Goal: Check status: Check status

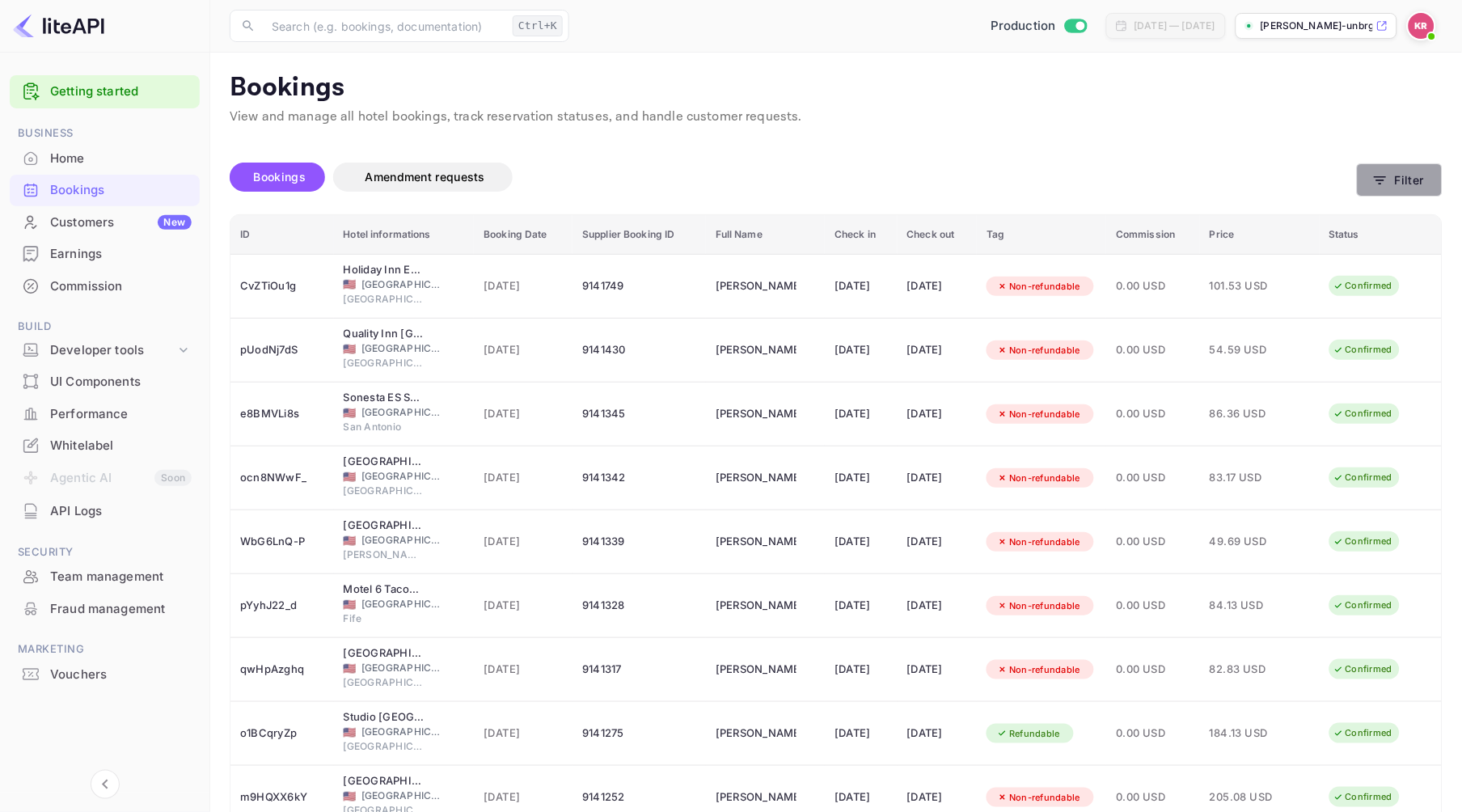
click at [1405, 178] on button "Filter" at bounding box center [1400, 180] width 86 height 33
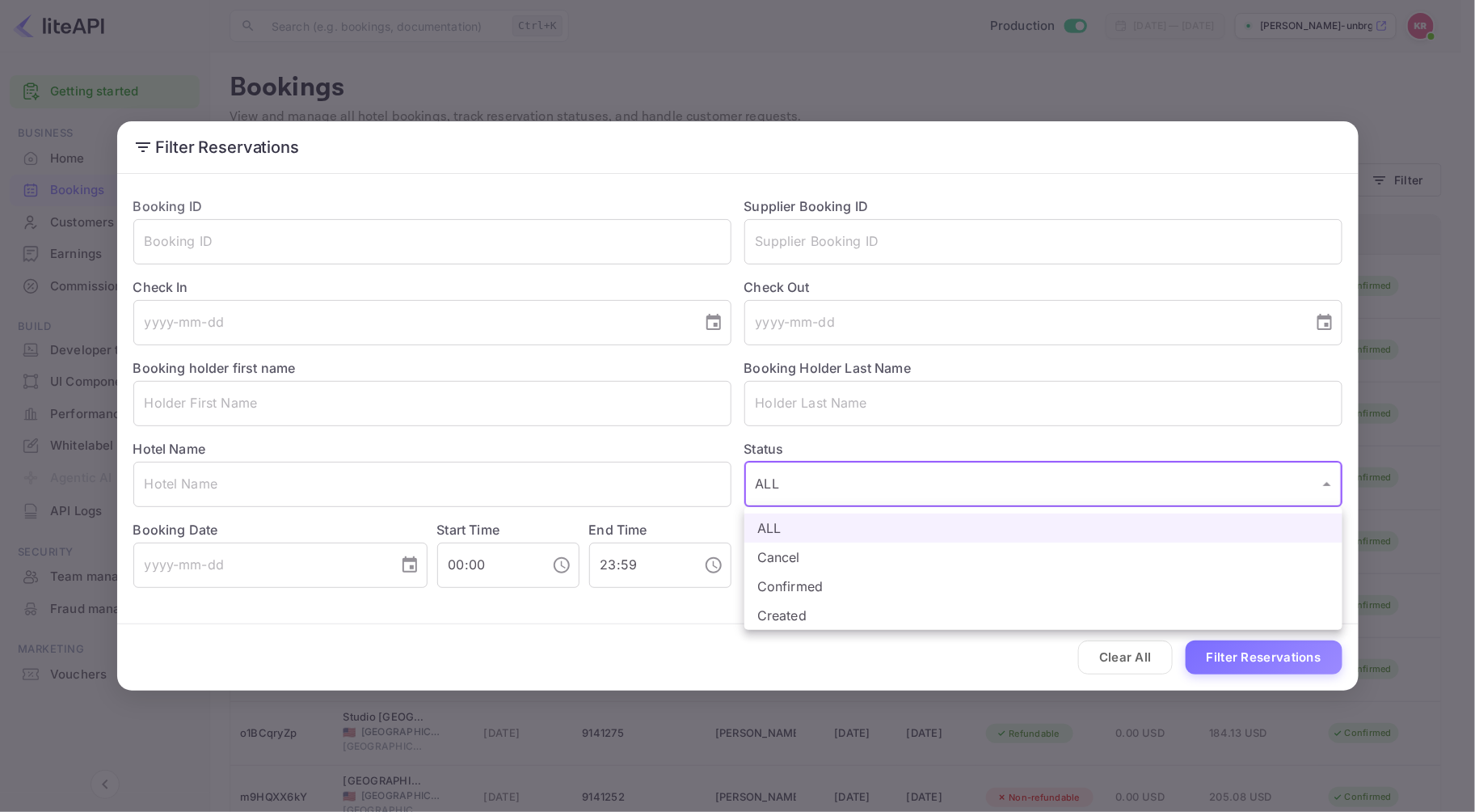
click at [788, 487] on body "Getting started Business Home Bookings Customers New Earnings Commission Build …" at bounding box center [737, 480] width 1475 height 961
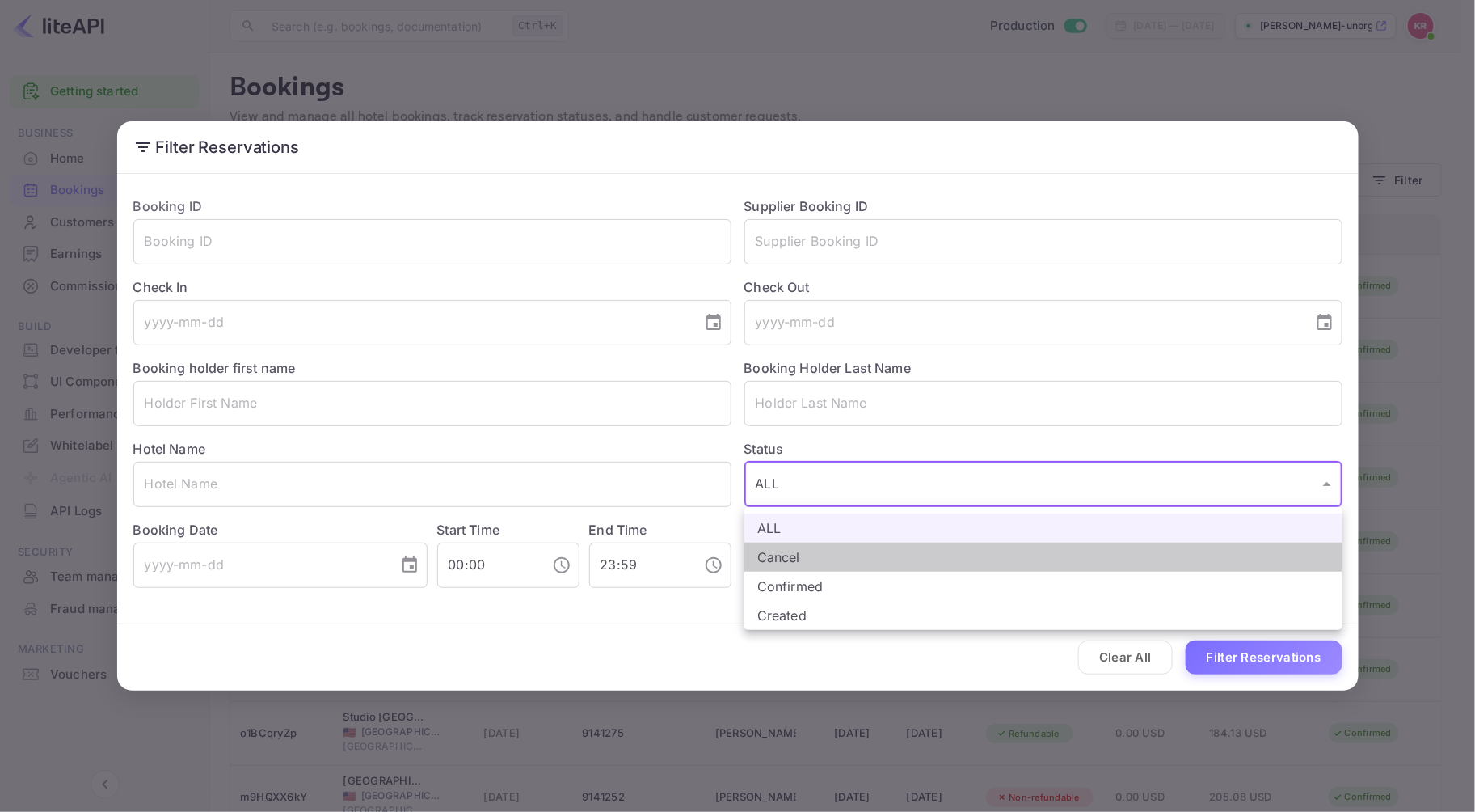
click at [798, 556] on li "Cancel" at bounding box center [1043, 557] width 598 height 29
type input "CANCELLED"
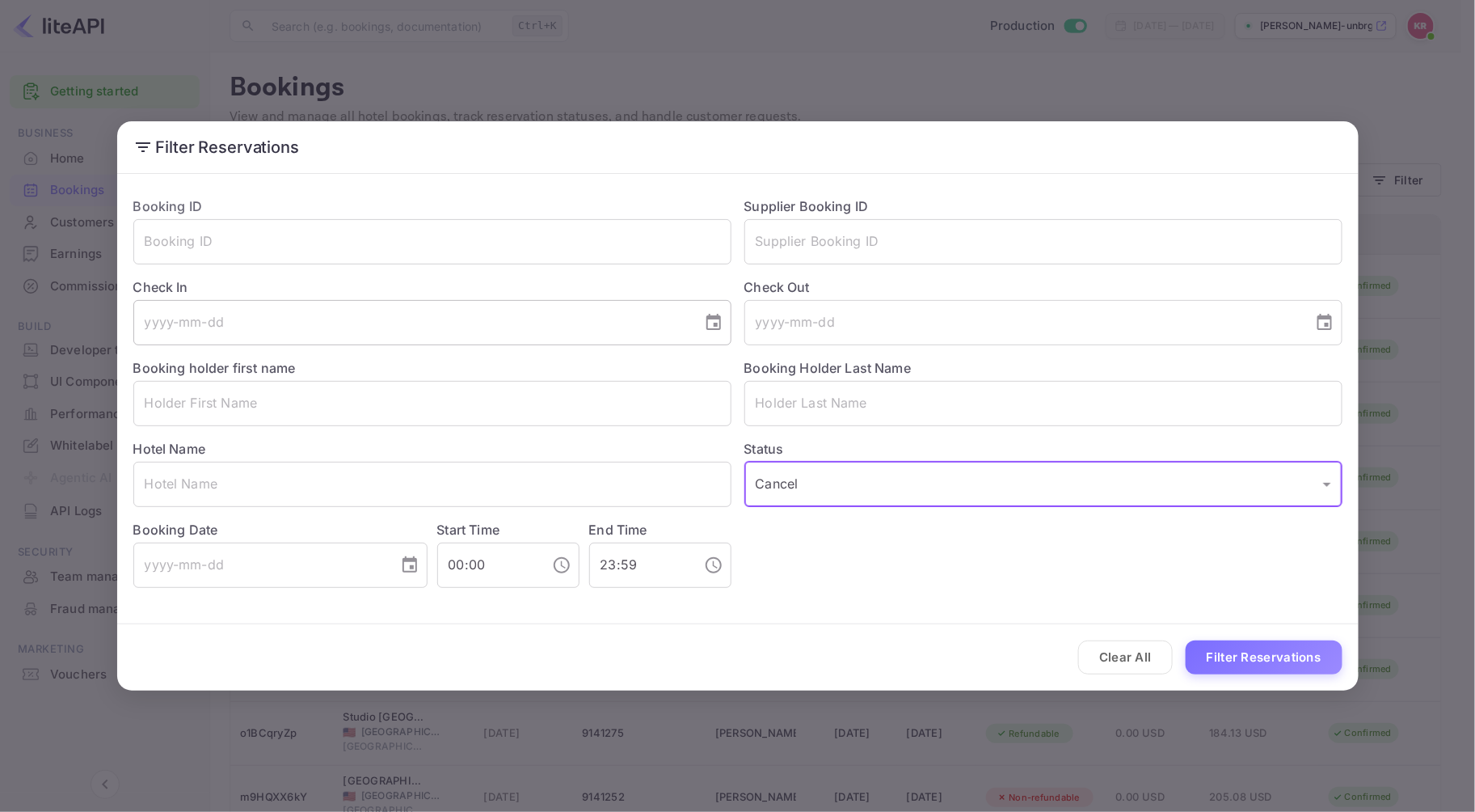
click at [712, 319] on icon "Choose date" at bounding box center [713, 322] width 19 height 19
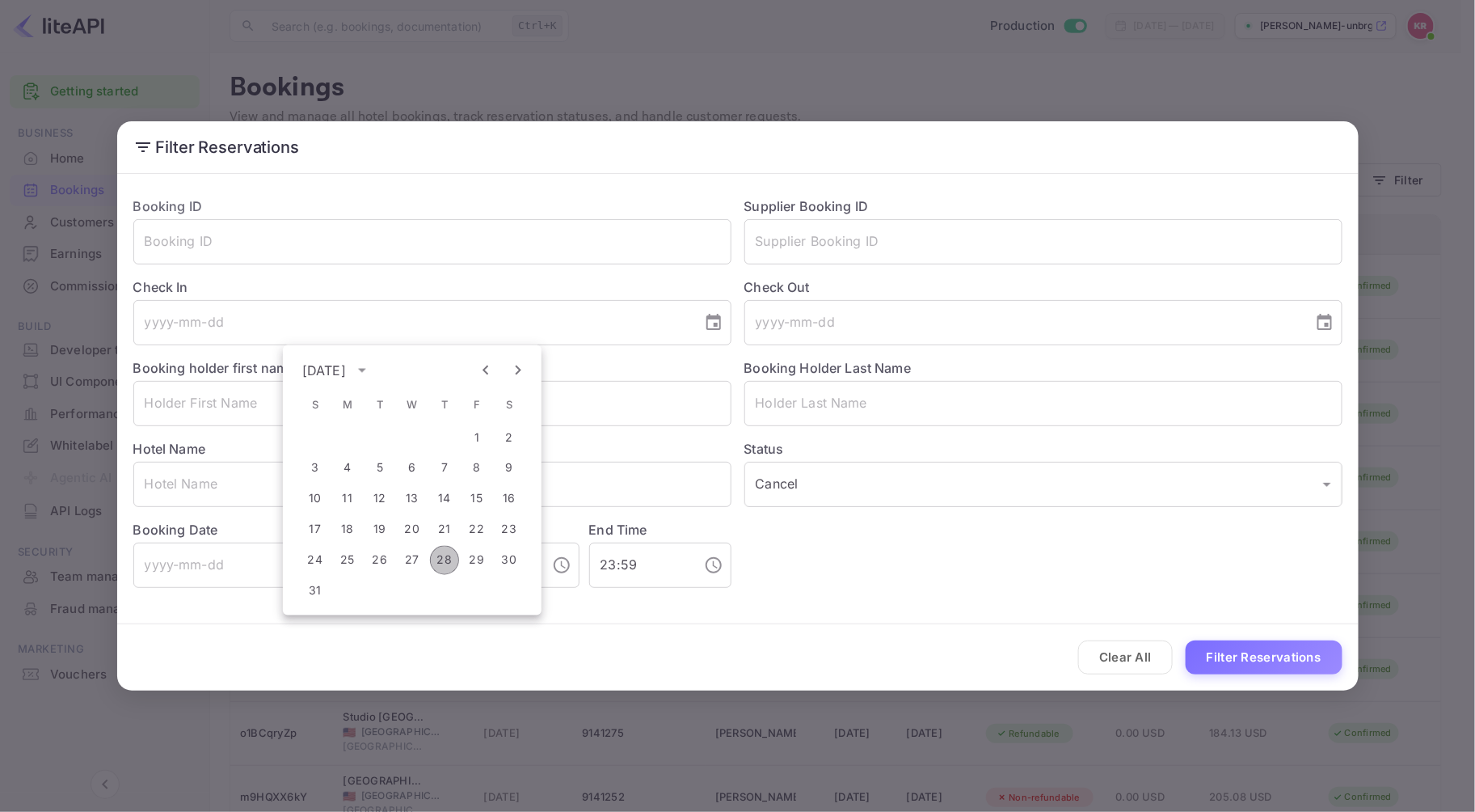
click at [443, 561] on button "28" at bounding box center [444, 561] width 29 height 29
type input "[DATE]"
click at [405, 569] on icon "Choose date" at bounding box center [410, 564] width 19 height 19
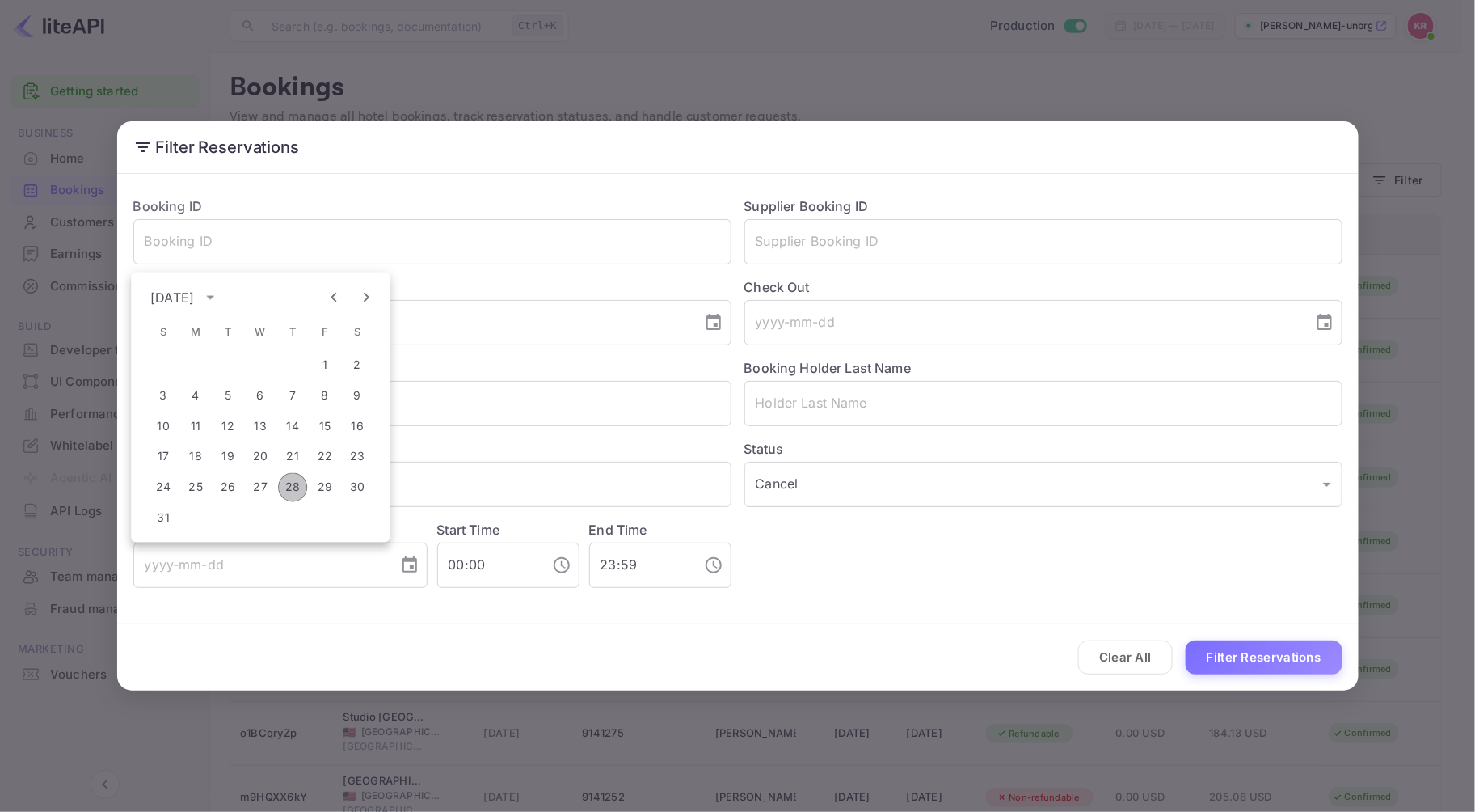
click at [296, 486] on button "28" at bounding box center [293, 487] width 29 height 29
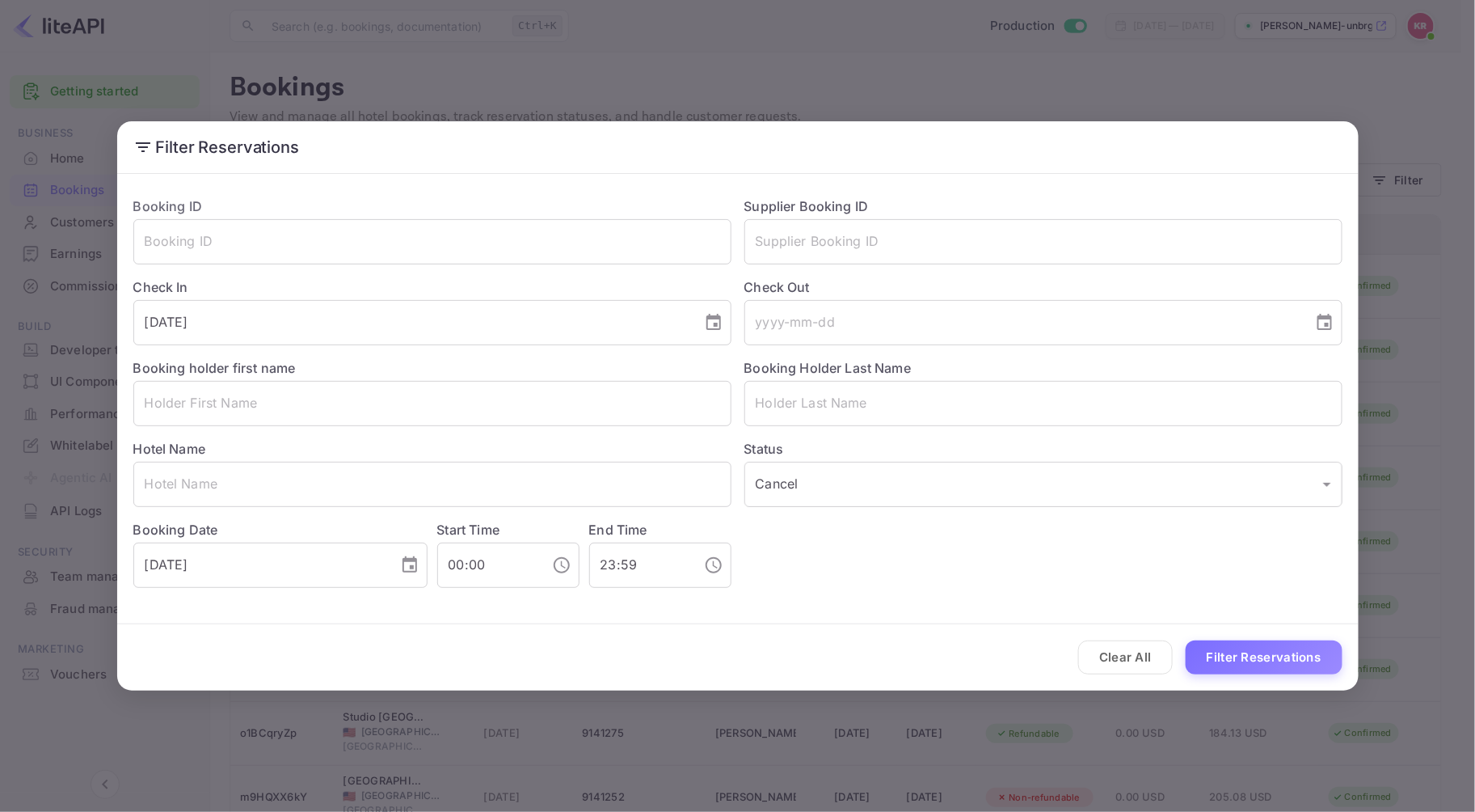
type input "[DATE]"
click at [1234, 655] on button "Filter Reservations" at bounding box center [1264, 657] width 156 height 35
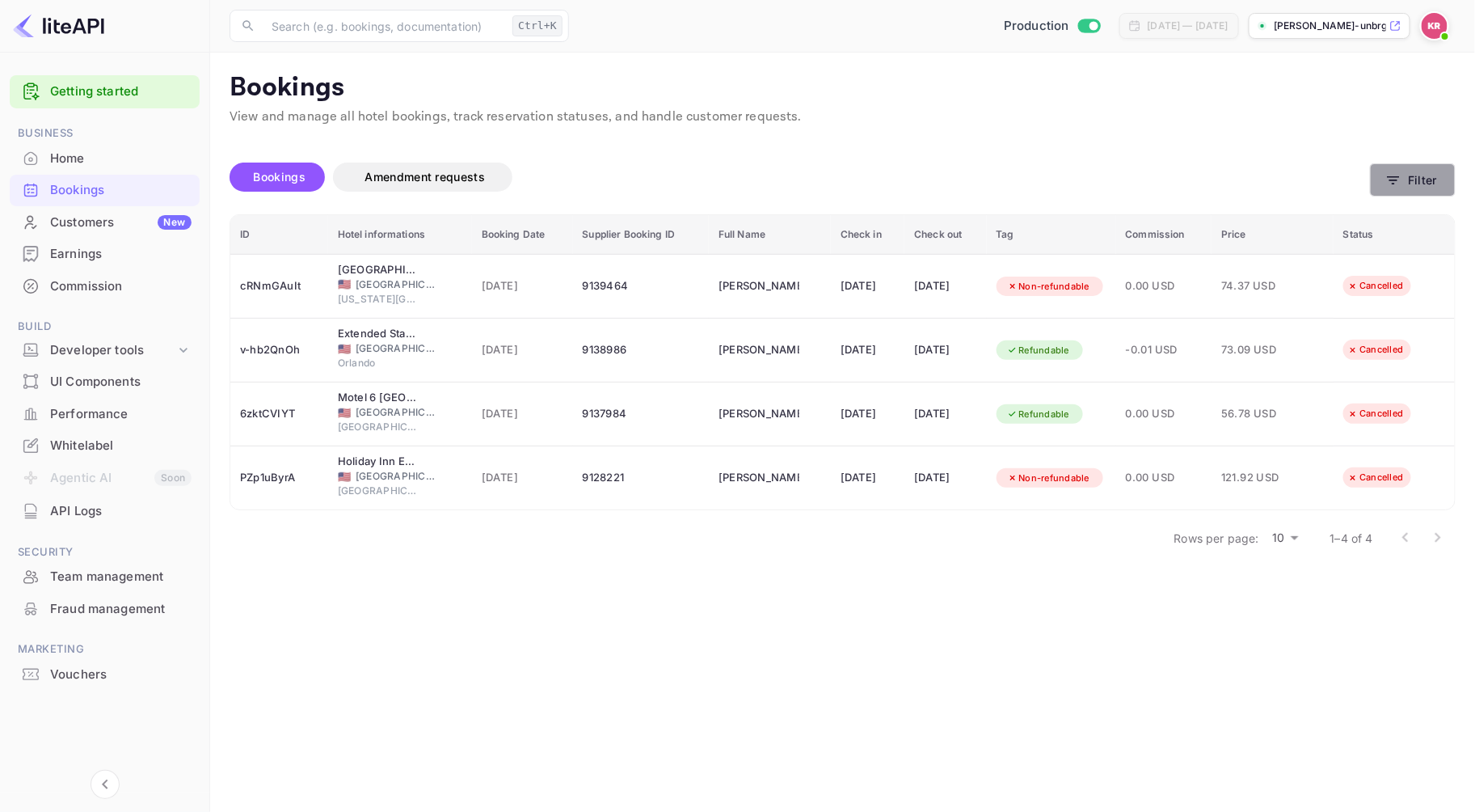
click at [1426, 180] on button "Filter" at bounding box center [1413, 180] width 86 height 33
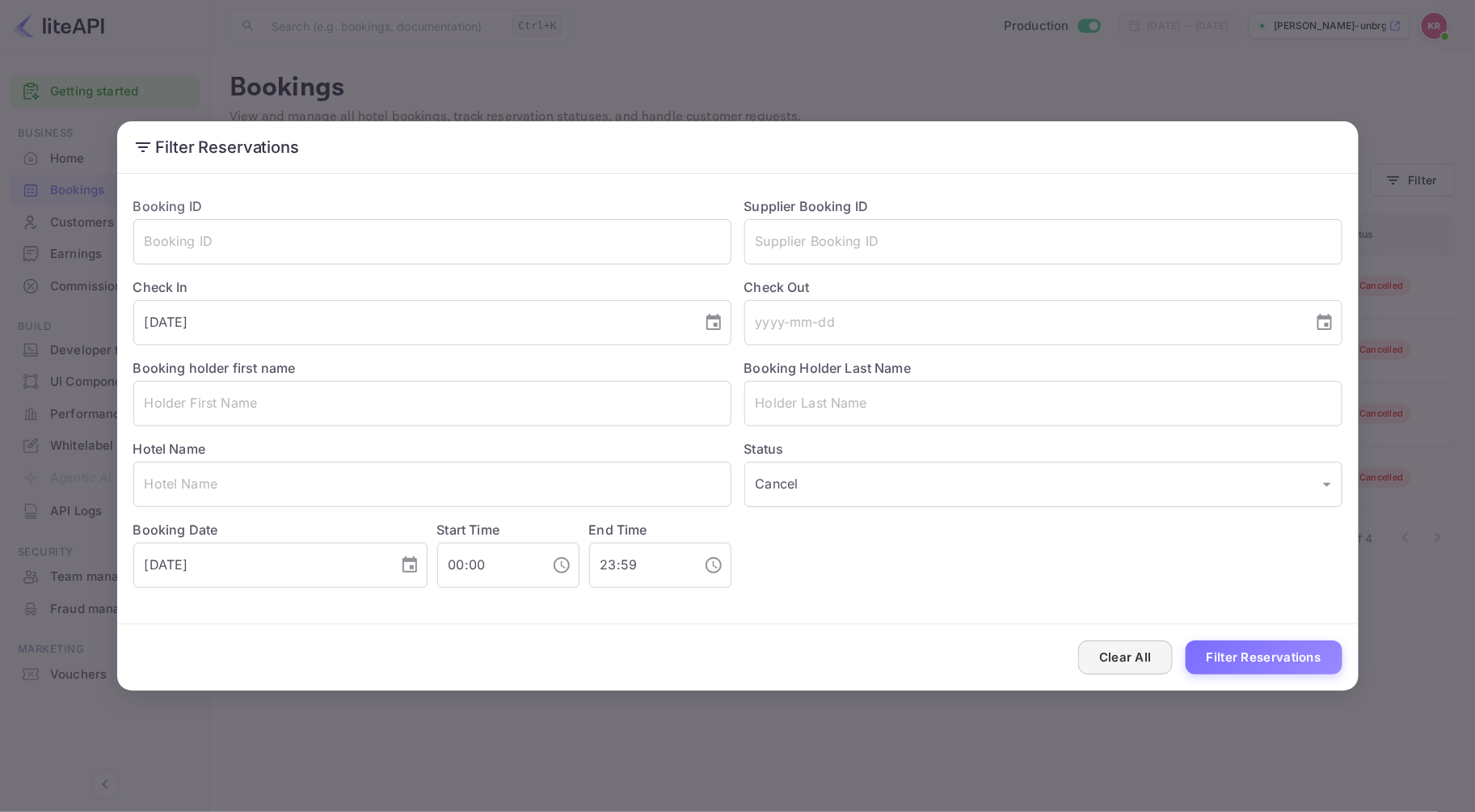
click at [1134, 655] on button "Clear All" at bounding box center [1125, 657] width 94 height 35
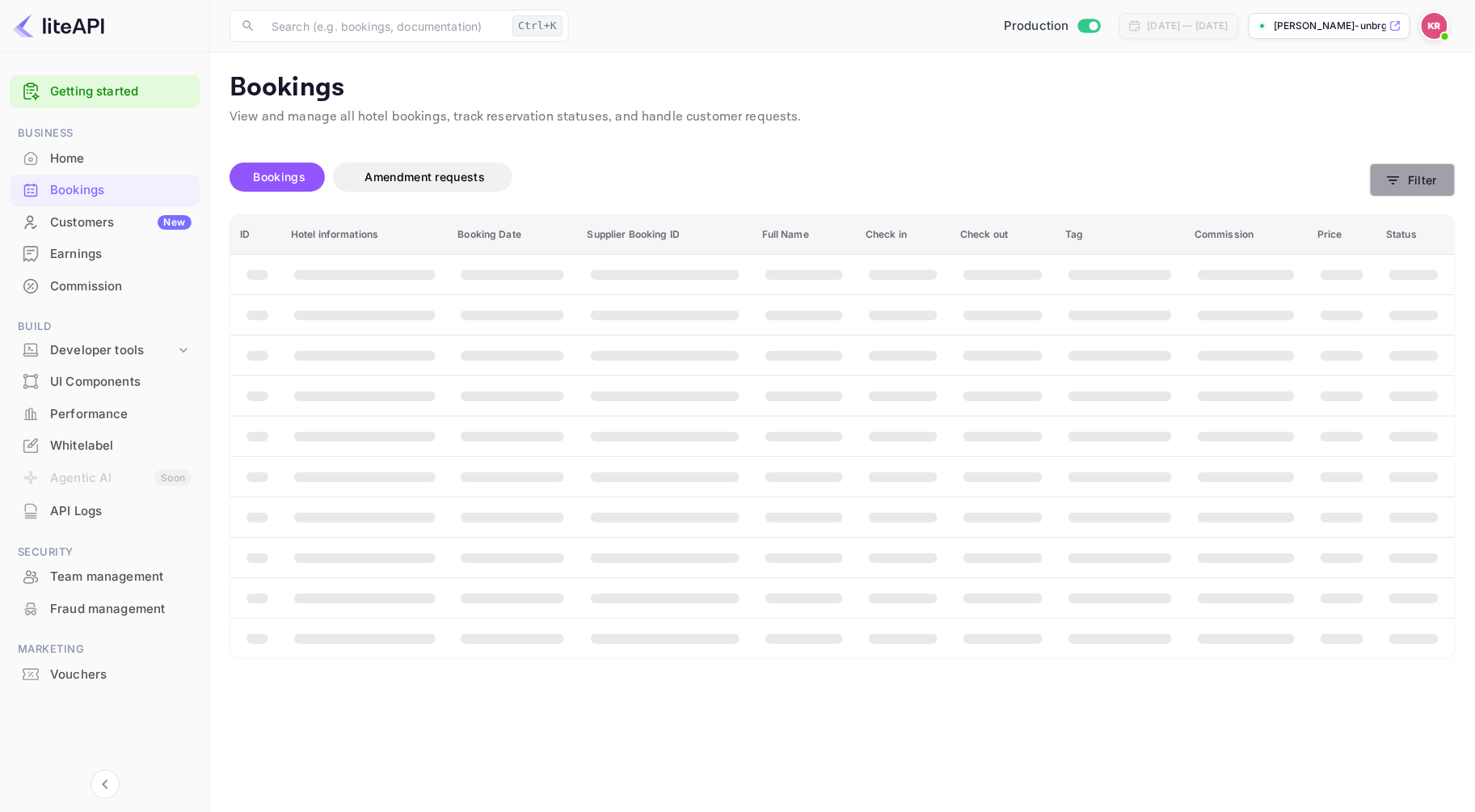
click at [1384, 177] on button "Filter" at bounding box center [1413, 180] width 86 height 33
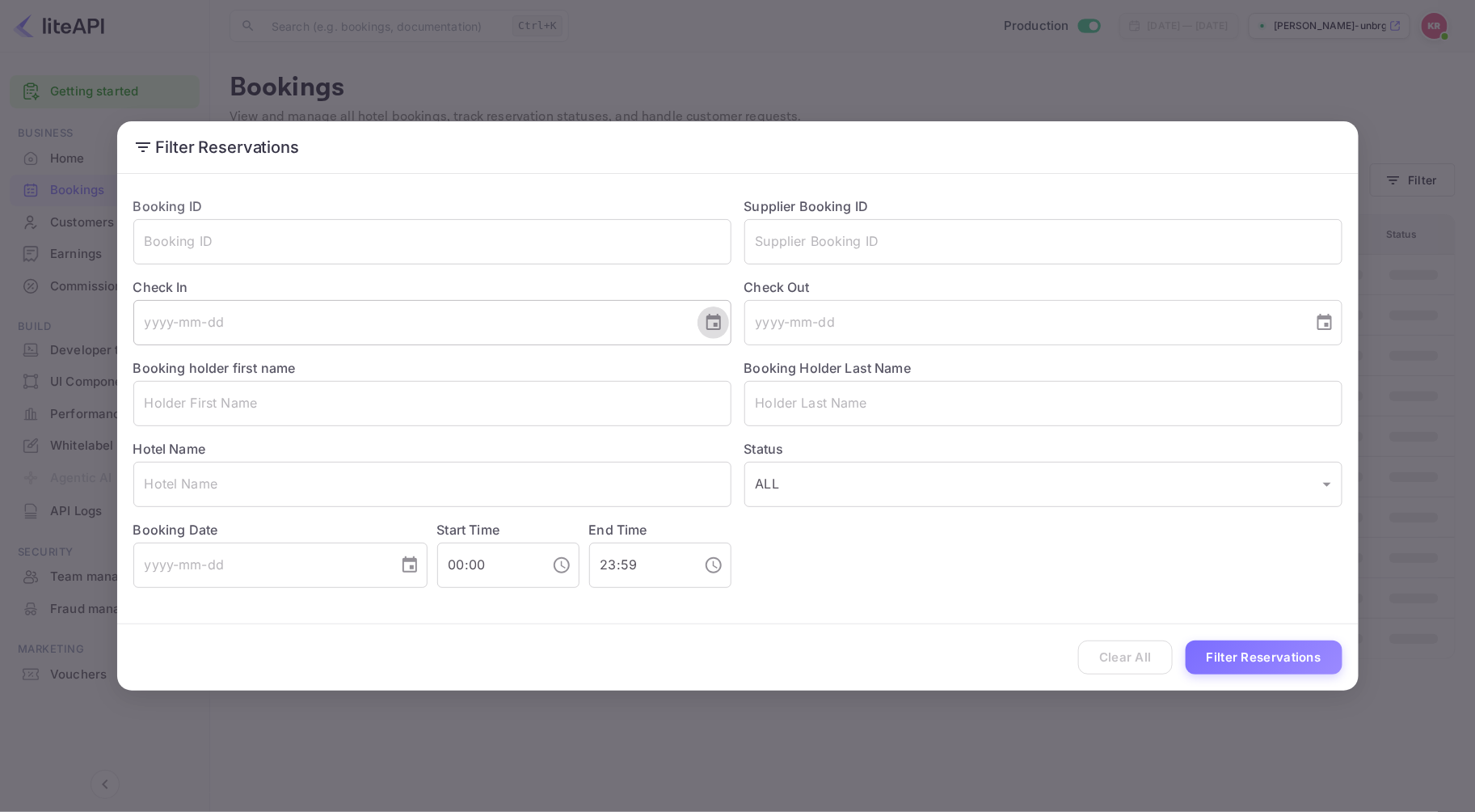
click at [713, 324] on icon "Choose date" at bounding box center [713, 322] width 19 height 19
click at [442, 563] on button "28" at bounding box center [444, 561] width 29 height 29
type input "[DATE]"
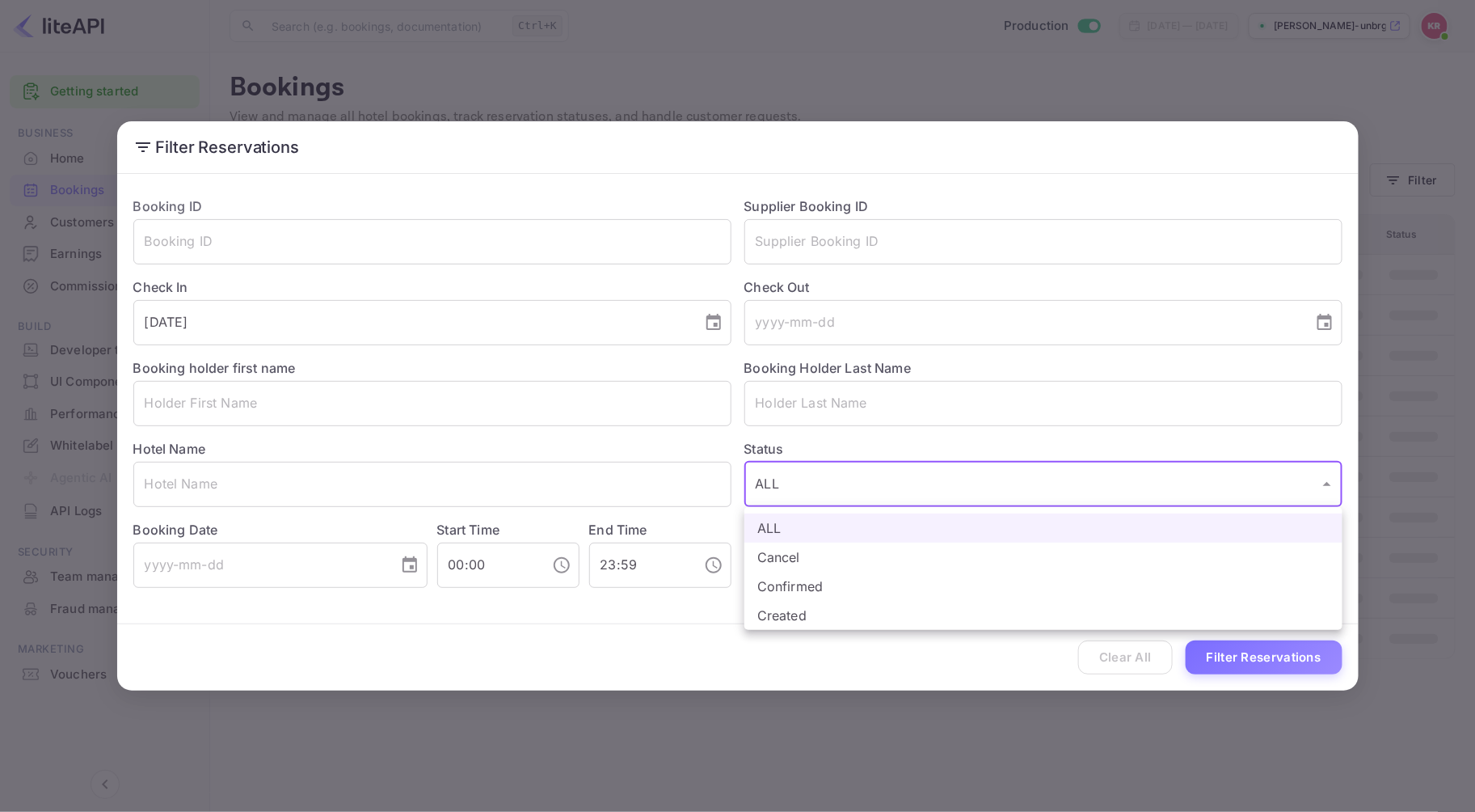
click at [933, 480] on body "Getting started Business Home Bookings Customers New Earnings Commission Build …" at bounding box center [737, 406] width 1475 height 812
click at [790, 561] on li "Cancel" at bounding box center [1043, 557] width 598 height 29
type input "CANCELLED"
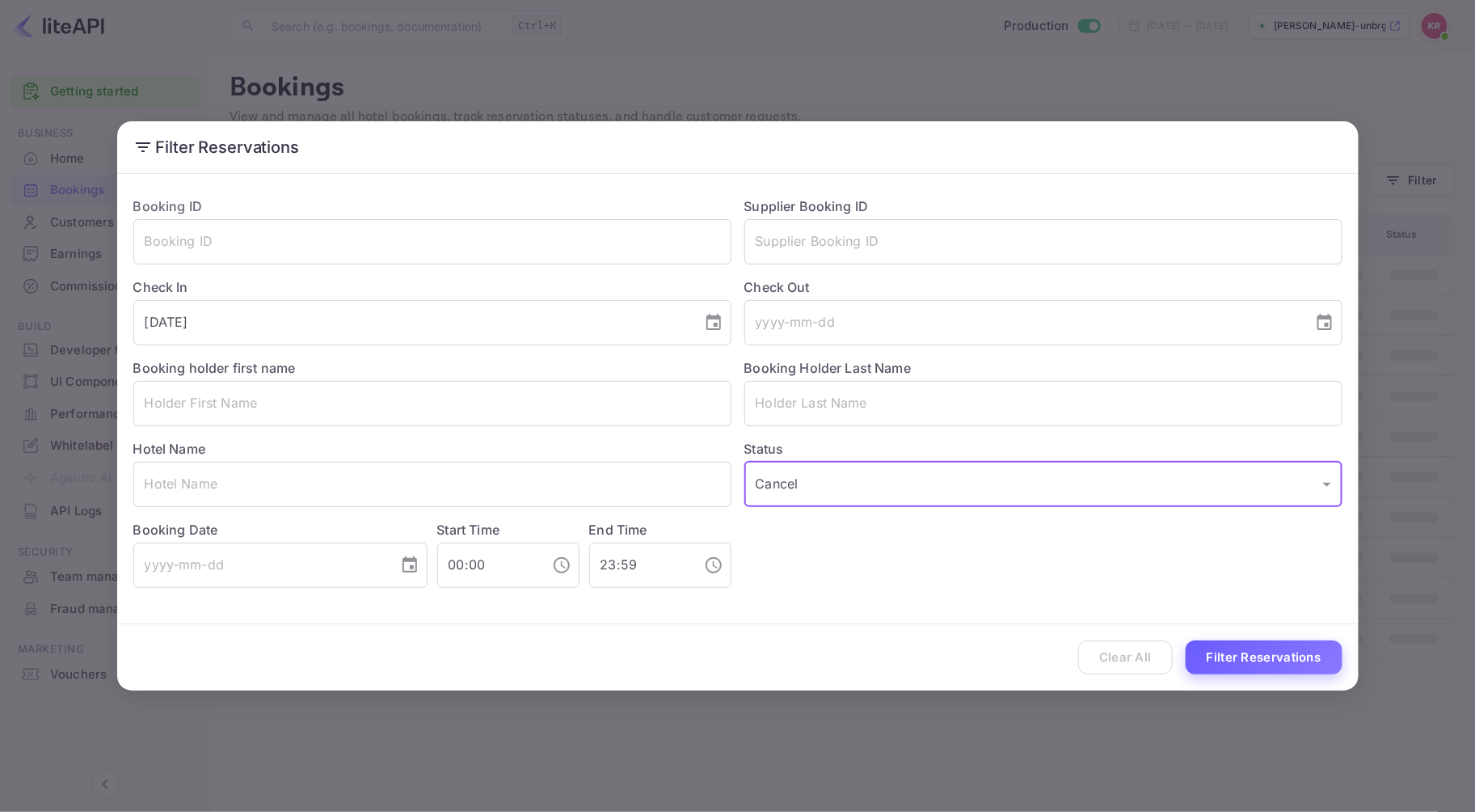
click at [1244, 652] on button "Filter Reservations" at bounding box center [1264, 657] width 156 height 35
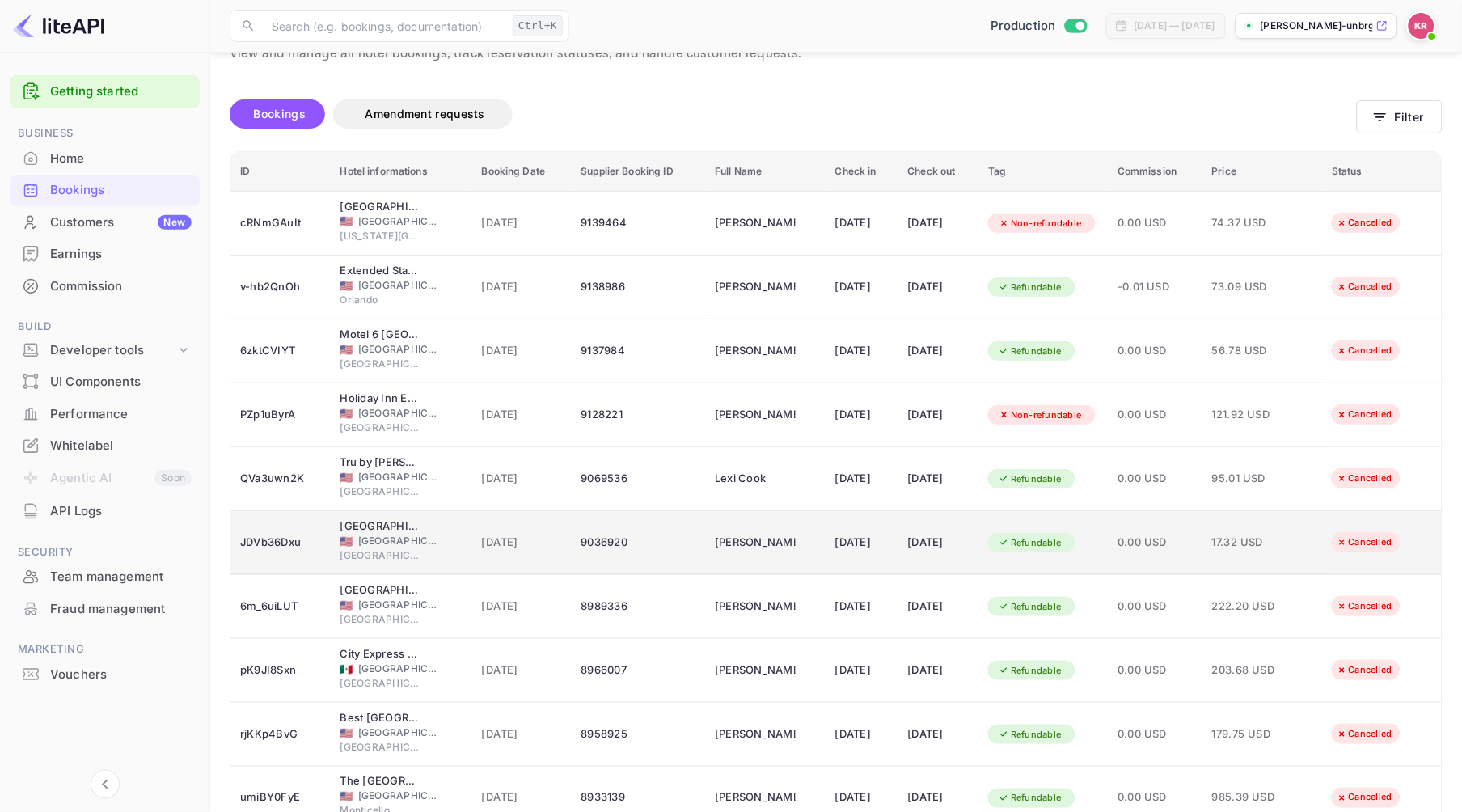
scroll to position [150, 0]
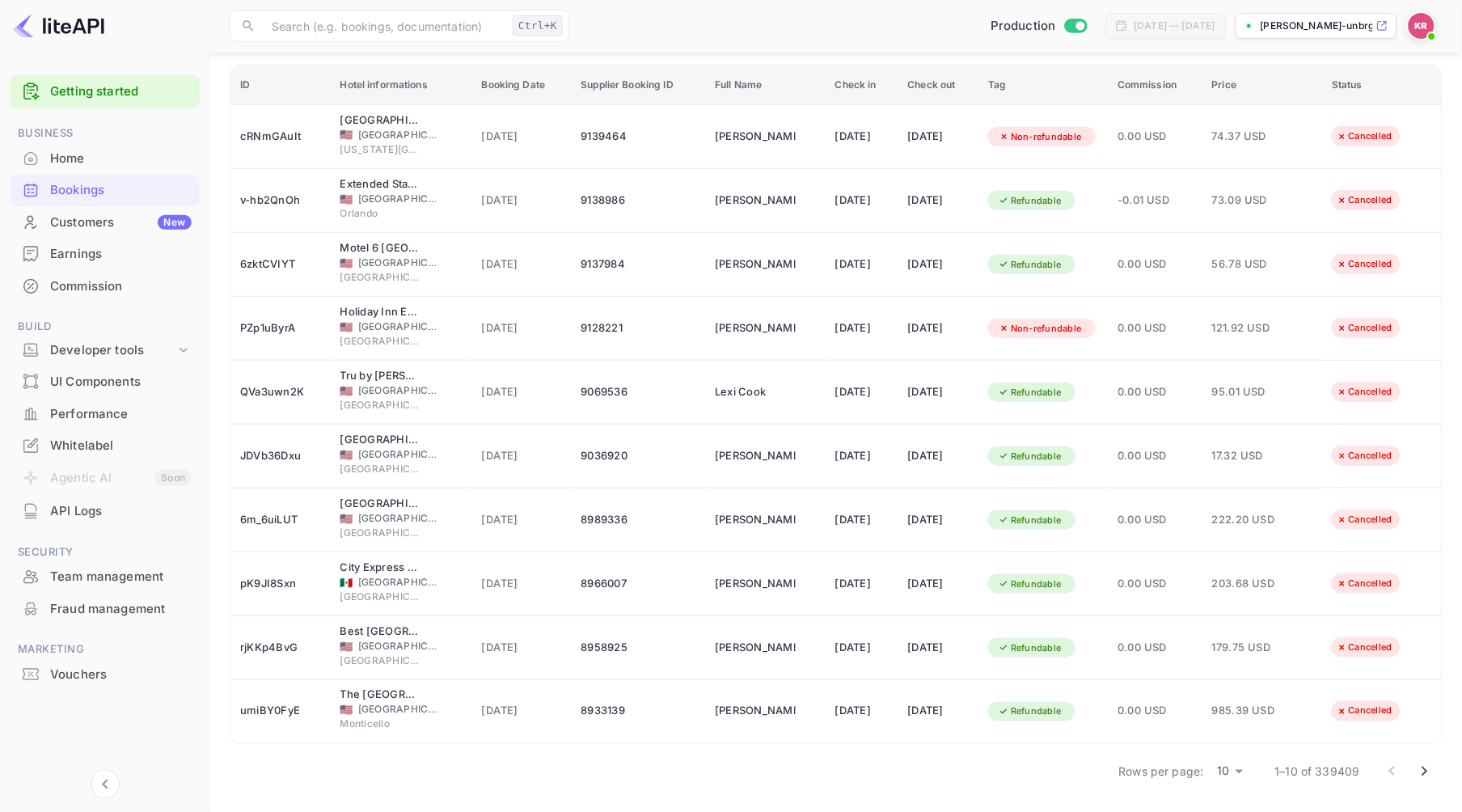
click at [1427, 771] on icon "Go to next page" at bounding box center [1425, 771] width 5 height 10
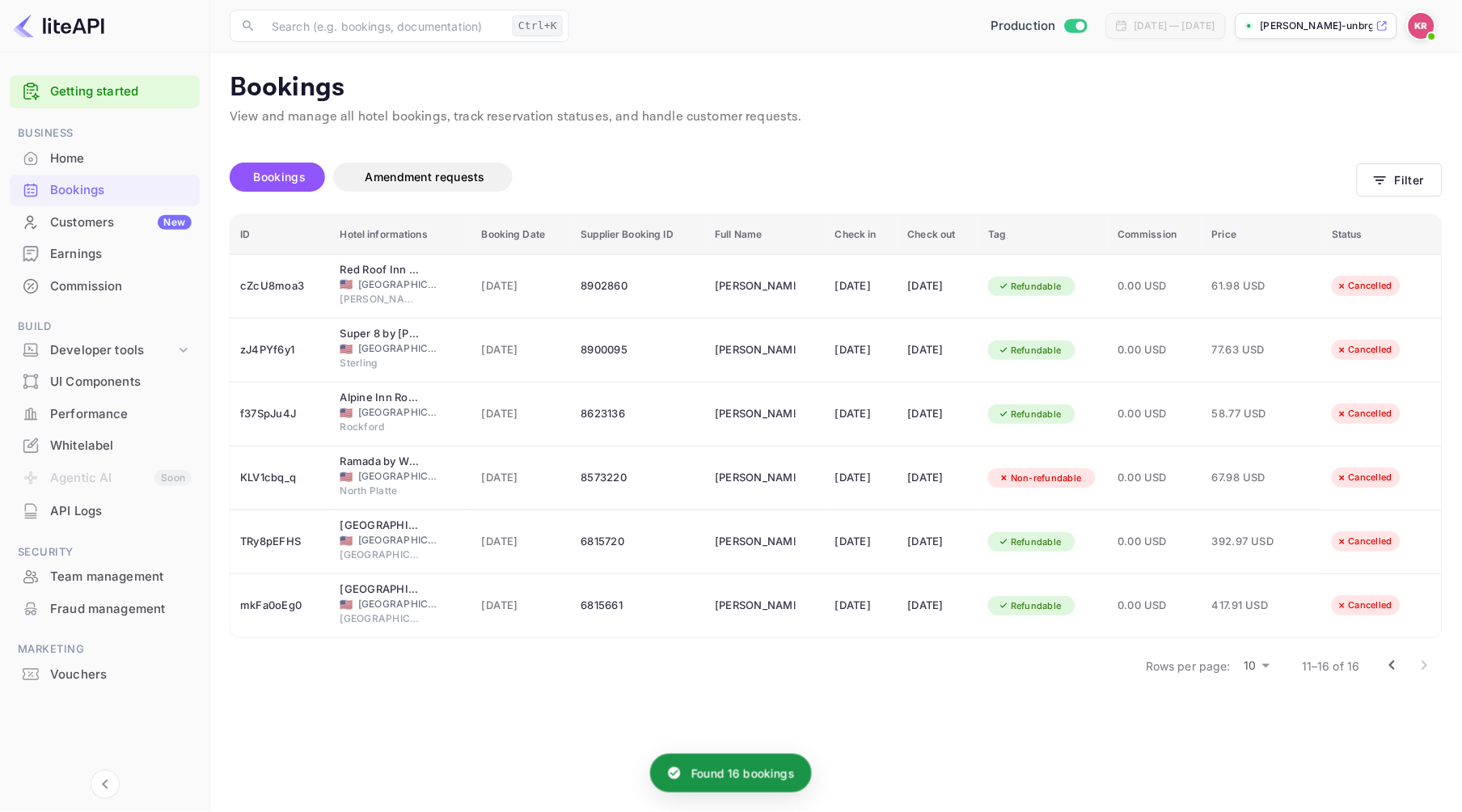
scroll to position [0, 0]
click at [1405, 664] on icon "Go to previous page" at bounding box center [1406, 665] width 19 height 19
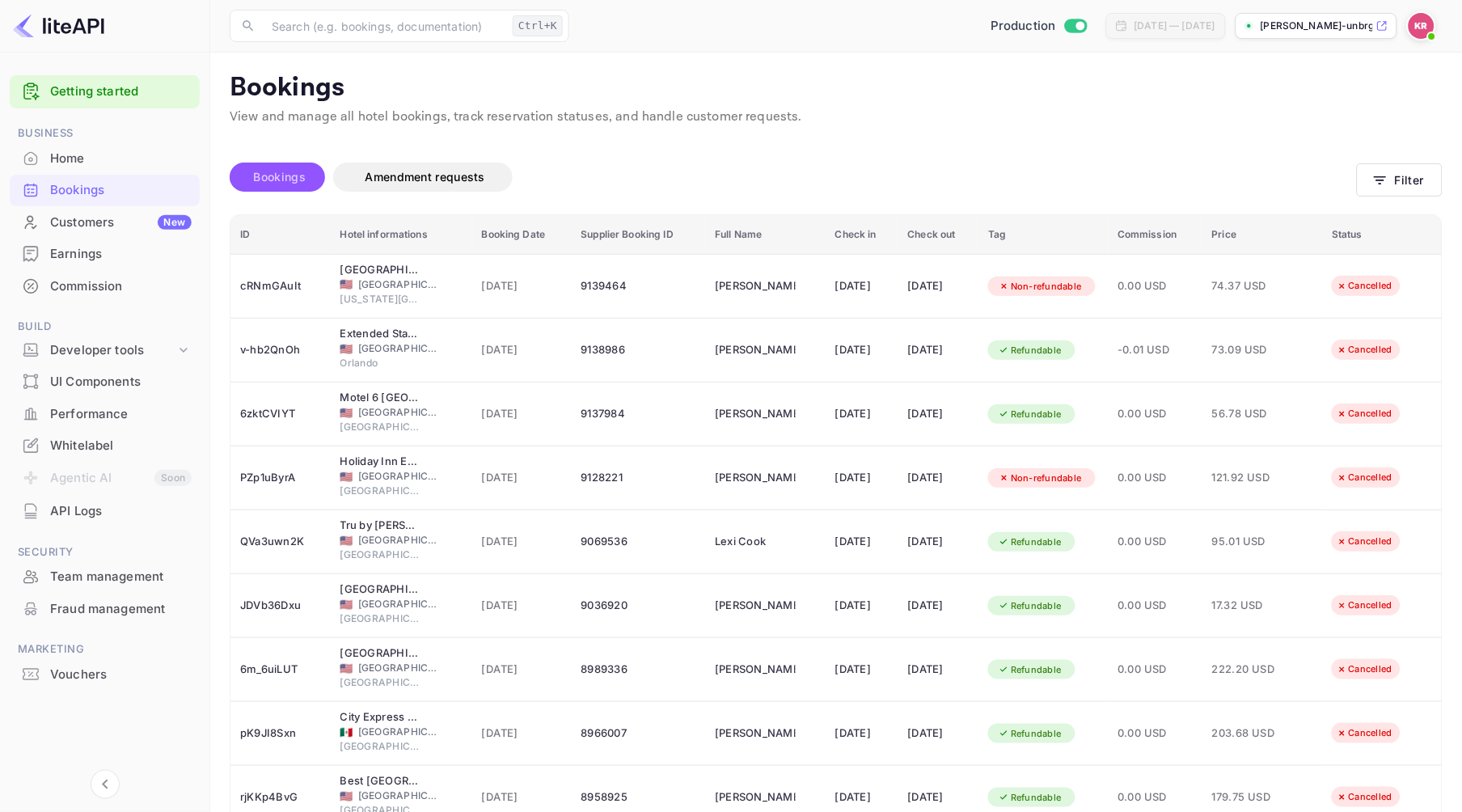
click at [287, 178] on span "Bookings" at bounding box center [280, 176] width 52 height 14
click at [1407, 176] on button "Filter" at bounding box center [1400, 180] width 86 height 33
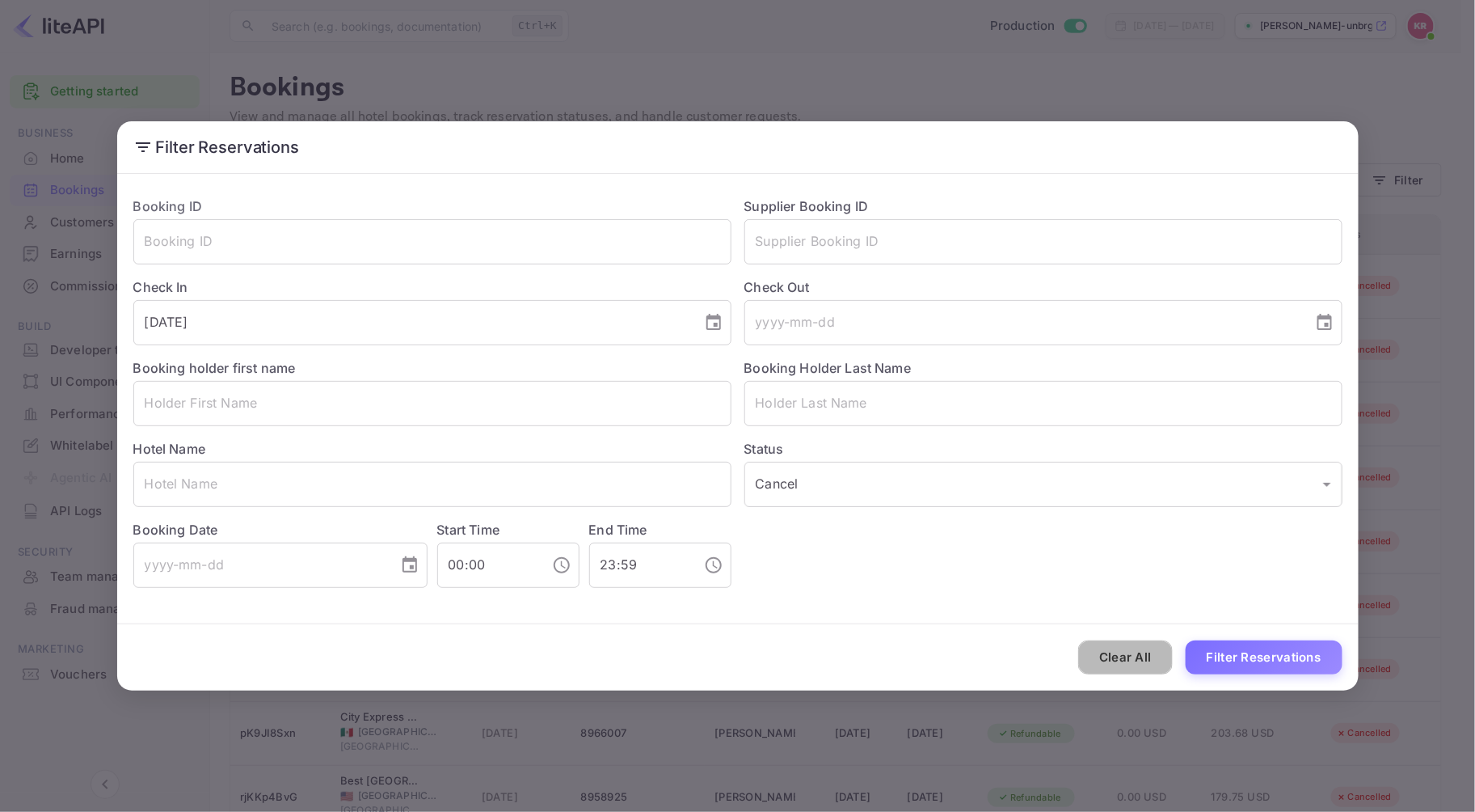
click at [1114, 656] on button "Clear All" at bounding box center [1125, 657] width 94 height 35
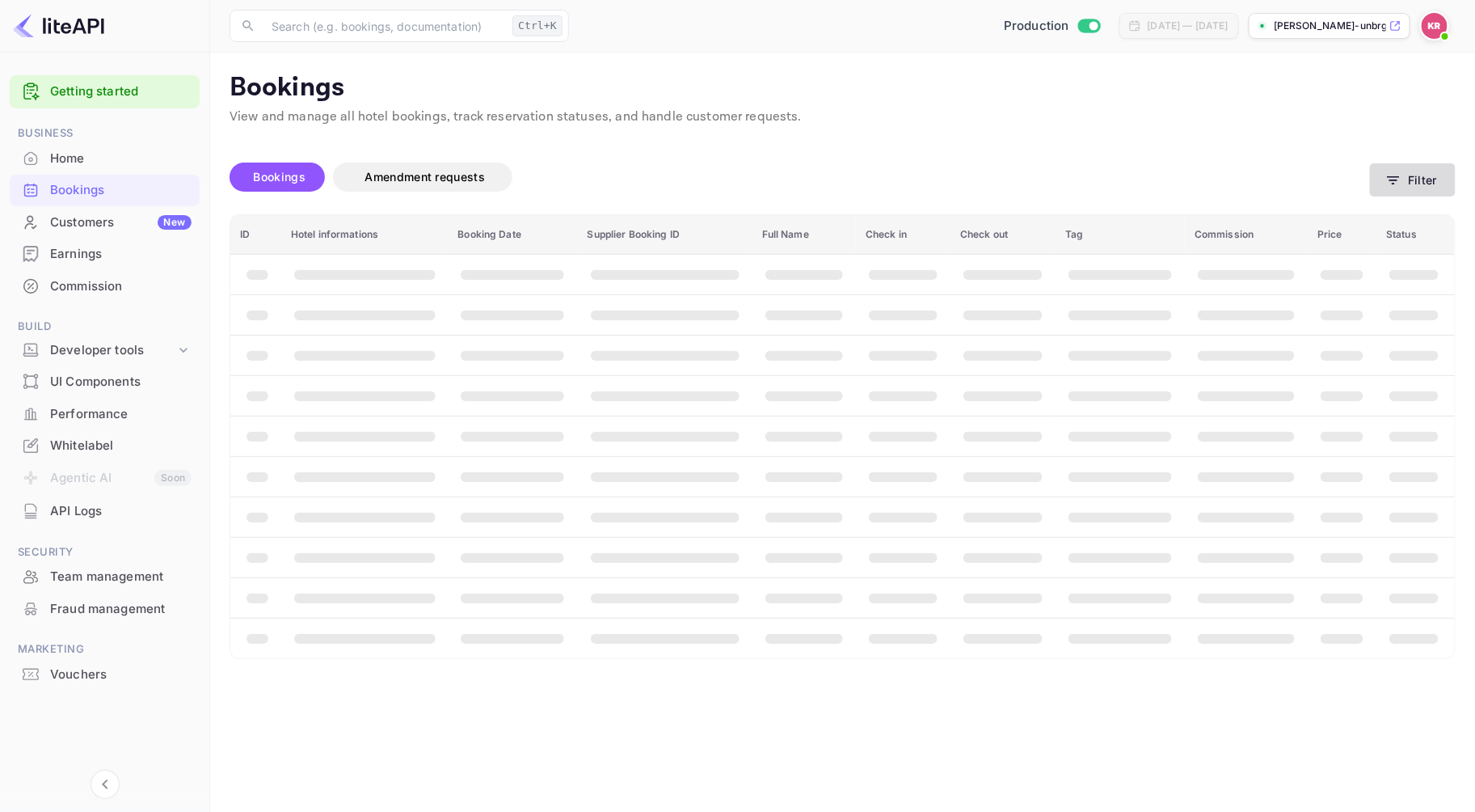
click at [1403, 177] on button "Filter" at bounding box center [1413, 180] width 86 height 33
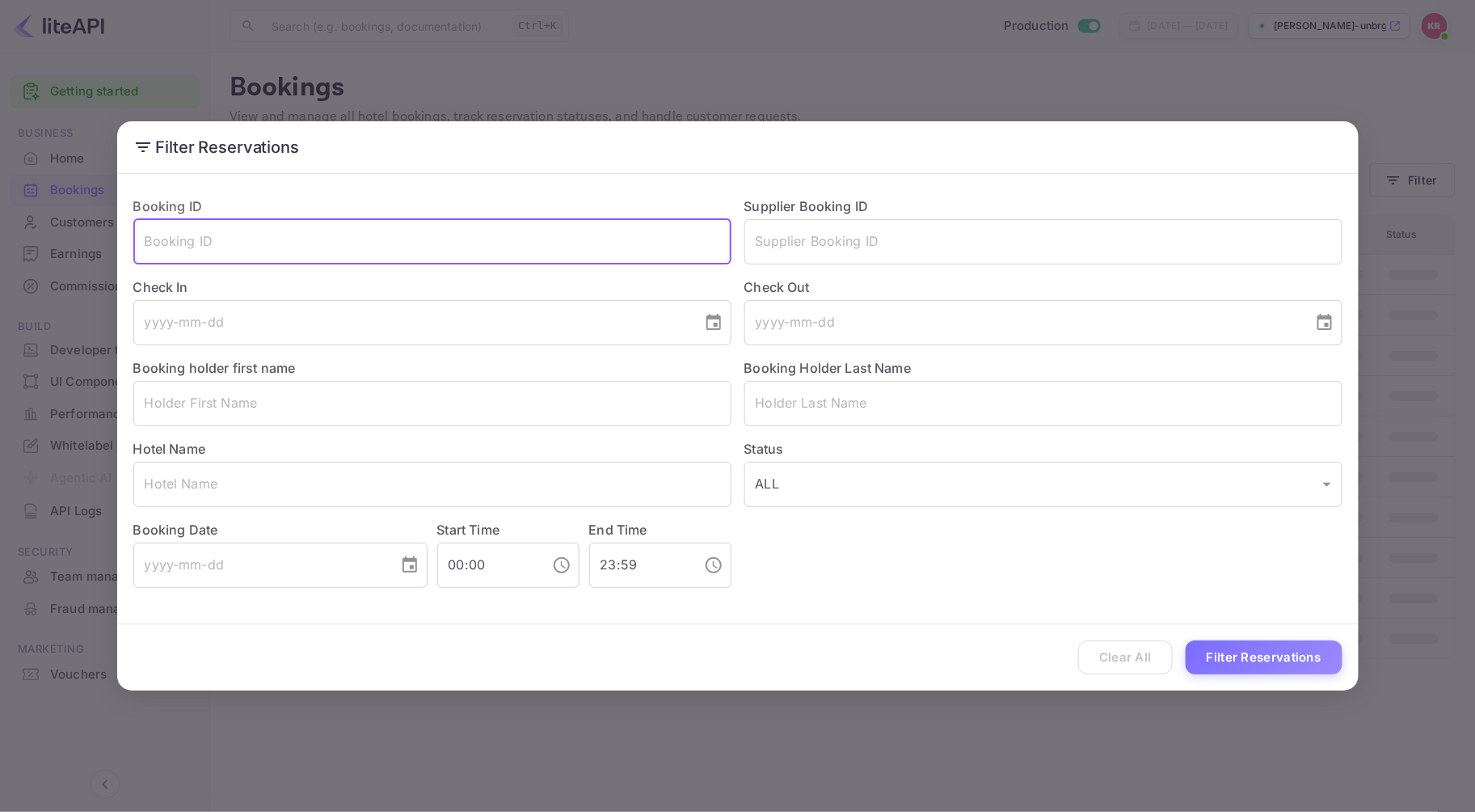
click at [244, 245] on input "text" at bounding box center [433, 242] width 598 height 46
paste input "55Kx03A1f"
type input "55Kx03A1f"
click at [1186, 640] on button "Filter Reservations" at bounding box center [1264, 657] width 156 height 35
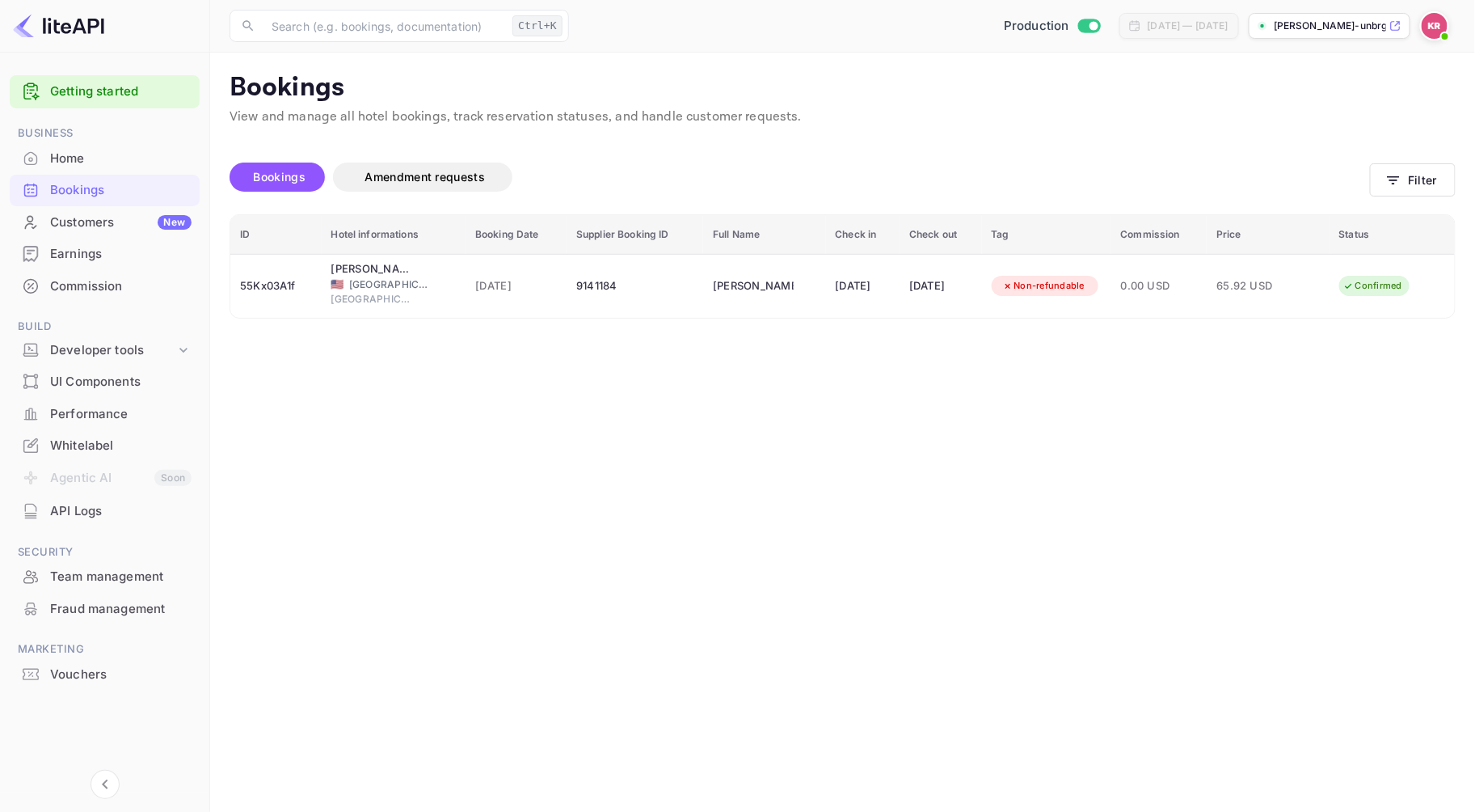
click at [401, 60] on main "Bookings View and manage all hotel bookings, track reservation statuses, and ha…" at bounding box center [842, 432] width 1265 height 759
click at [1418, 176] on button "Filter" at bounding box center [1413, 180] width 86 height 33
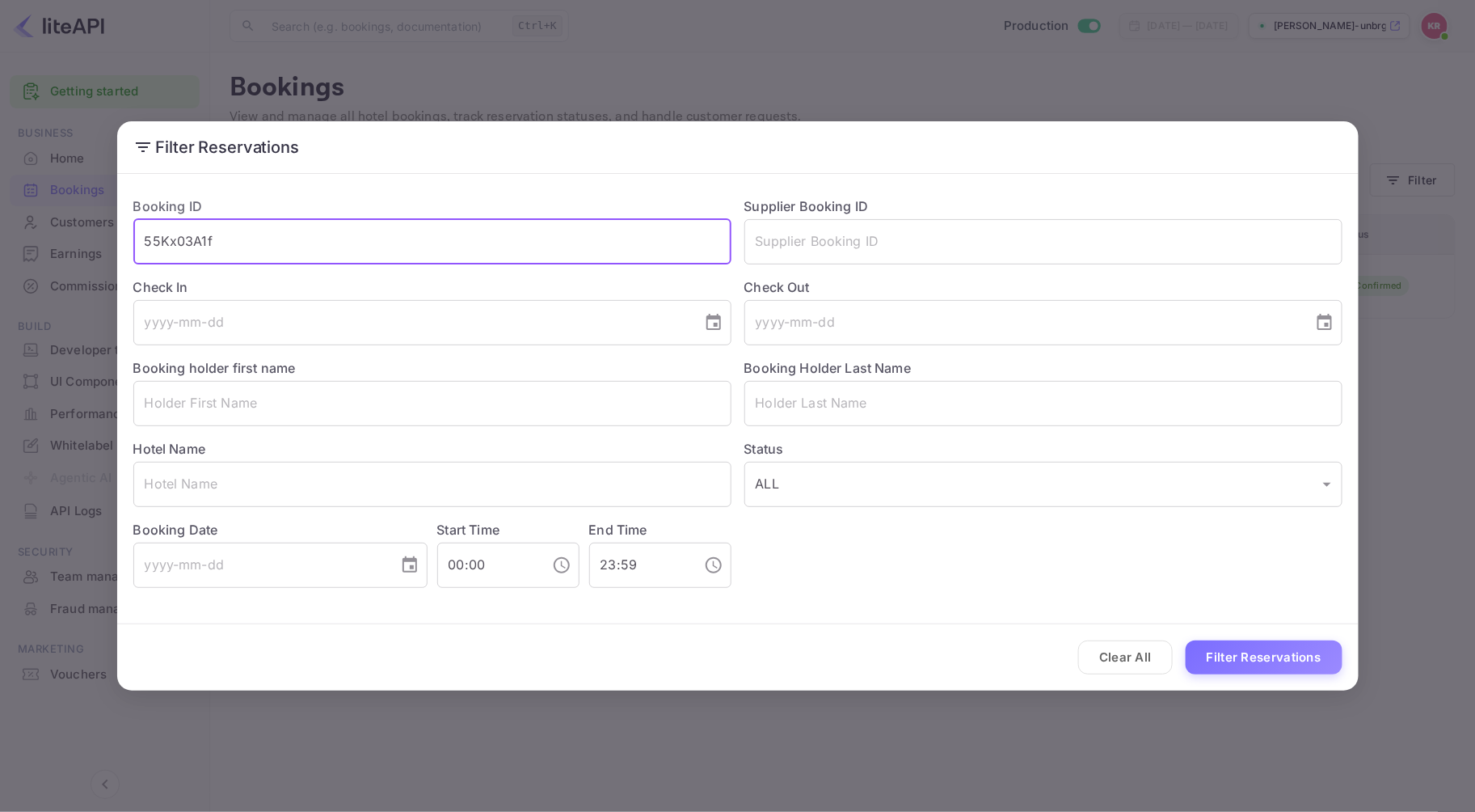
drag, startPoint x: 230, startPoint y: 246, endPoint x: -16, endPoint y: 239, distance: 246.1
click at [0, 239] on html "Getting started Business Home Bookings Customers New Earnings Commission Build …" at bounding box center [737, 406] width 1475 height 812
paste input "-OKXR6owv"
click at [1186, 640] on button "Filter Reservations" at bounding box center [1264, 657] width 156 height 35
click at [143, 233] on input "-OKXR6owv" at bounding box center [433, 242] width 598 height 46
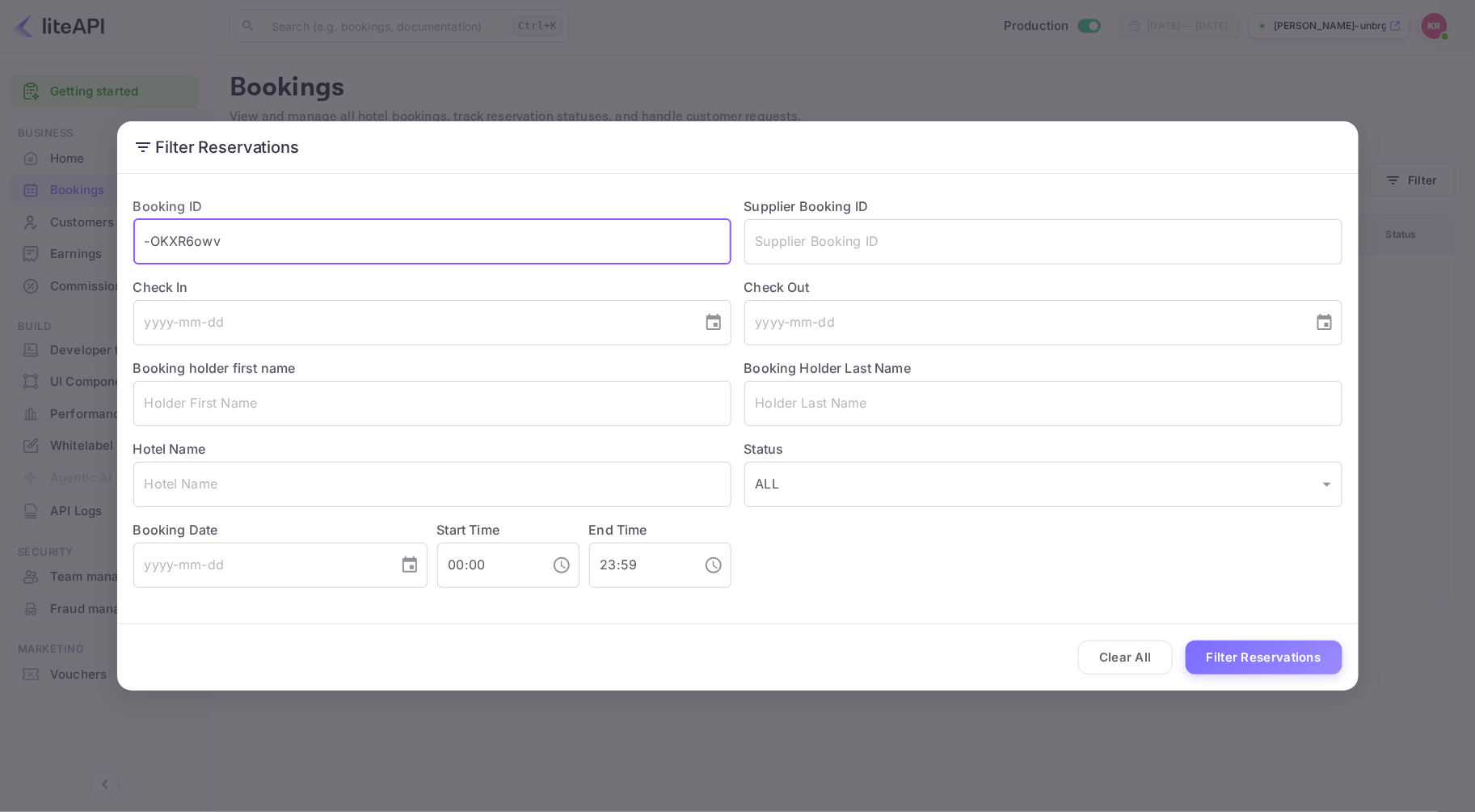
click at [1186, 640] on button "Filter Reservations" at bounding box center [1264, 657] width 156 height 35
drag, startPoint x: 225, startPoint y: 240, endPoint x: 2, endPoint y: 240, distance: 223.0
click at [2, 240] on div "Filter Reservations Booking ID -OKXR6owv ​ Supplier Booking ID ​ Check In ​ Che…" at bounding box center [737, 406] width 1475 height 812
paste input "89RGKYEqP"
type input "89RGKYEqP"
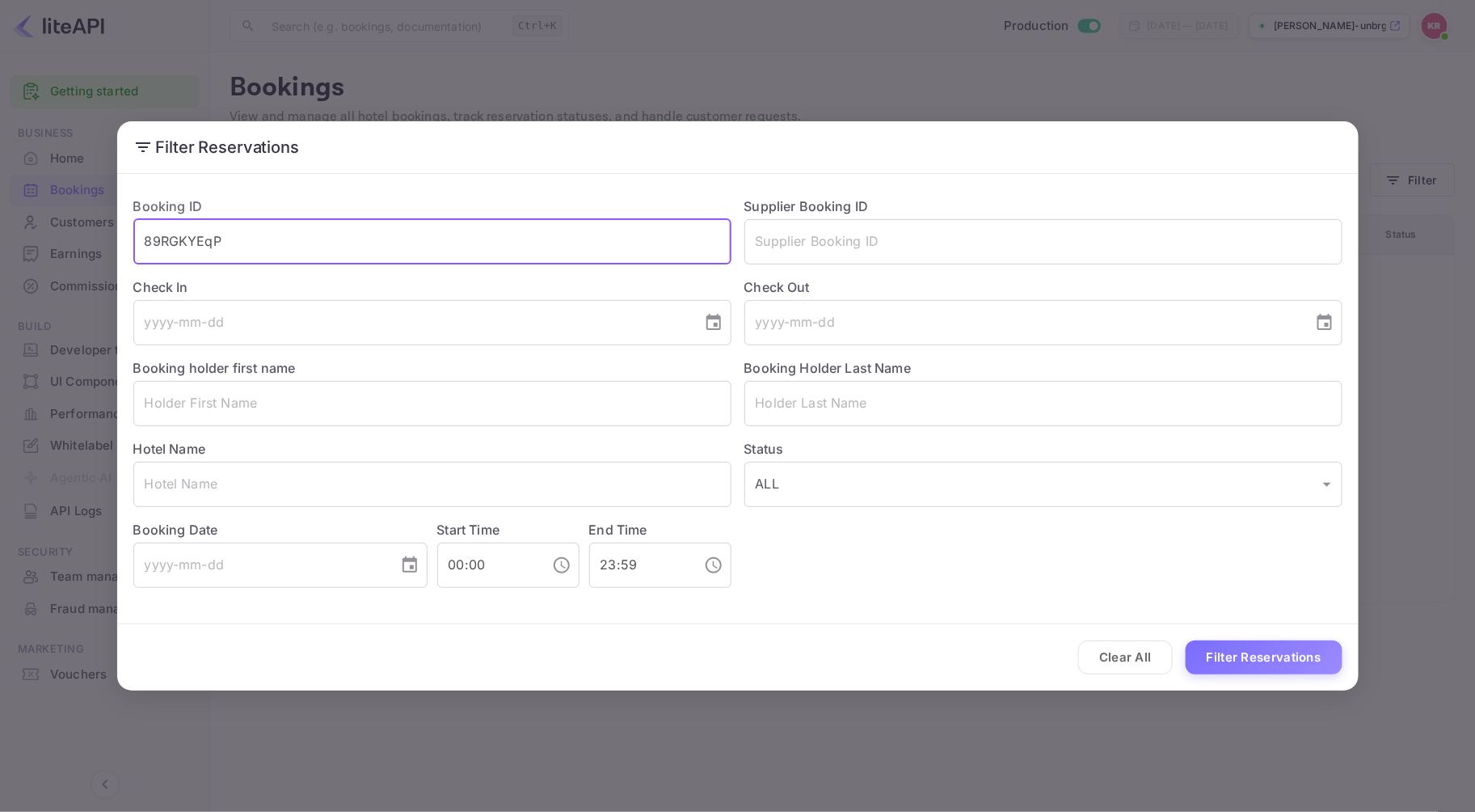
click at [1186, 640] on button "Filter Reservations" at bounding box center [1264, 657] width 156 height 35
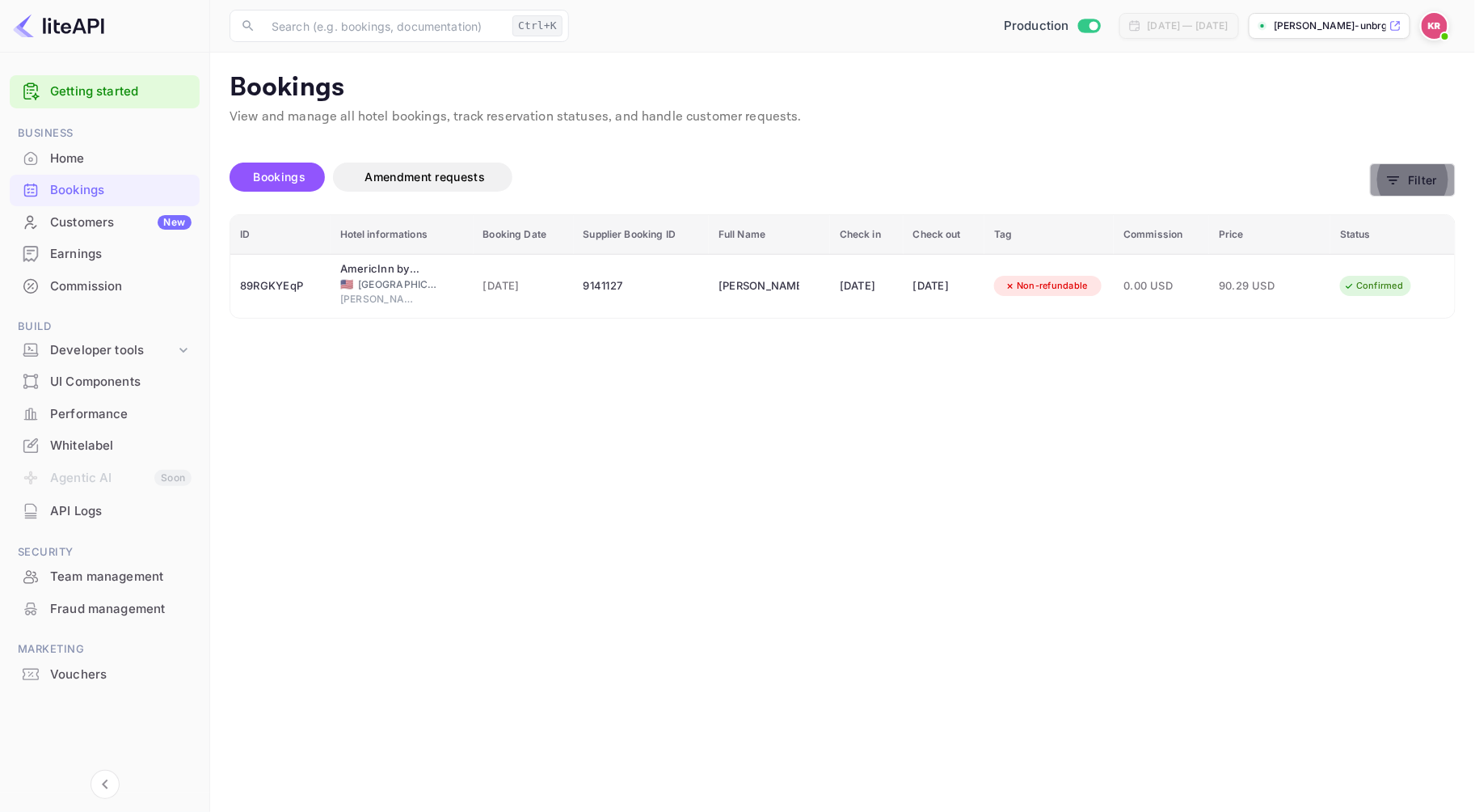
click at [1399, 174] on icon "button" at bounding box center [1394, 180] width 16 height 16
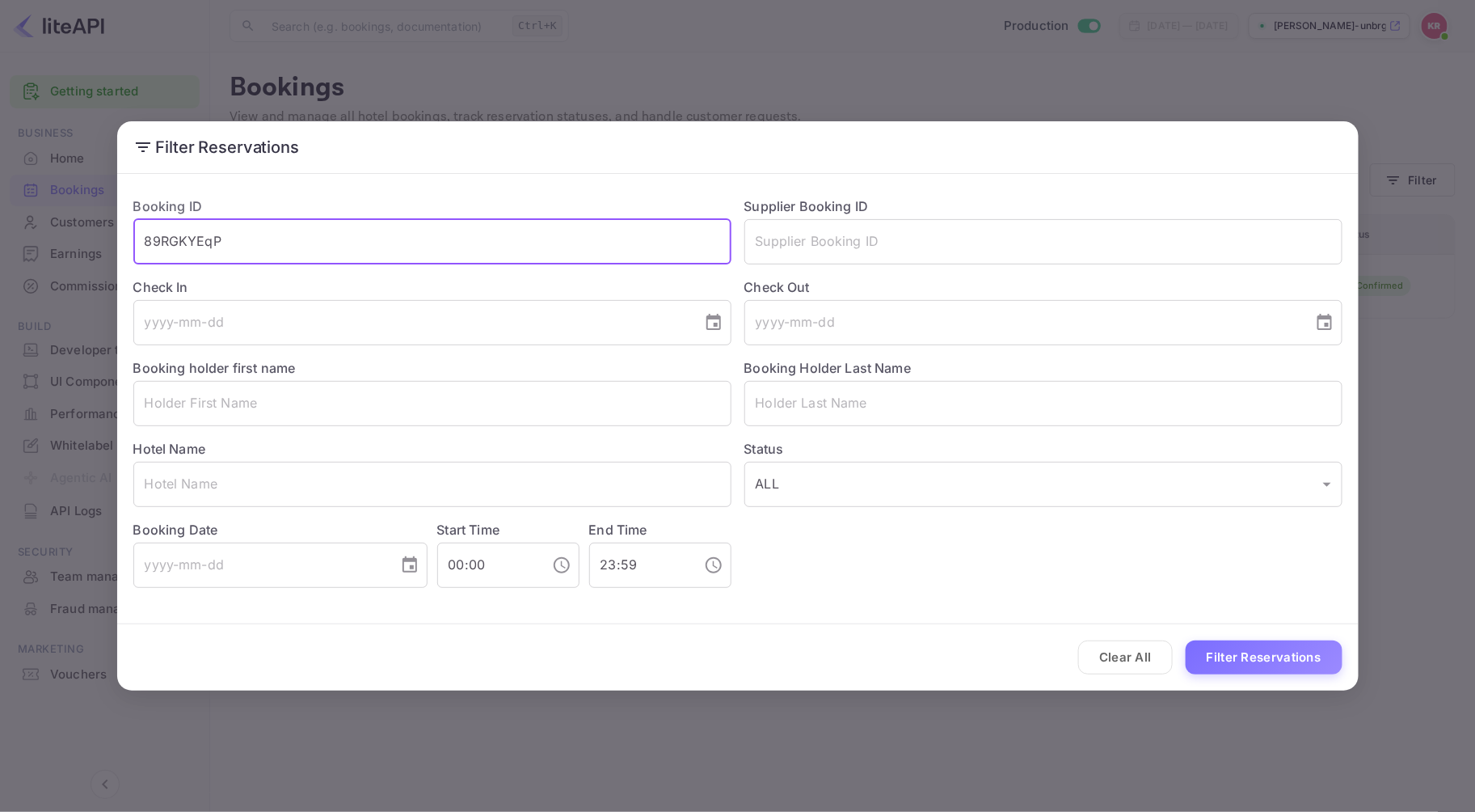
drag, startPoint x: 221, startPoint y: 240, endPoint x: -23, endPoint y: 219, distance: 244.9
click at [0, 219] on html "Getting started Business Home Bookings Customers New Earnings Commission Build …" at bounding box center [737, 406] width 1475 height 812
paste input "T4lPszzvj"
type input "T4lPszzvj"
click at [1186, 640] on button "Filter Reservations" at bounding box center [1264, 657] width 156 height 35
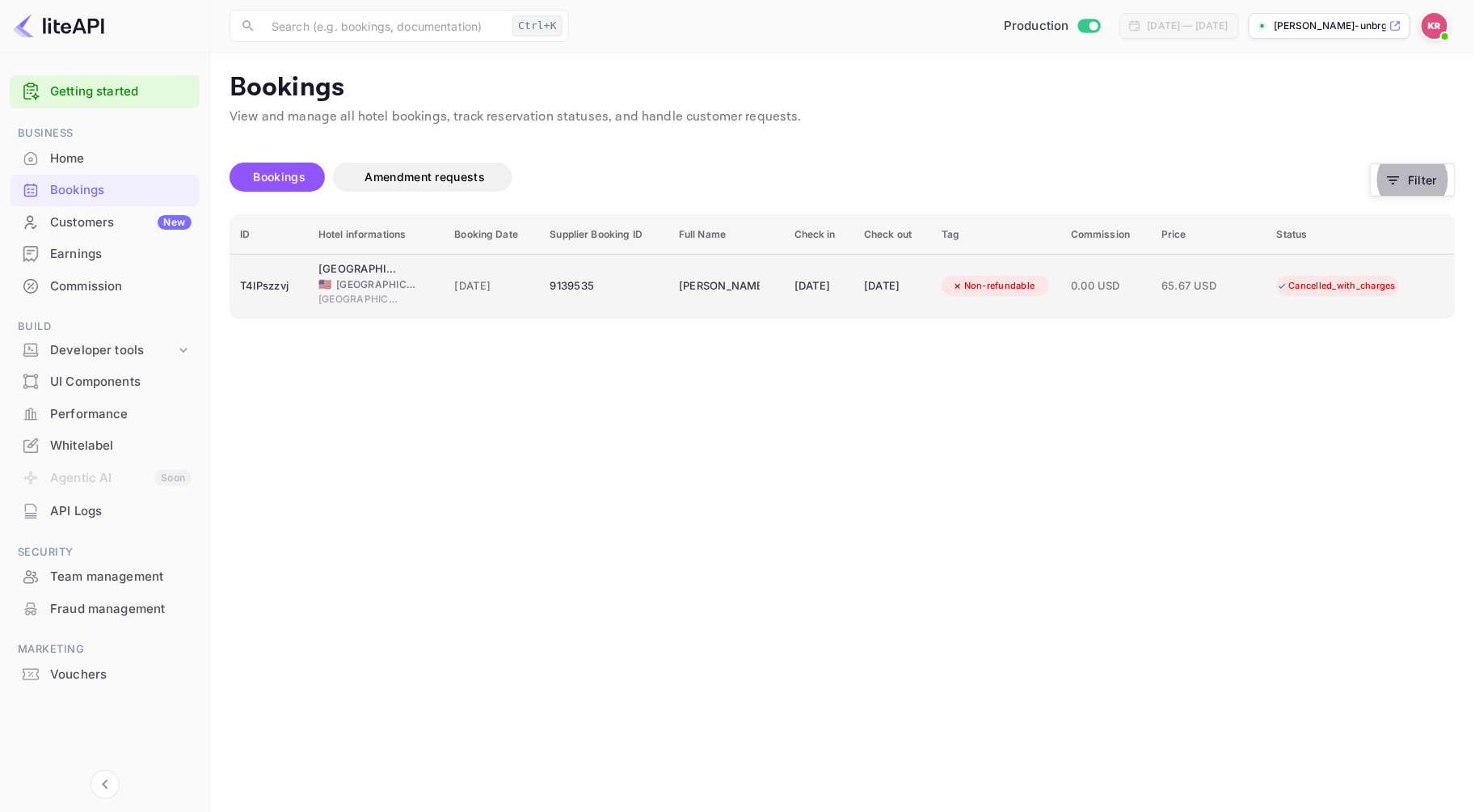
click at [550, 286] on div "9139535" at bounding box center [604, 286] width 109 height 26
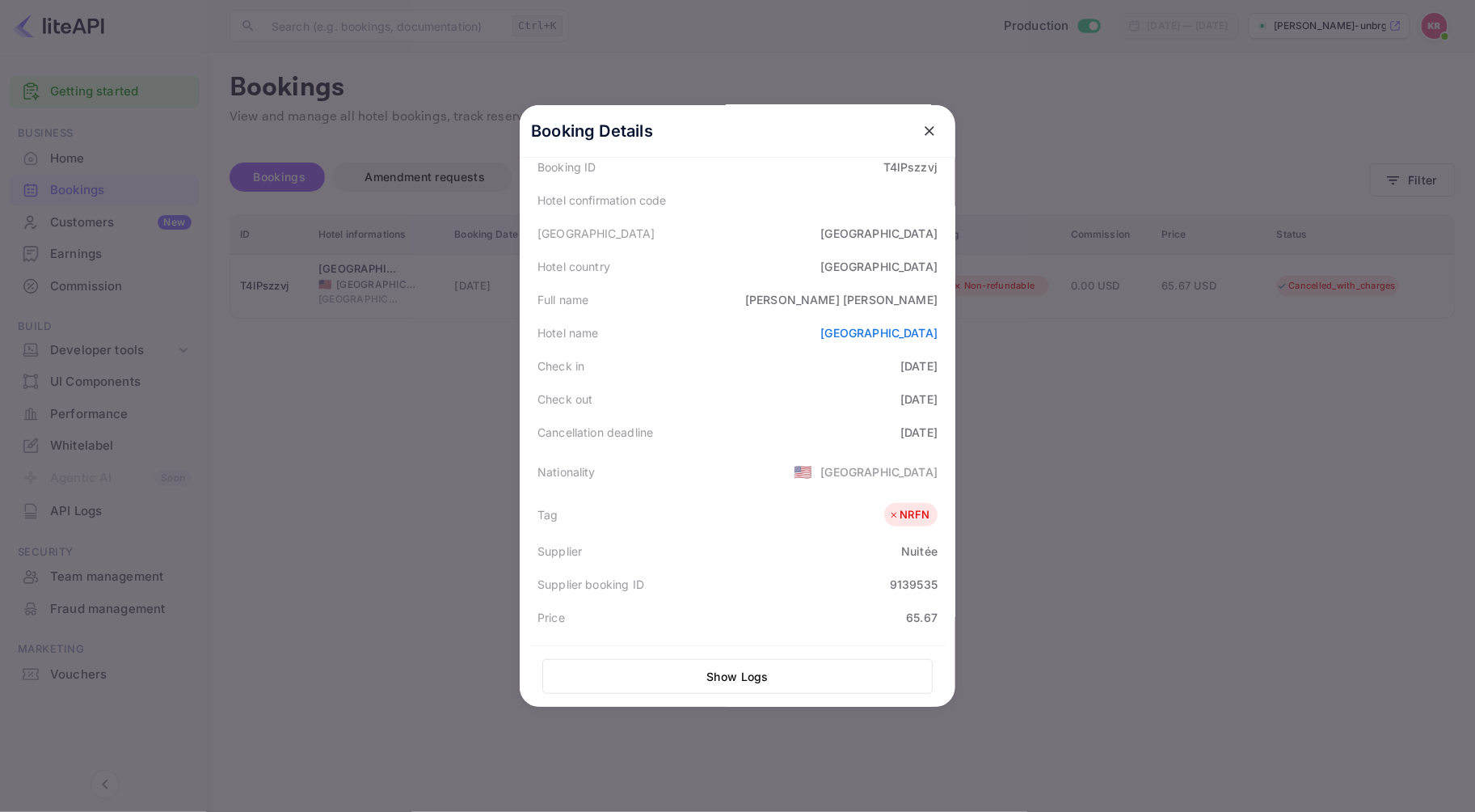
scroll to position [269, 0]
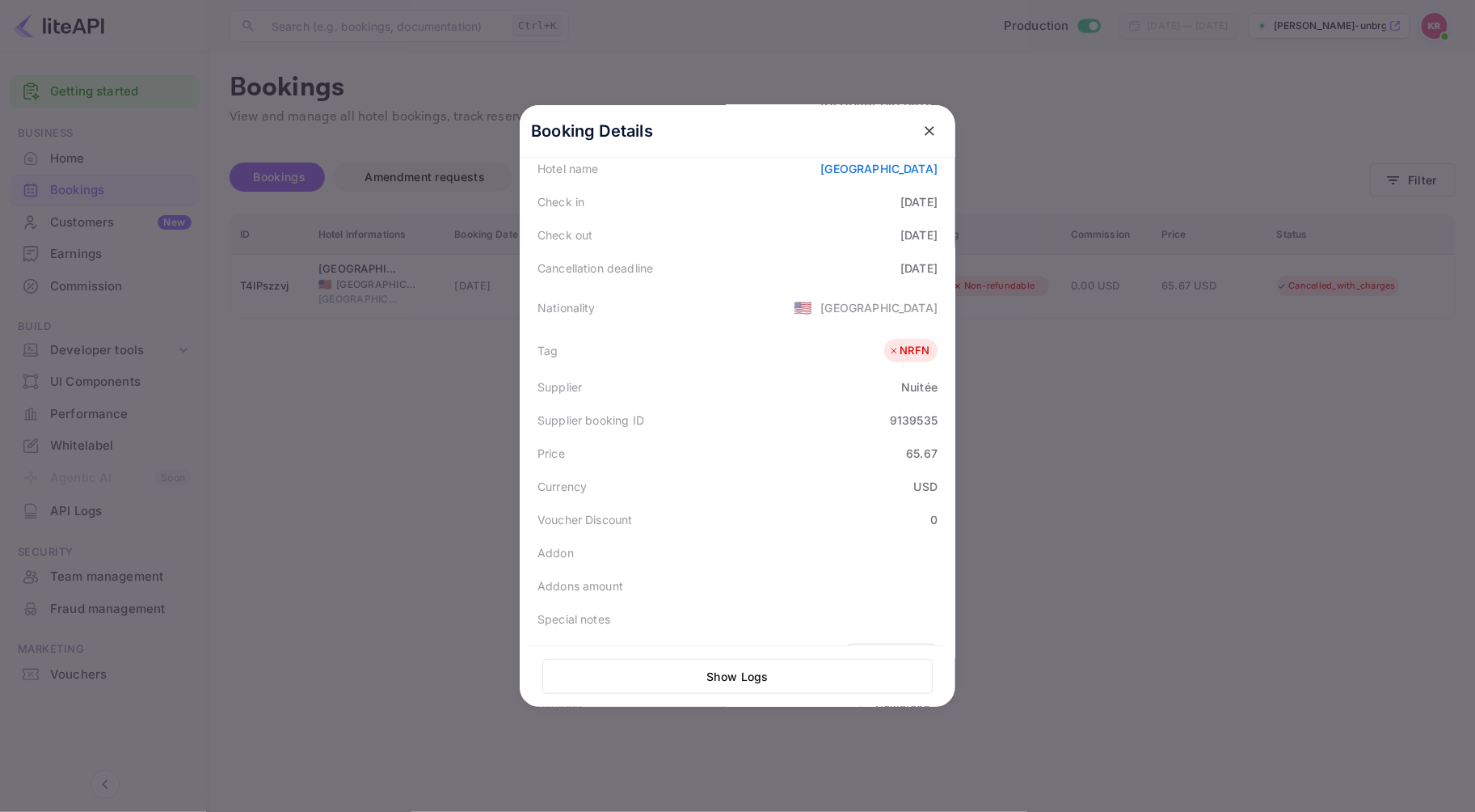
click at [890, 418] on div "9139535" at bounding box center [914, 420] width 48 height 17
copy div "9139535"
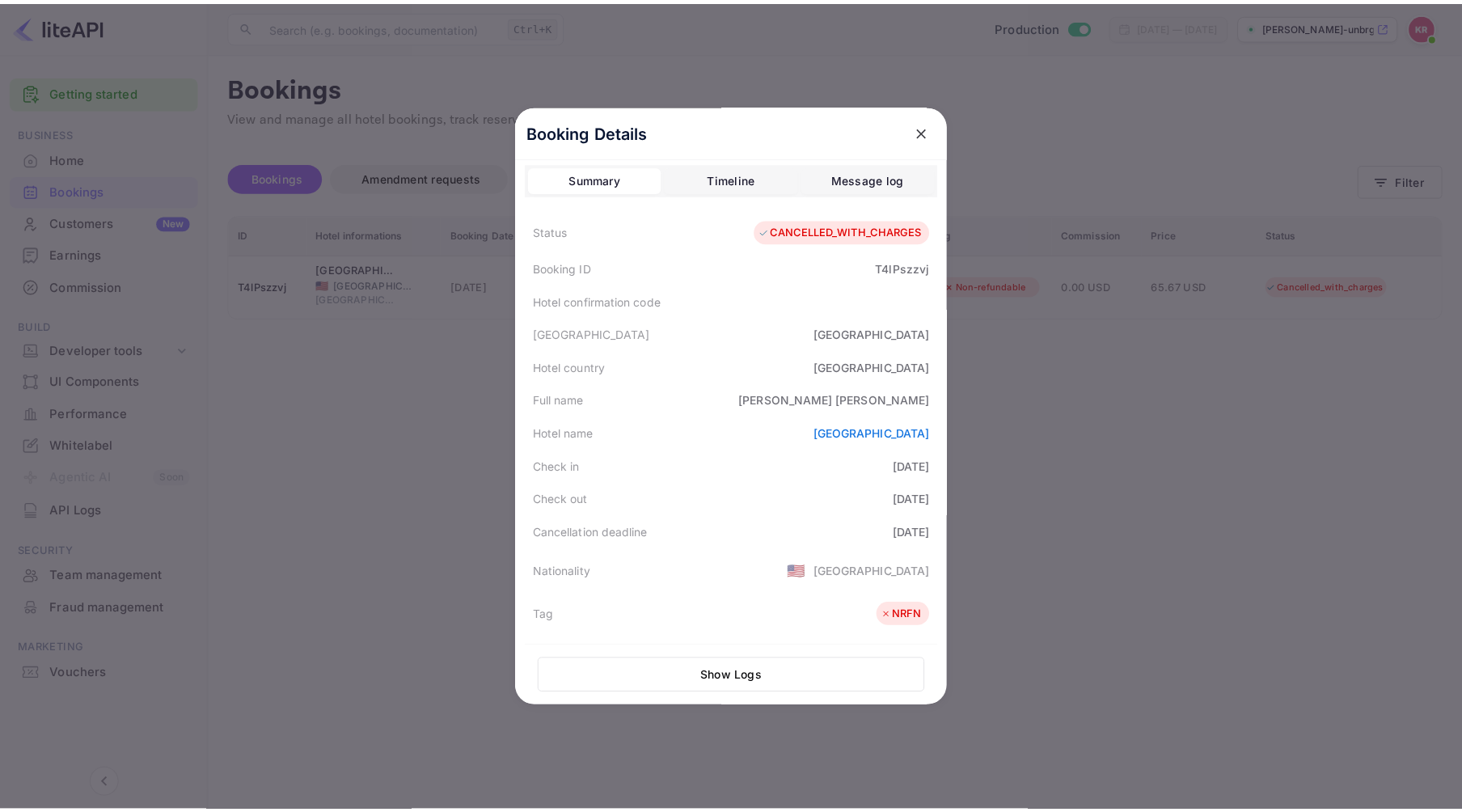
scroll to position [0, 0]
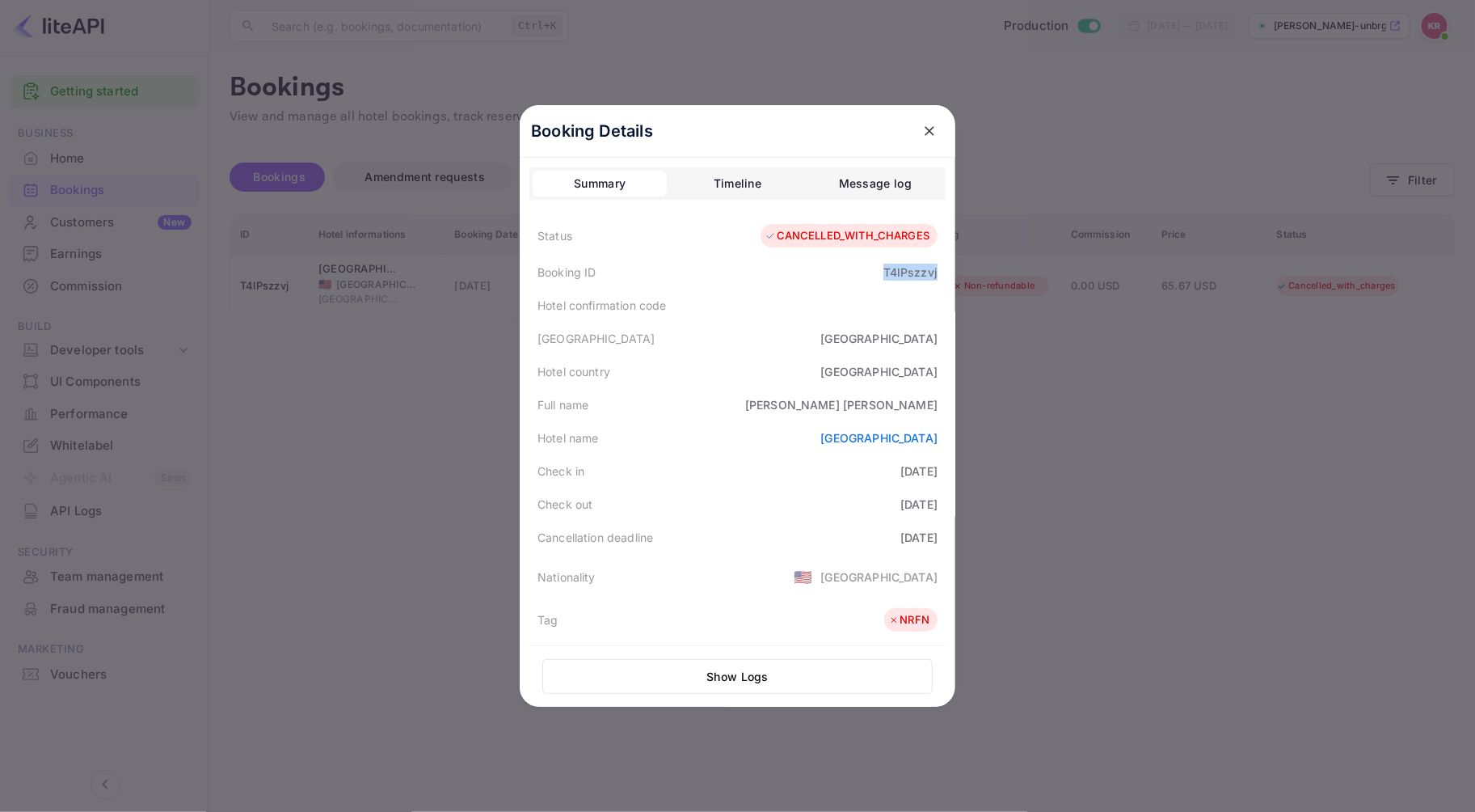
drag, startPoint x: 879, startPoint y: 267, endPoint x: 934, endPoint y: 278, distance: 56.1
click at [934, 278] on div "Booking ID T4lPszzvj" at bounding box center [737, 272] width 416 height 33
copy div "T4lPszzvj"
click at [924, 133] on icon "close" at bounding box center [930, 131] width 16 height 16
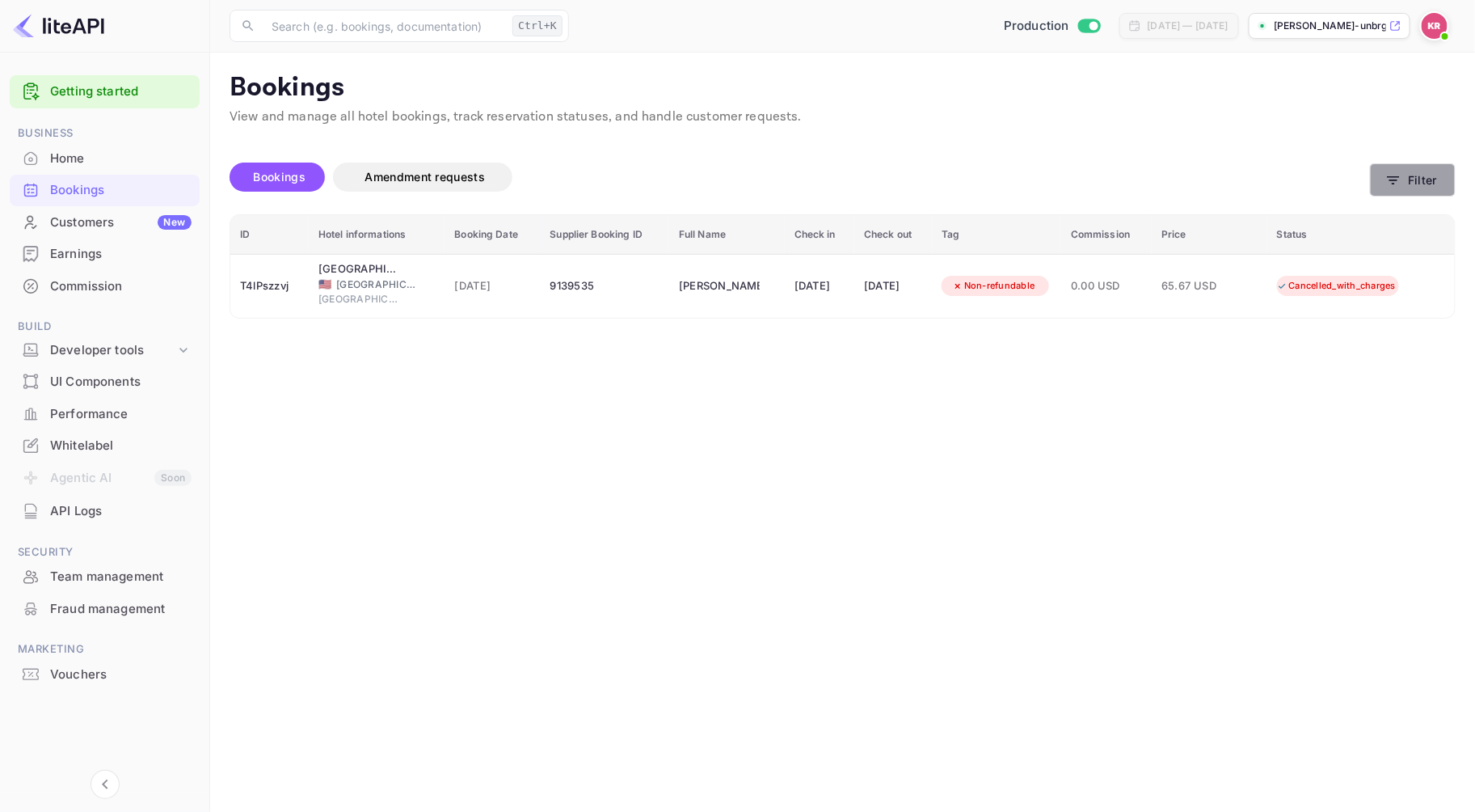
click at [1404, 181] on button "Filter" at bounding box center [1413, 180] width 86 height 33
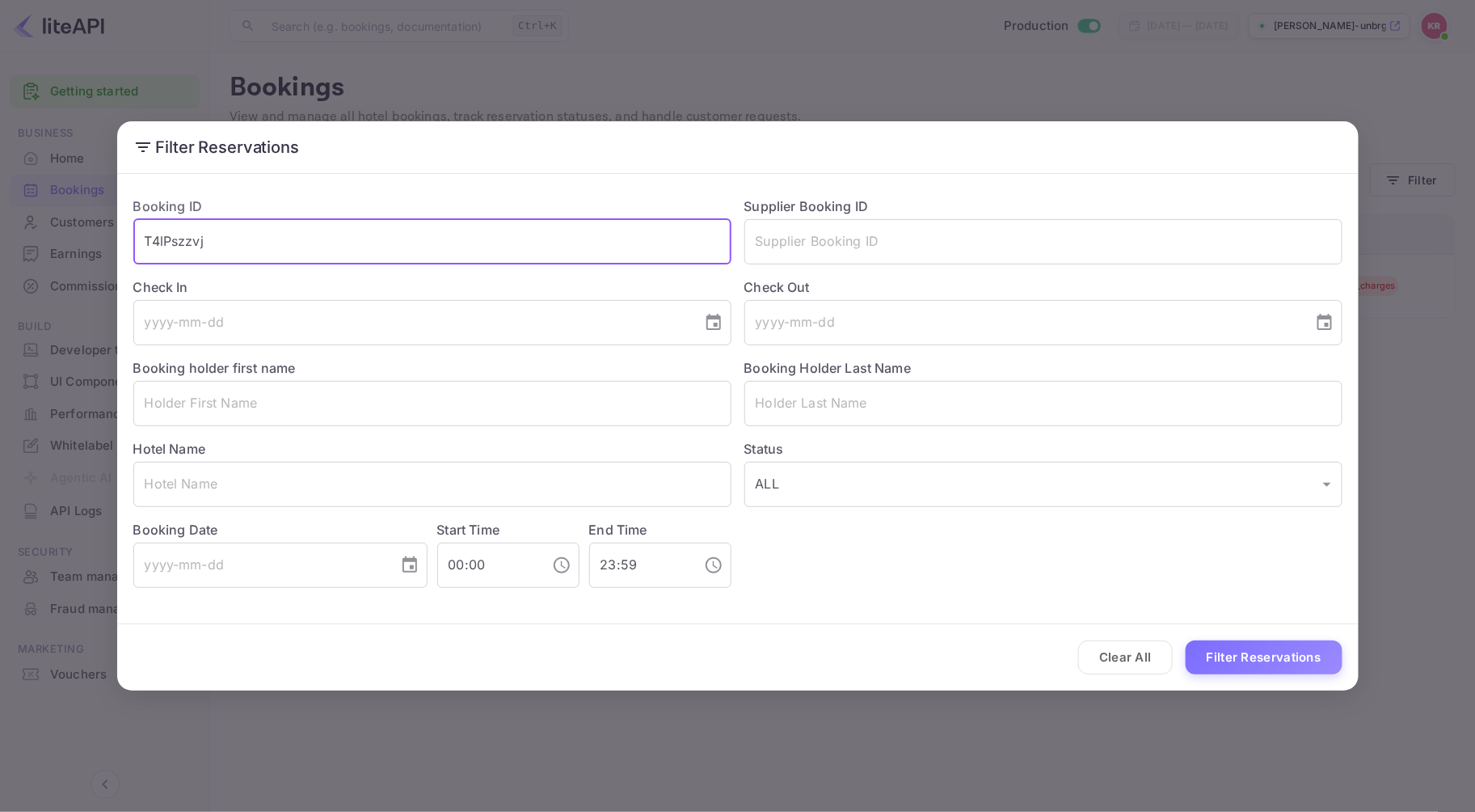
drag, startPoint x: 220, startPoint y: 242, endPoint x: 118, endPoint y: 247, distance: 102.1
click at [118, 247] on div "Booking ID T4lPszzvj ​ Supplier Booking ID ​ Check In ​ Check Out ​ Booking hol…" at bounding box center [738, 391] width 1242 height 423
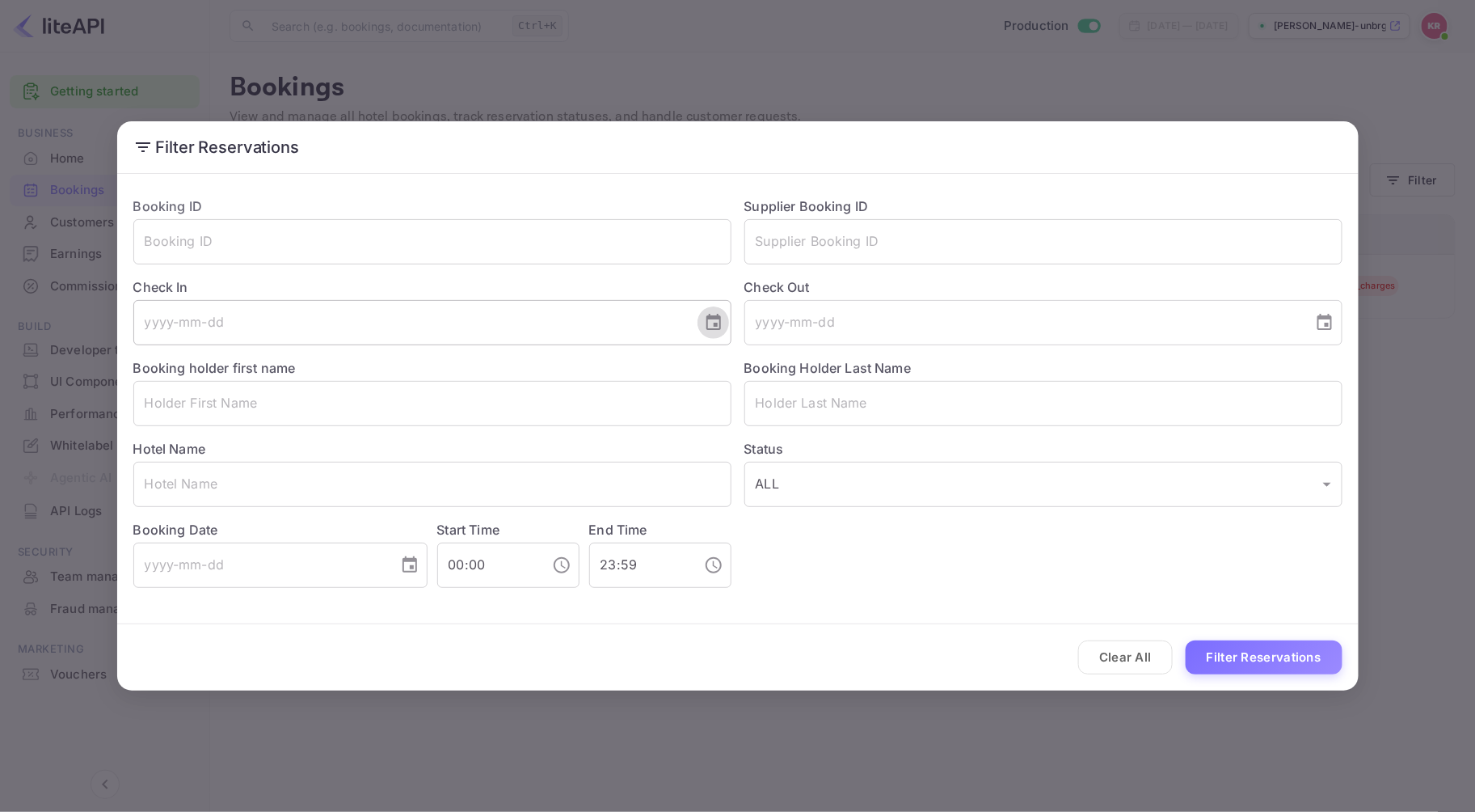
click at [707, 329] on icon "Choose date" at bounding box center [713, 322] width 19 height 19
click at [445, 562] on button "28" at bounding box center [444, 561] width 29 height 29
type input "[DATE]"
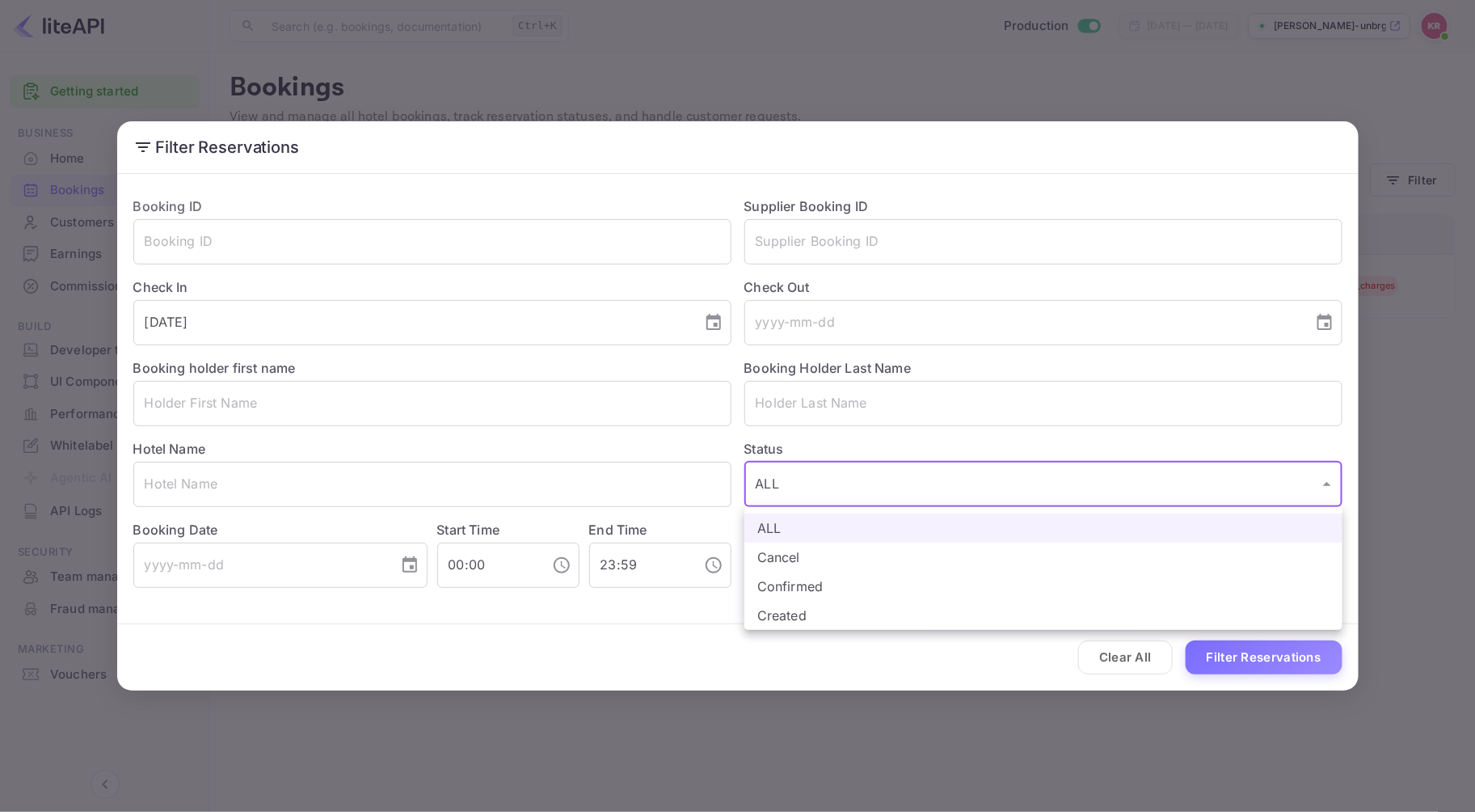
click at [779, 491] on body "Getting started Business Home Bookings Customers New Earnings Commission Build …" at bounding box center [737, 406] width 1475 height 812
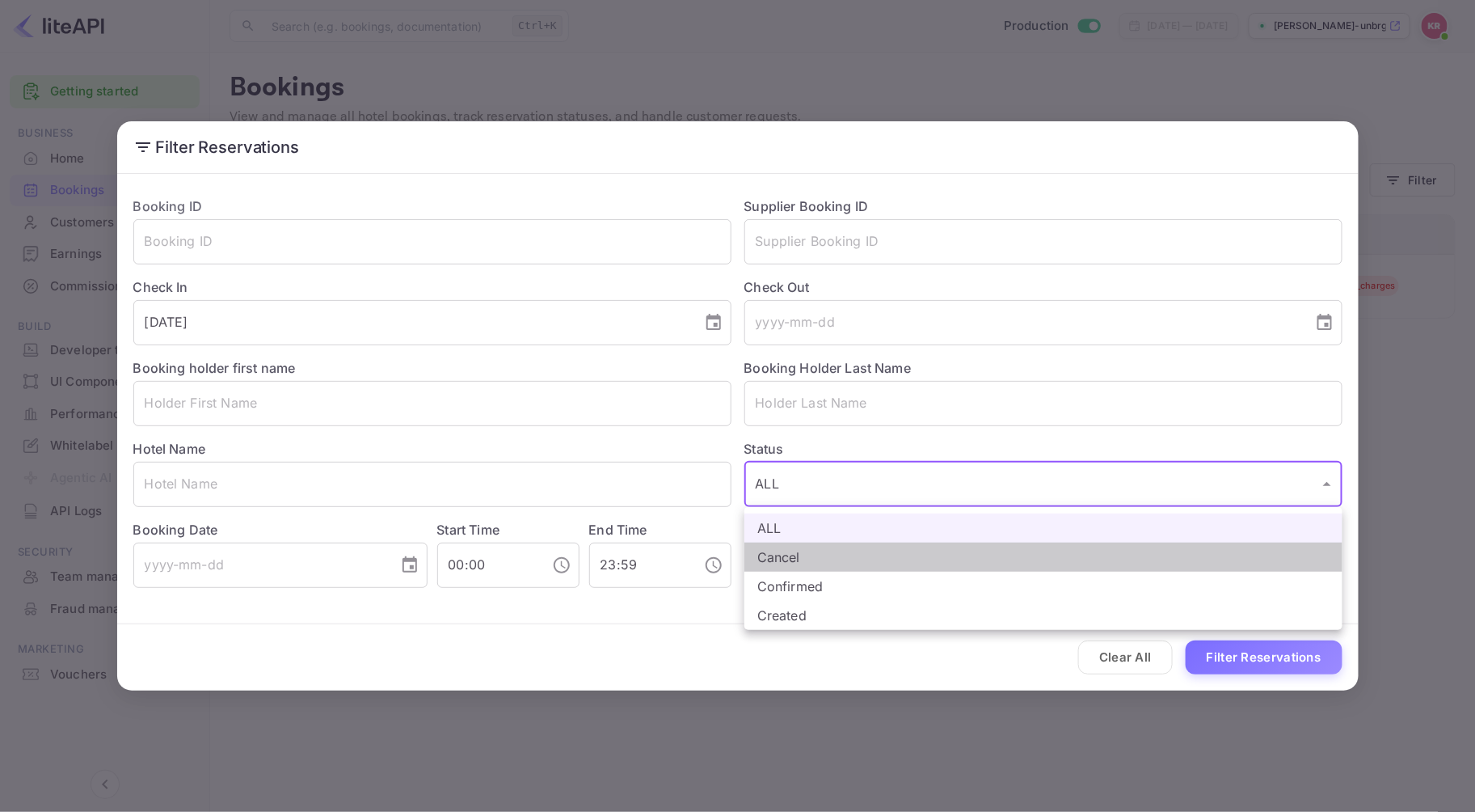
click at [775, 552] on li "Cancel" at bounding box center [1043, 557] width 598 height 29
type input "CANCELLED"
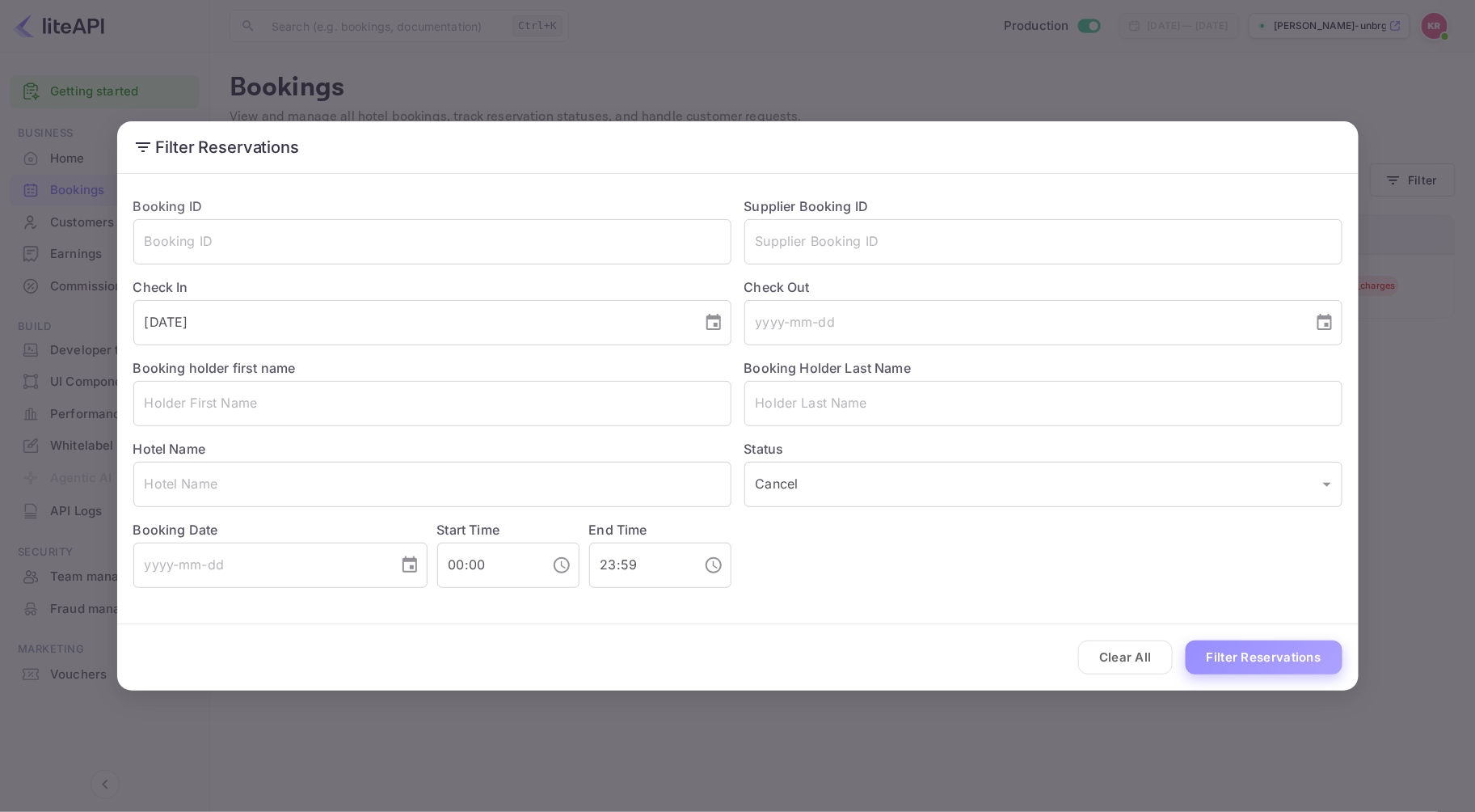
click at [1303, 652] on button "Filter Reservations" at bounding box center [1264, 657] width 156 height 35
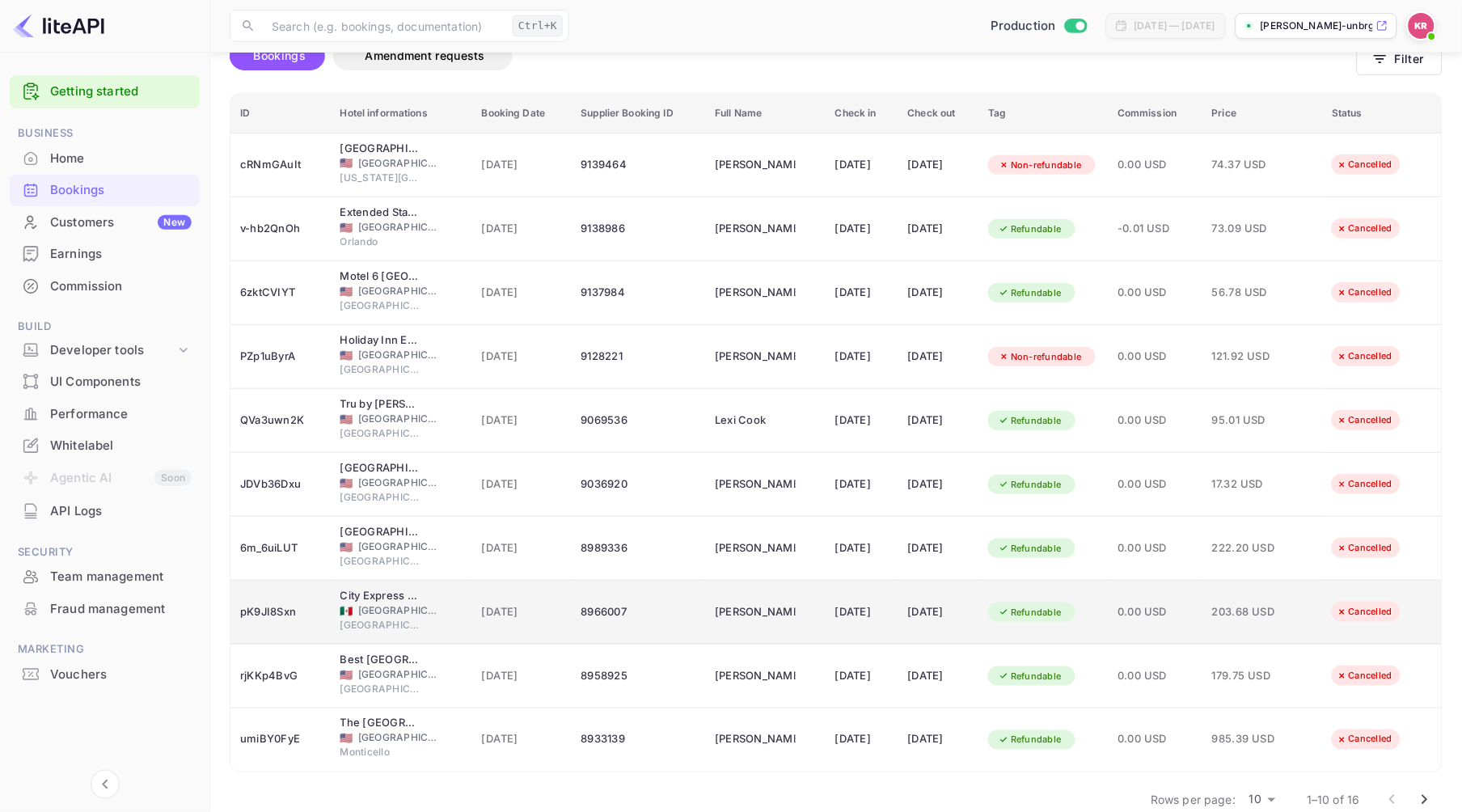
scroll to position [150, 0]
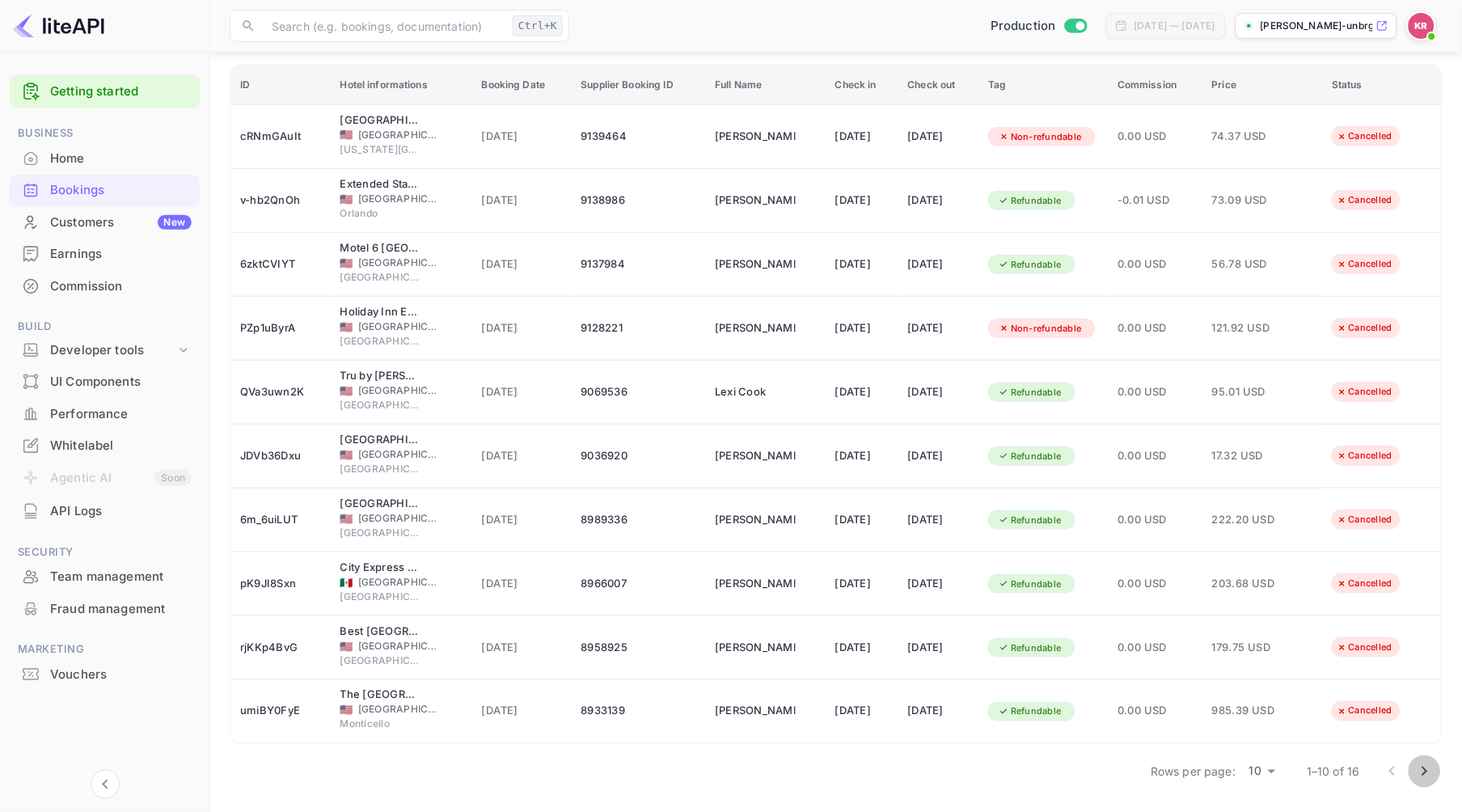
click at [1424, 773] on icon "Go to next page" at bounding box center [1424, 771] width 19 height 19
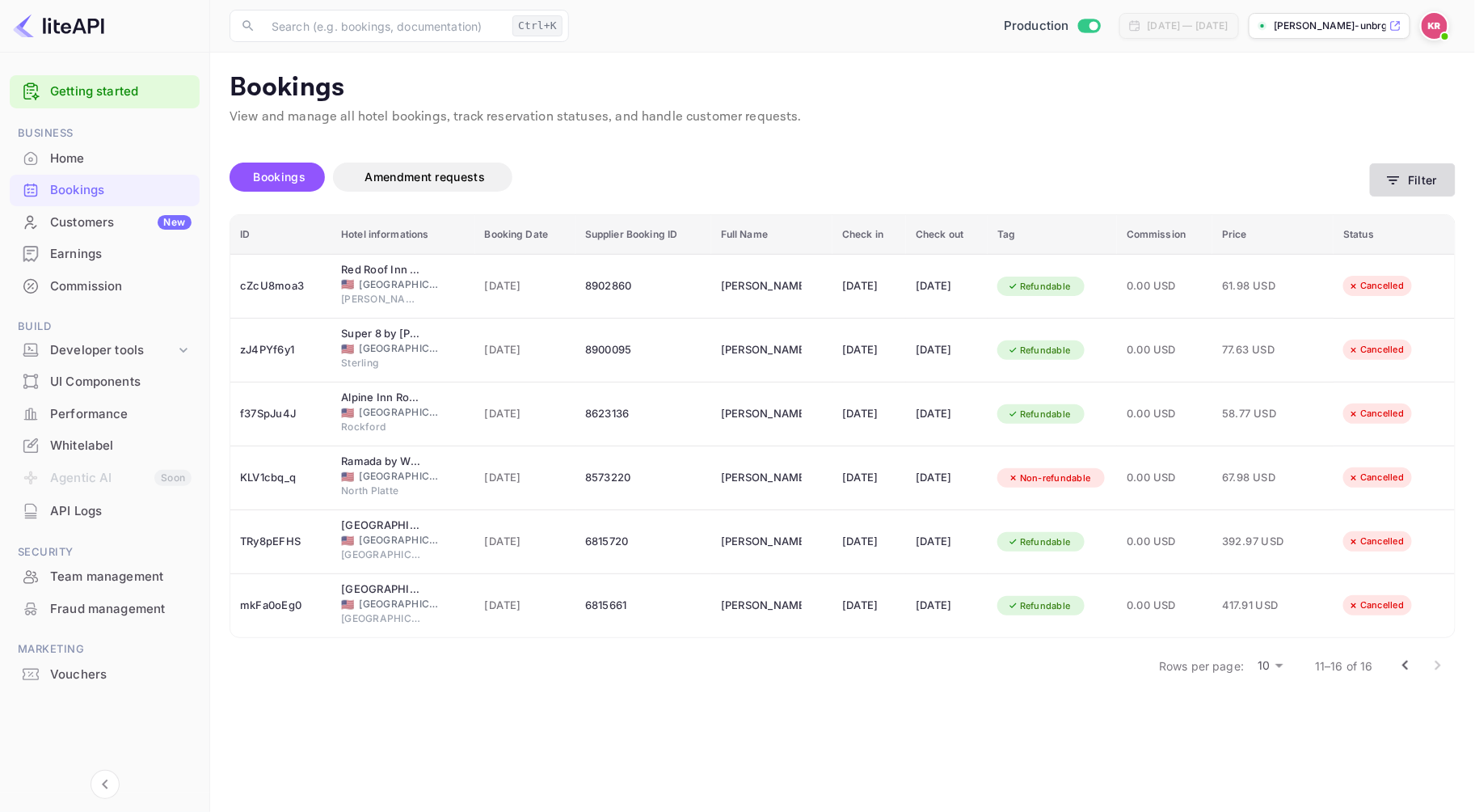
click at [1387, 187] on icon "button" at bounding box center [1394, 180] width 16 height 16
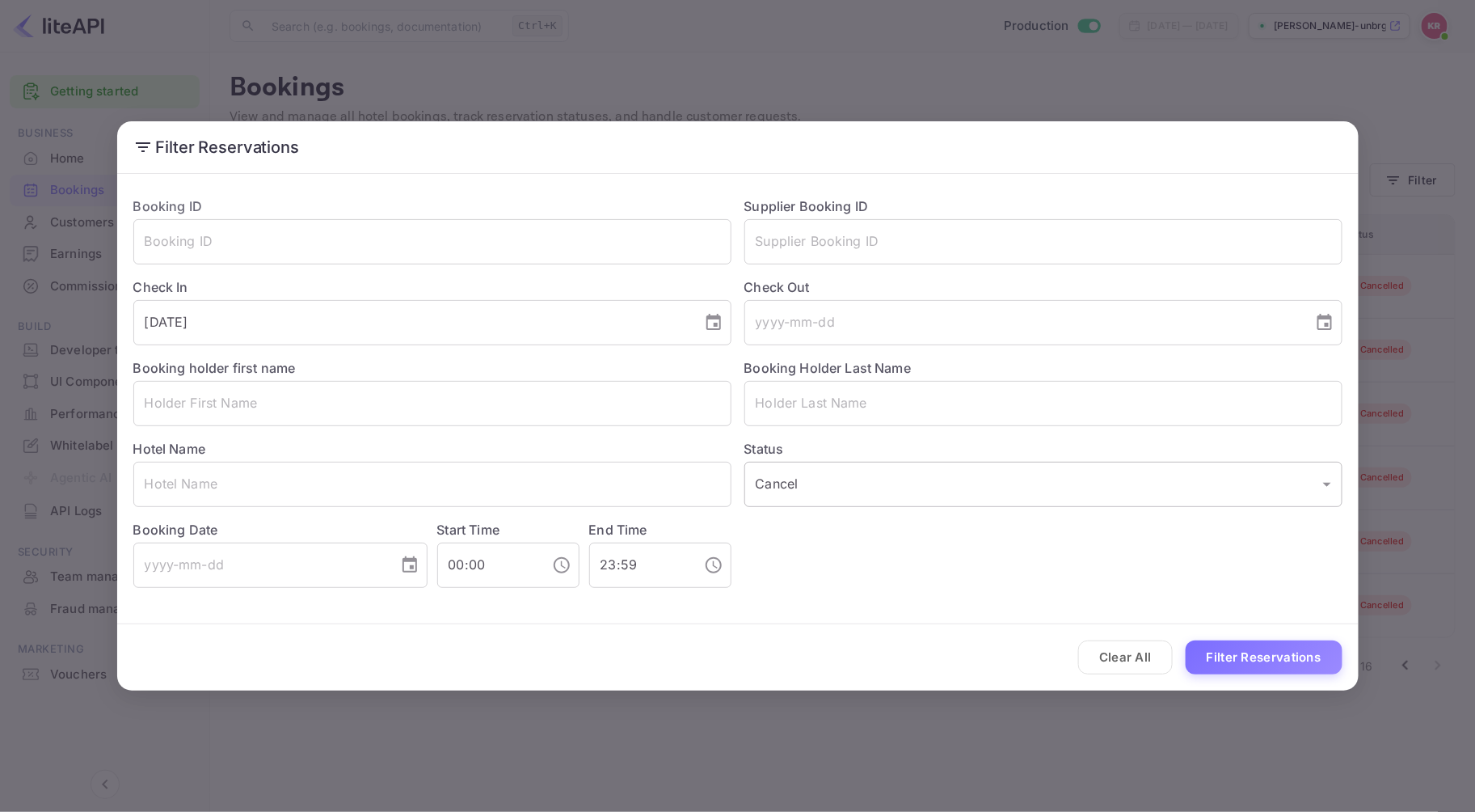
click at [893, 489] on body "Getting started Business Home Bookings Customers New Earnings Commission Build …" at bounding box center [737, 406] width 1475 height 812
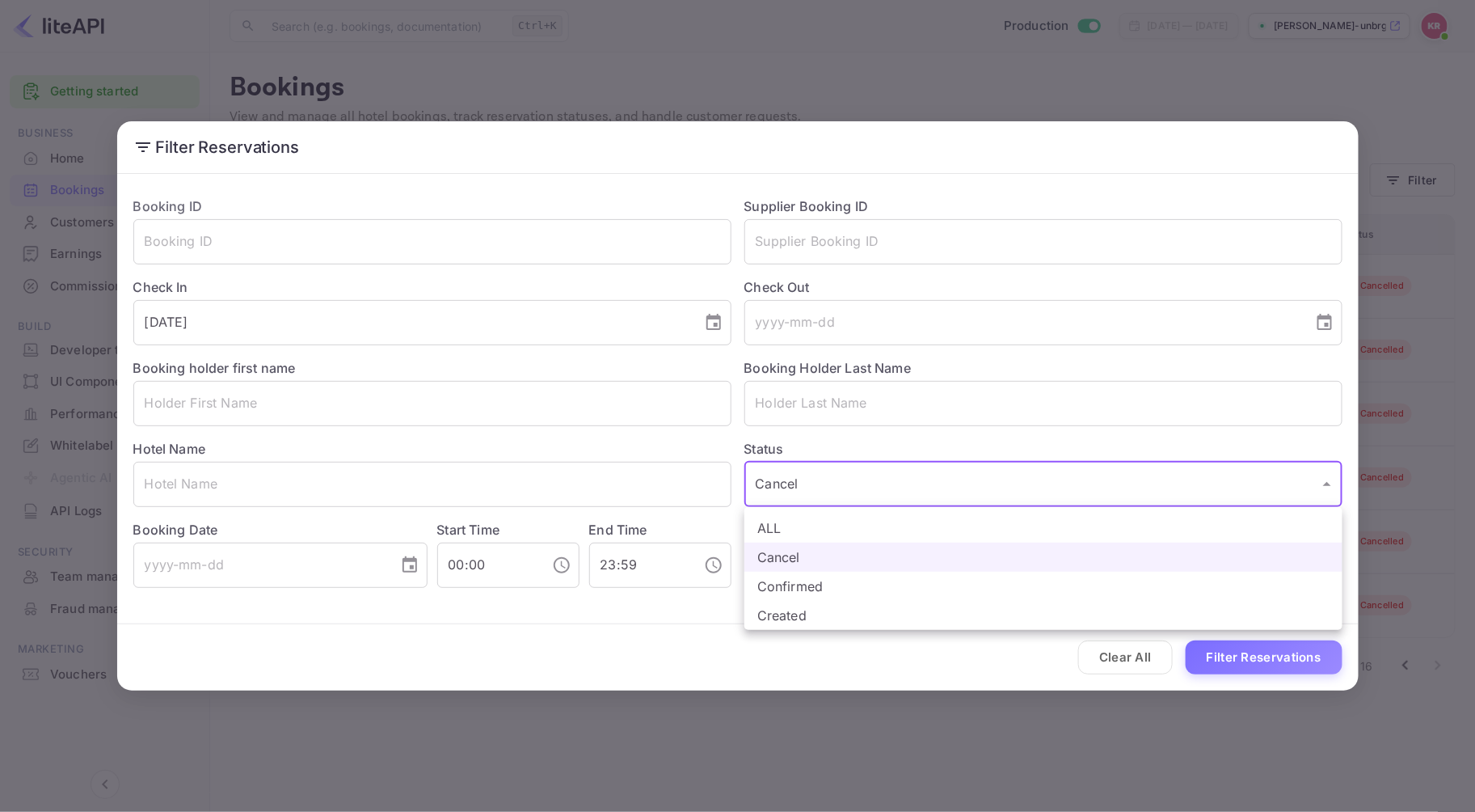
click at [410, 564] on div at bounding box center [737, 406] width 1475 height 812
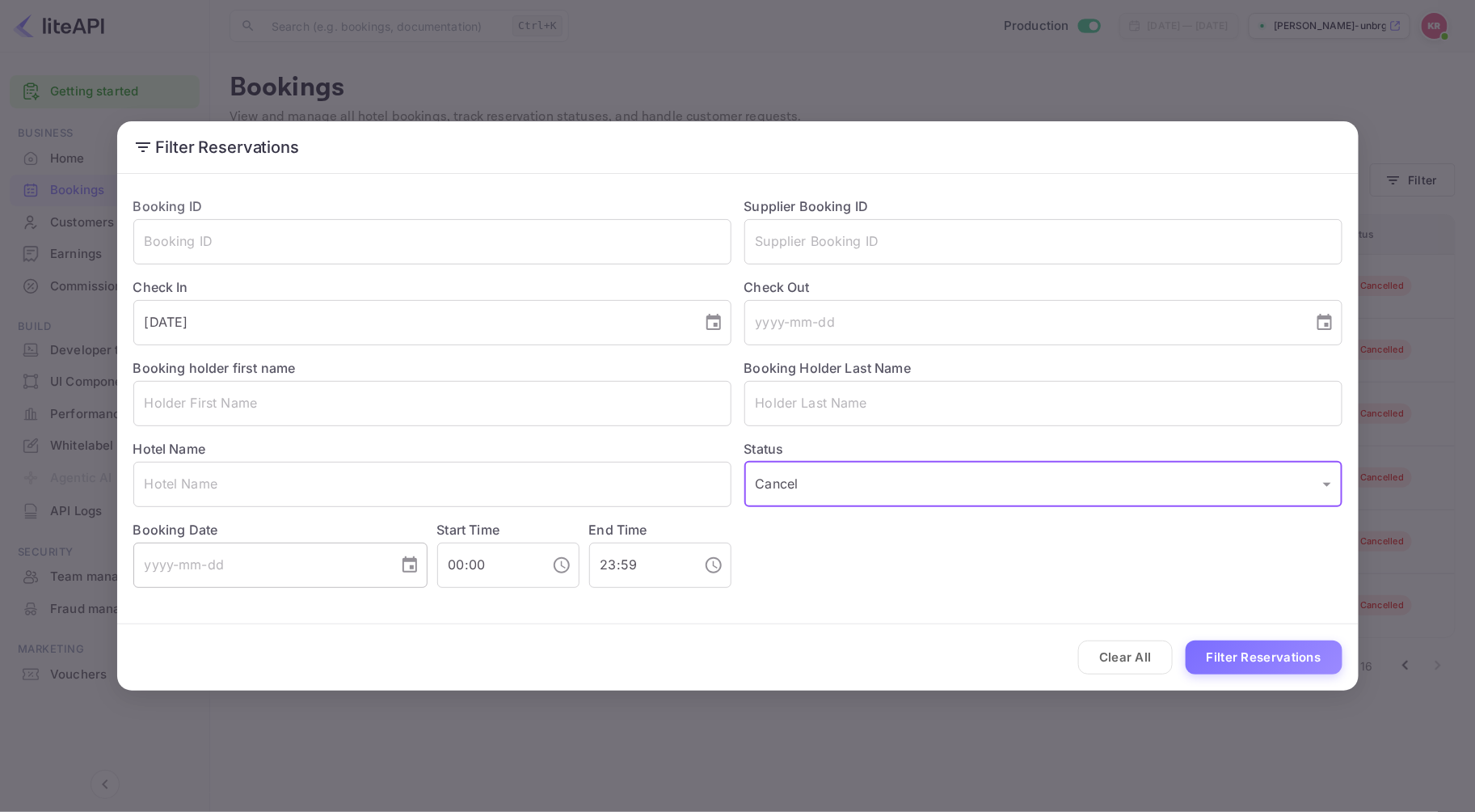
click at [408, 564] on icon "Choose date" at bounding box center [410, 564] width 19 height 19
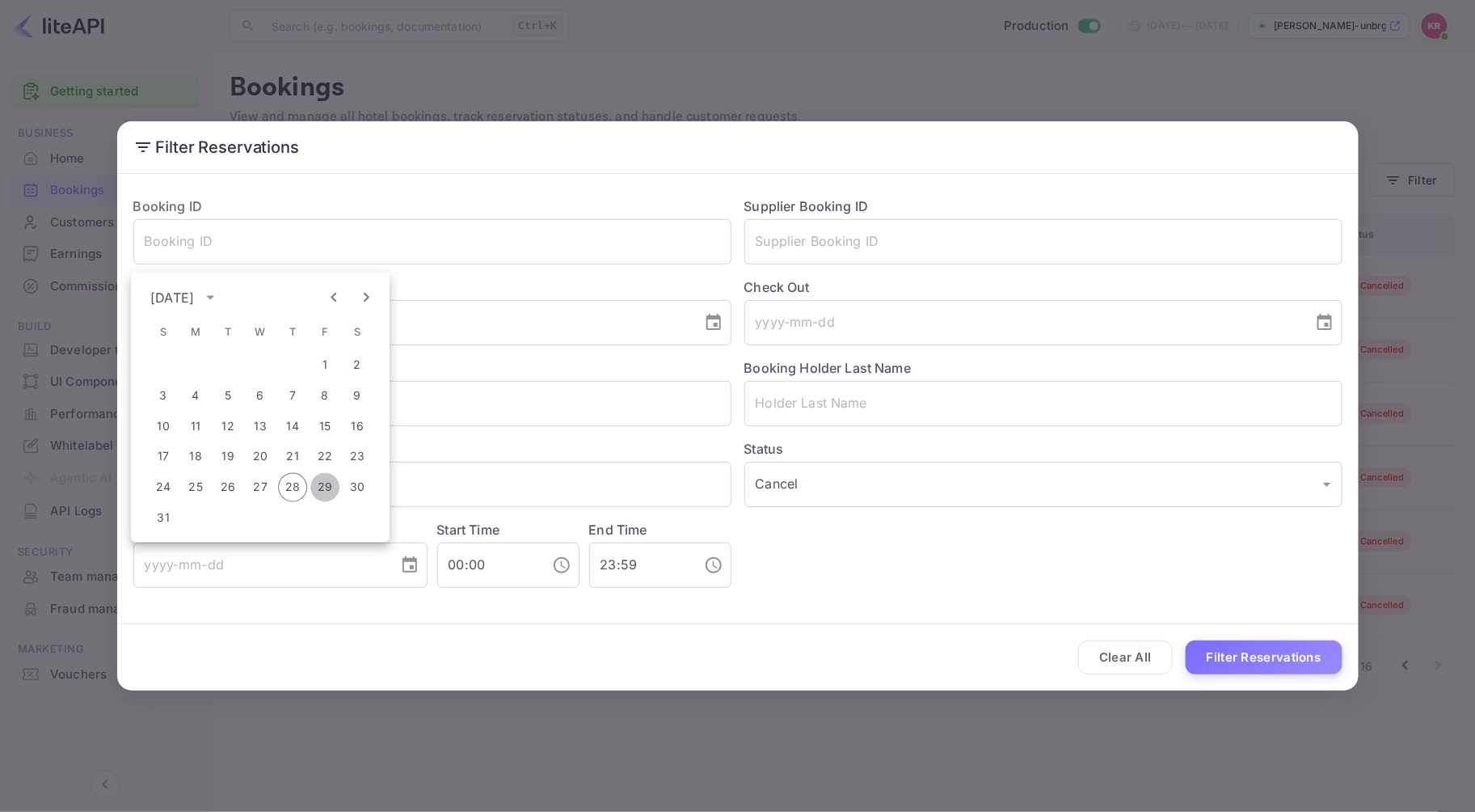
click at [316, 487] on button "29" at bounding box center [325, 487] width 29 height 29
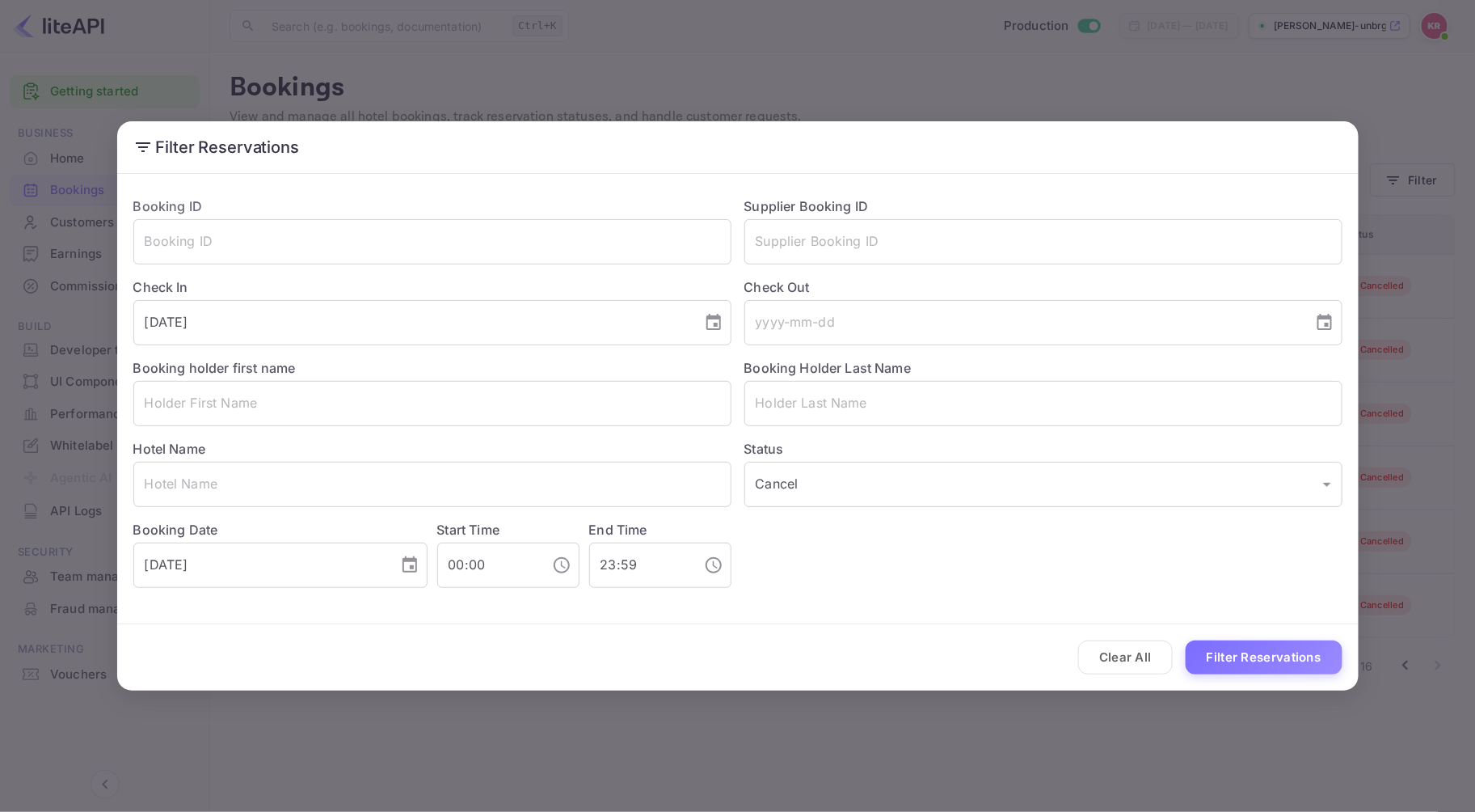
type input "[DATE]"
click at [1250, 650] on button "Filter Reservations" at bounding box center [1264, 657] width 156 height 35
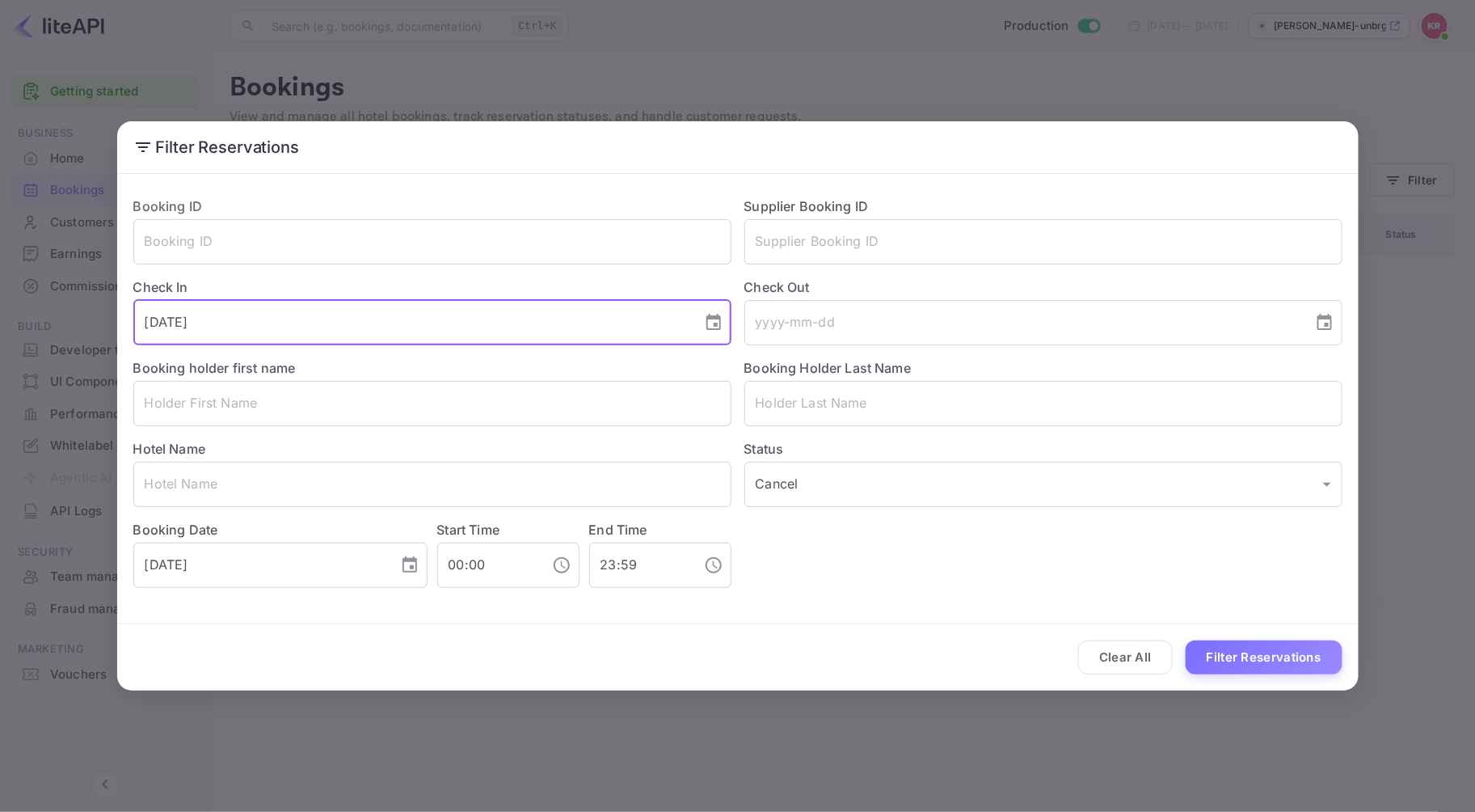
drag, startPoint x: 235, startPoint y: 328, endPoint x: 4, endPoint y: 320, distance: 231.1
click at [4, 319] on div "Filter Reservations Booking ID ​ Supplier Booking ID ​ Check In [DATE] ​ Check …" at bounding box center [737, 406] width 1475 height 812
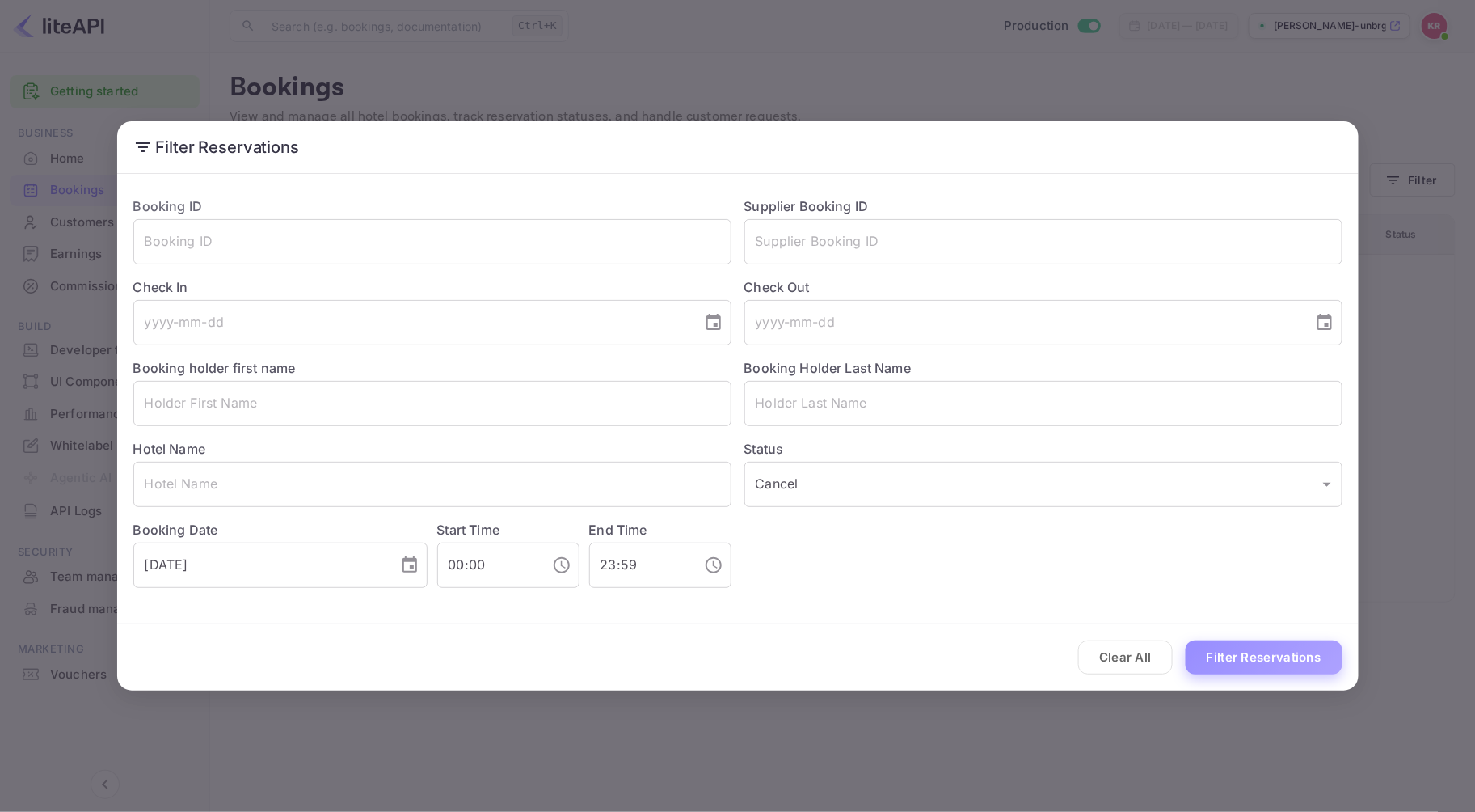
click at [1214, 659] on button "Filter Reservations" at bounding box center [1264, 657] width 156 height 35
click at [1132, 657] on button "Clear All" at bounding box center [1125, 657] width 94 height 35
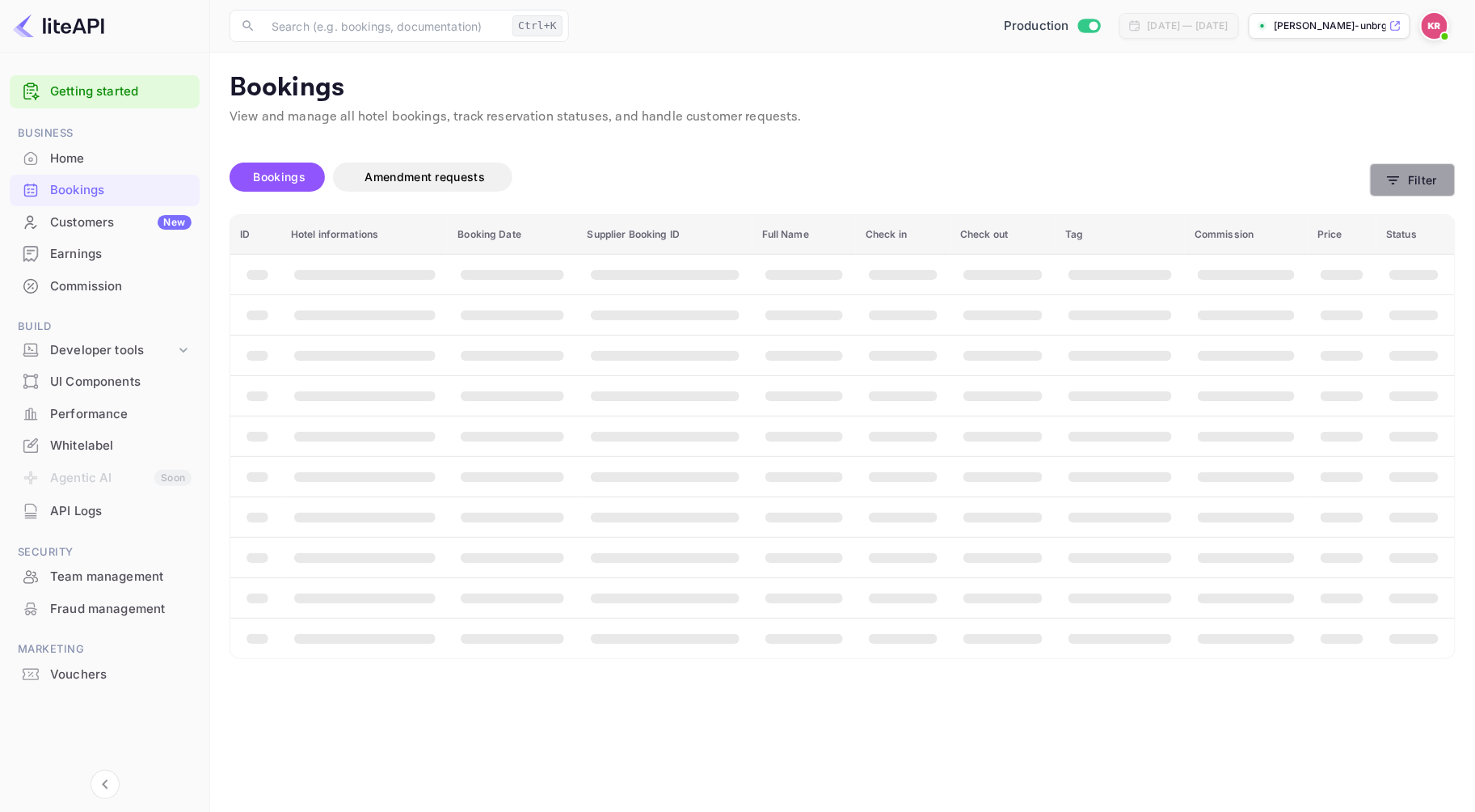
click at [1434, 180] on button "Filter" at bounding box center [1413, 180] width 86 height 33
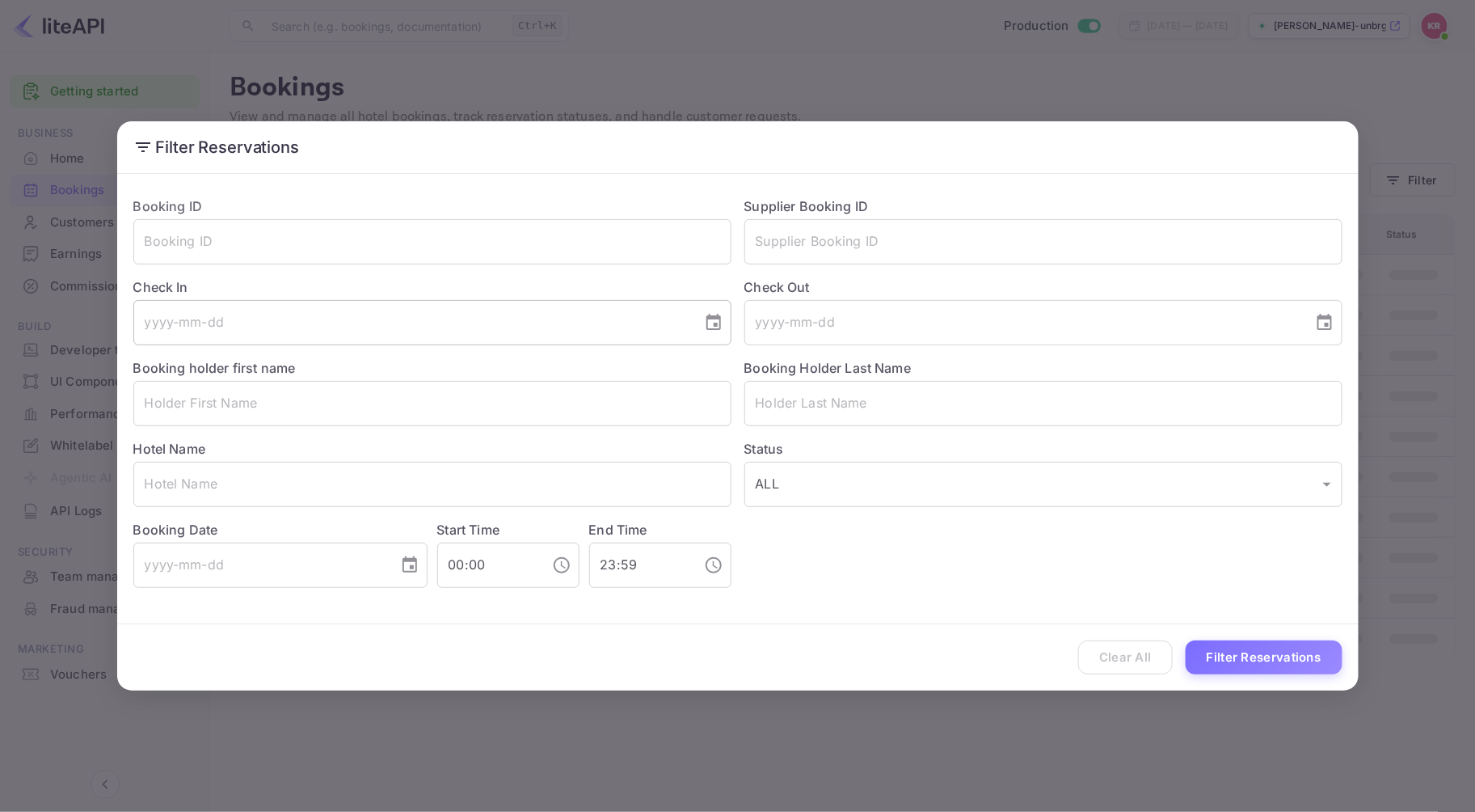
click at [713, 318] on icon "Choose date" at bounding box center [714, 322] width 15 height 16
click at [450, 554] on button "28" at bounding box center [444, 561] width 29 height 29
type input "[DATE]"
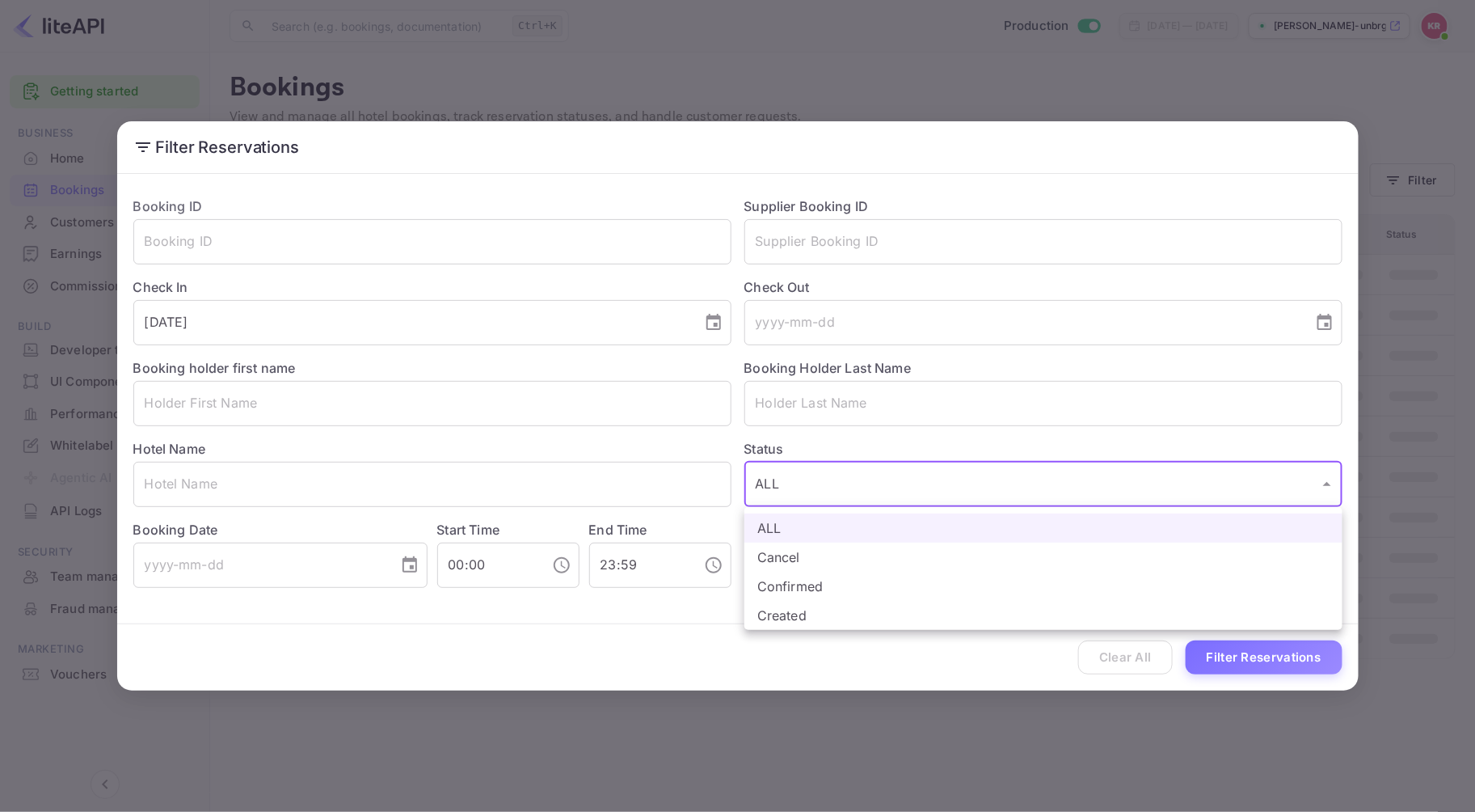
click at [868, 490] on body "Getting started Business Home Bookings Customers New Earnings Commission Build …" at bounding box center [737, 406] width 1475 height 812
click at [806, 554] on li "Cancel" at bounding box center [1043, 557] width 598 height 29
type input "CANCELLED"
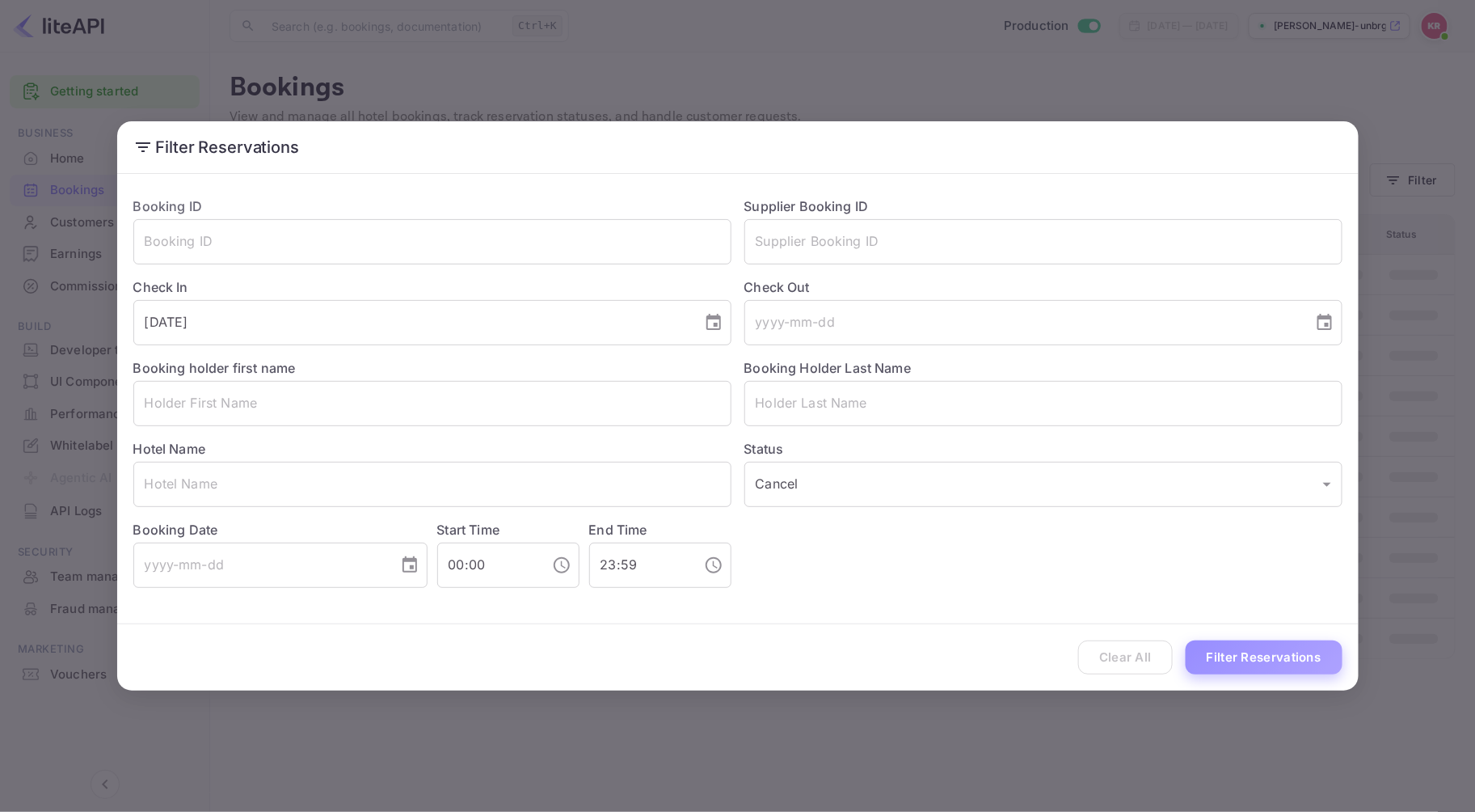
click at [1235, 663] on button "Filter Reservations" at bounding box center [1264, 657] width 156 height 35
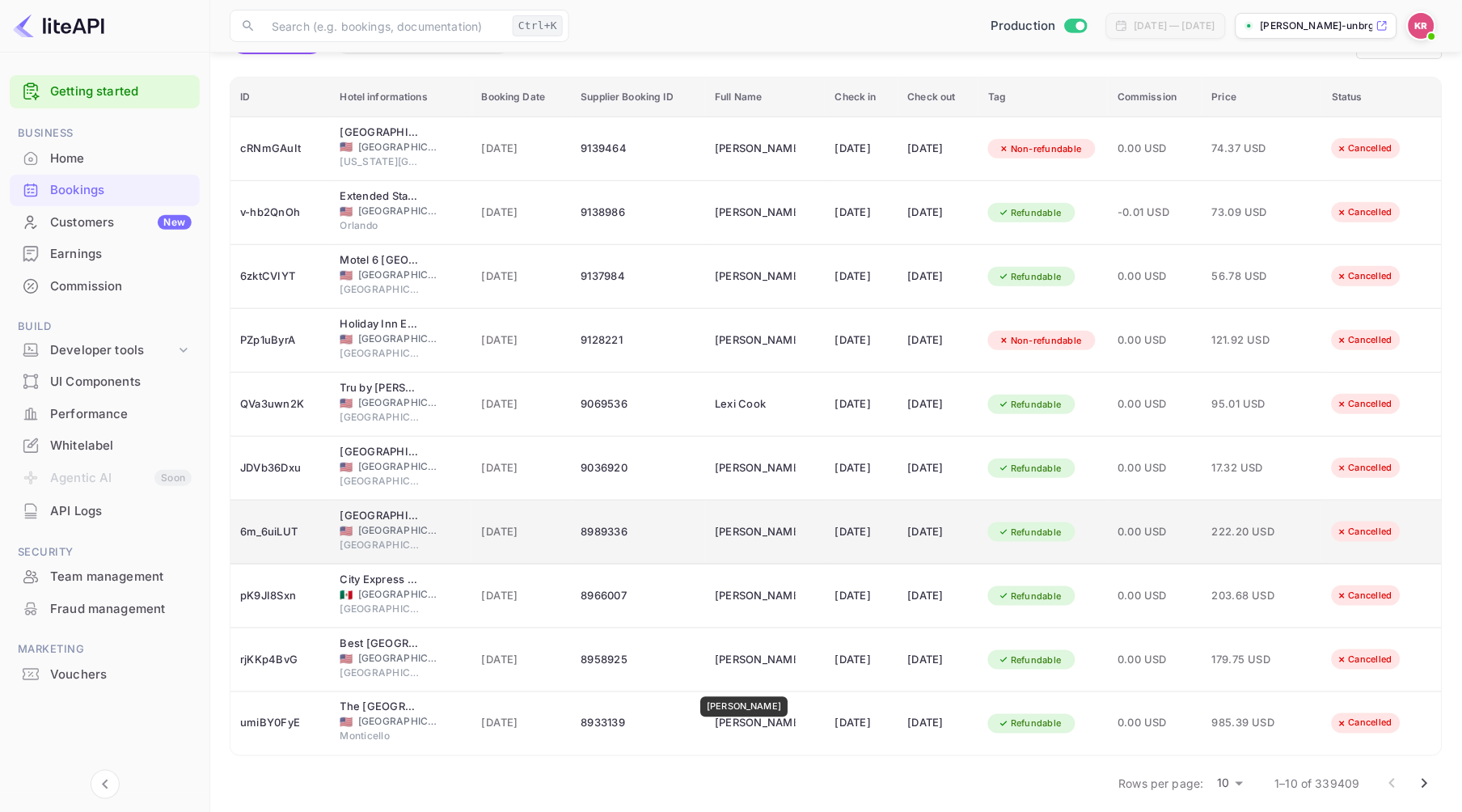
scroll to position [150, 0]
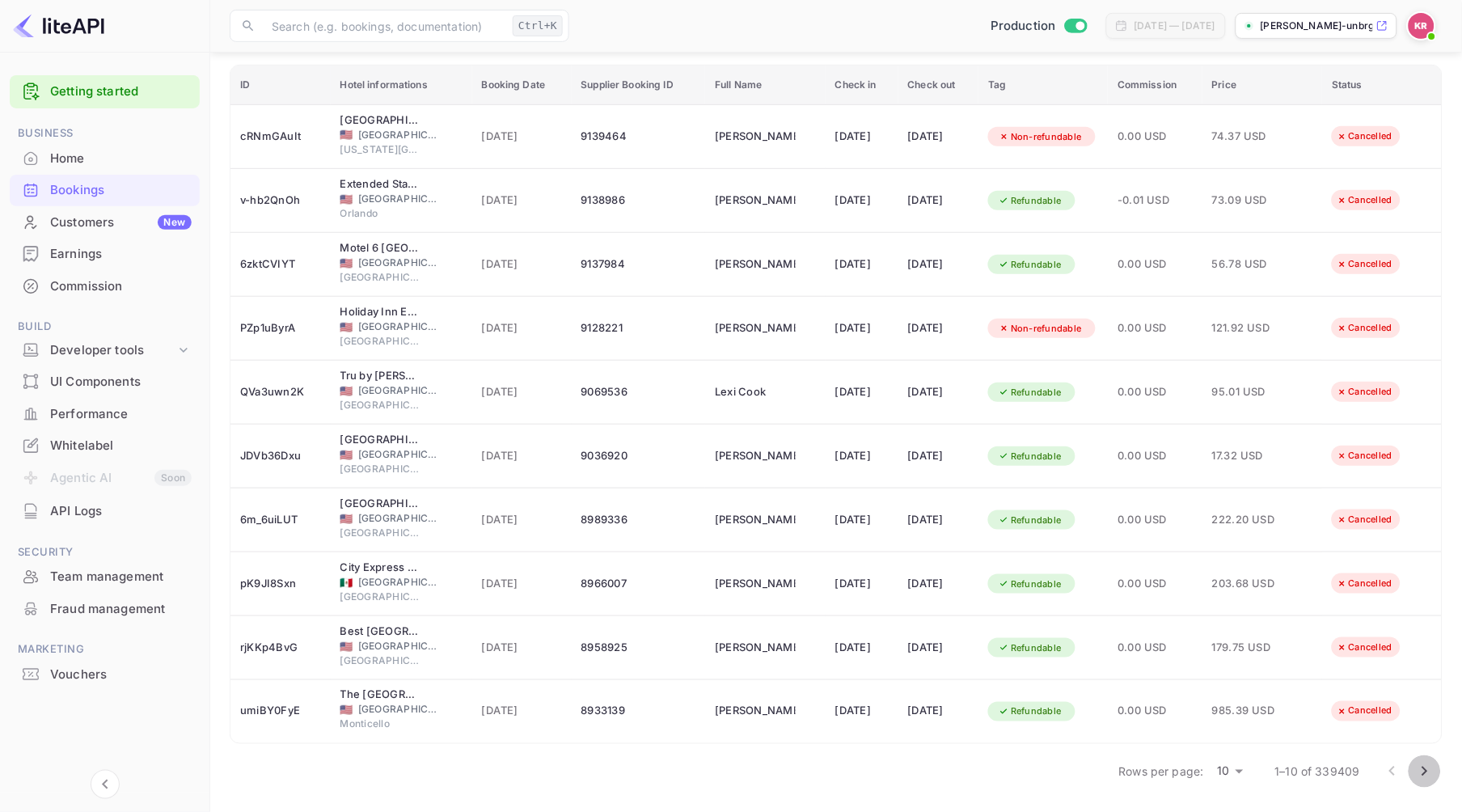
click at [1422, 773] on icon "Go to next page" at bounding box center [1424, 771] width 19 height 19
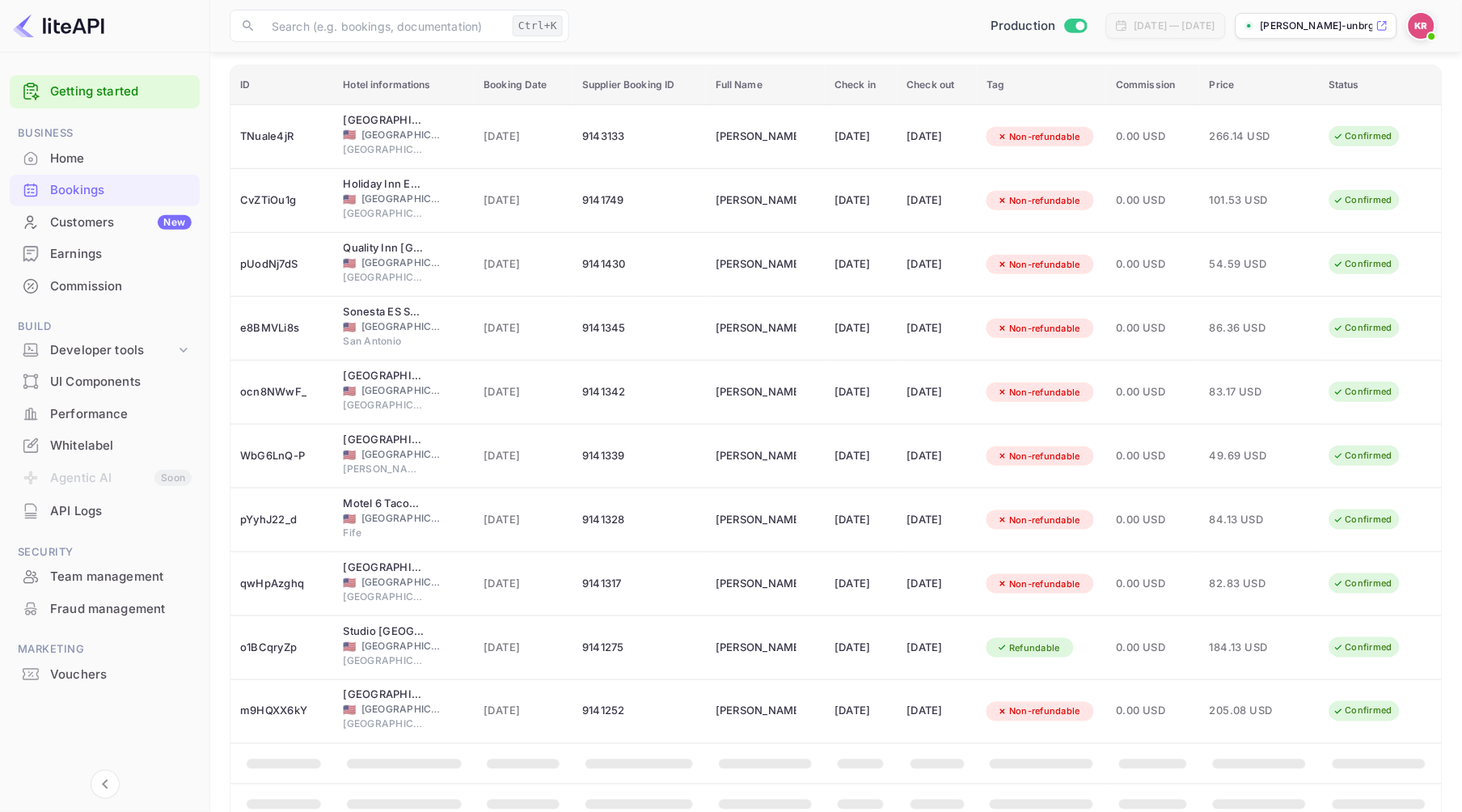
scroll to position [0, 0]
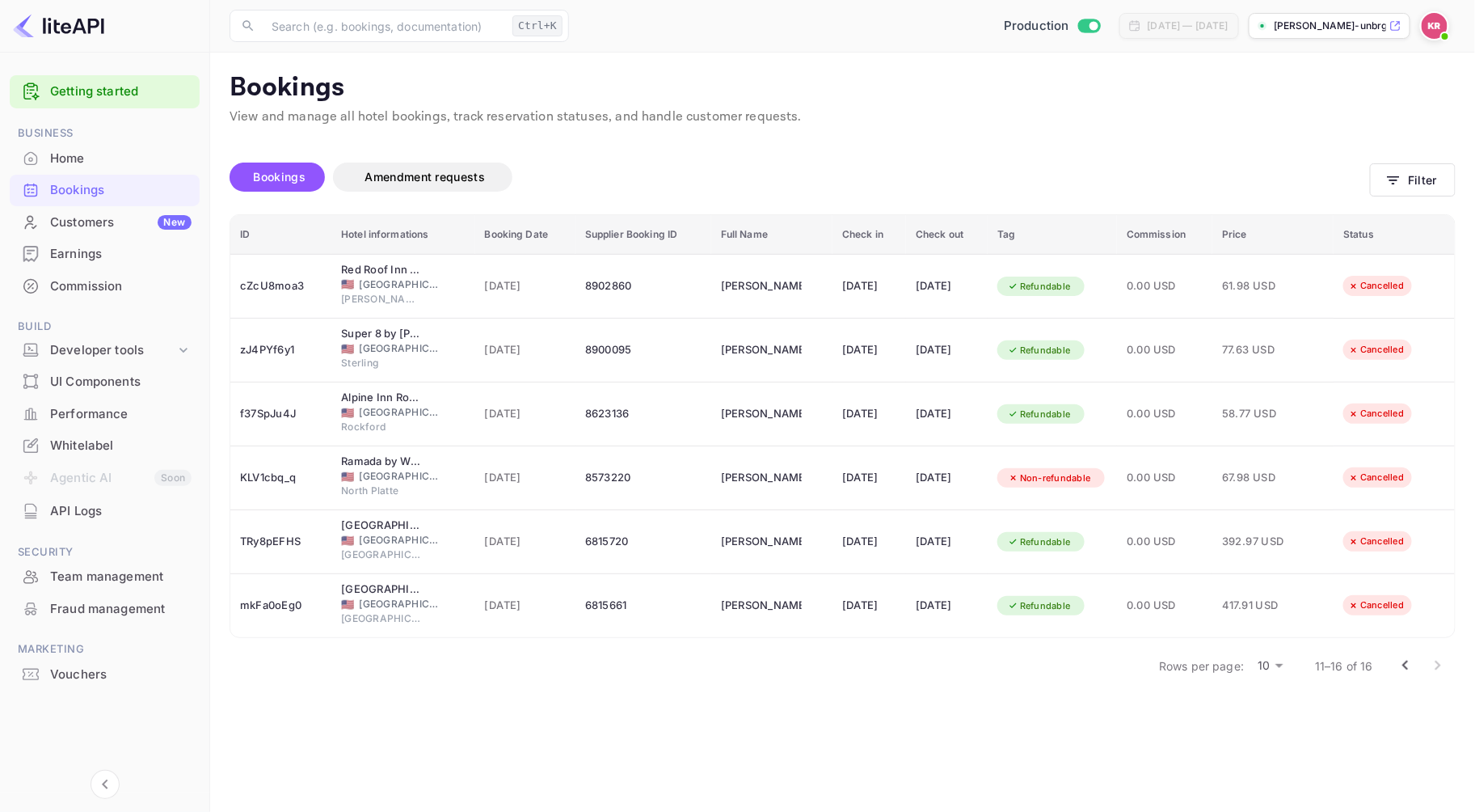
click at [79, 156] on div "Home" at bounding box center [121, 159] width 142 height 18
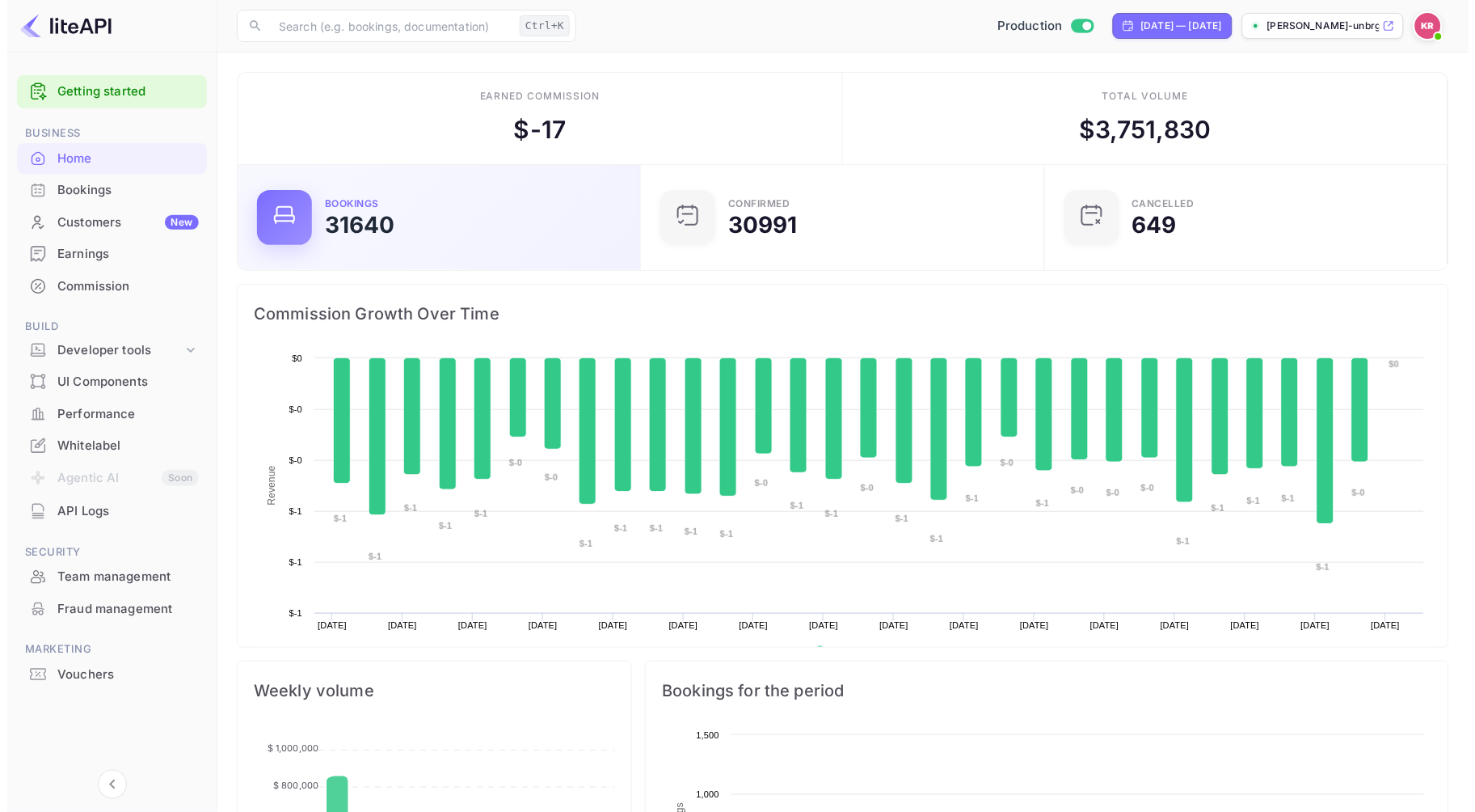
scroll to position [249, 379]
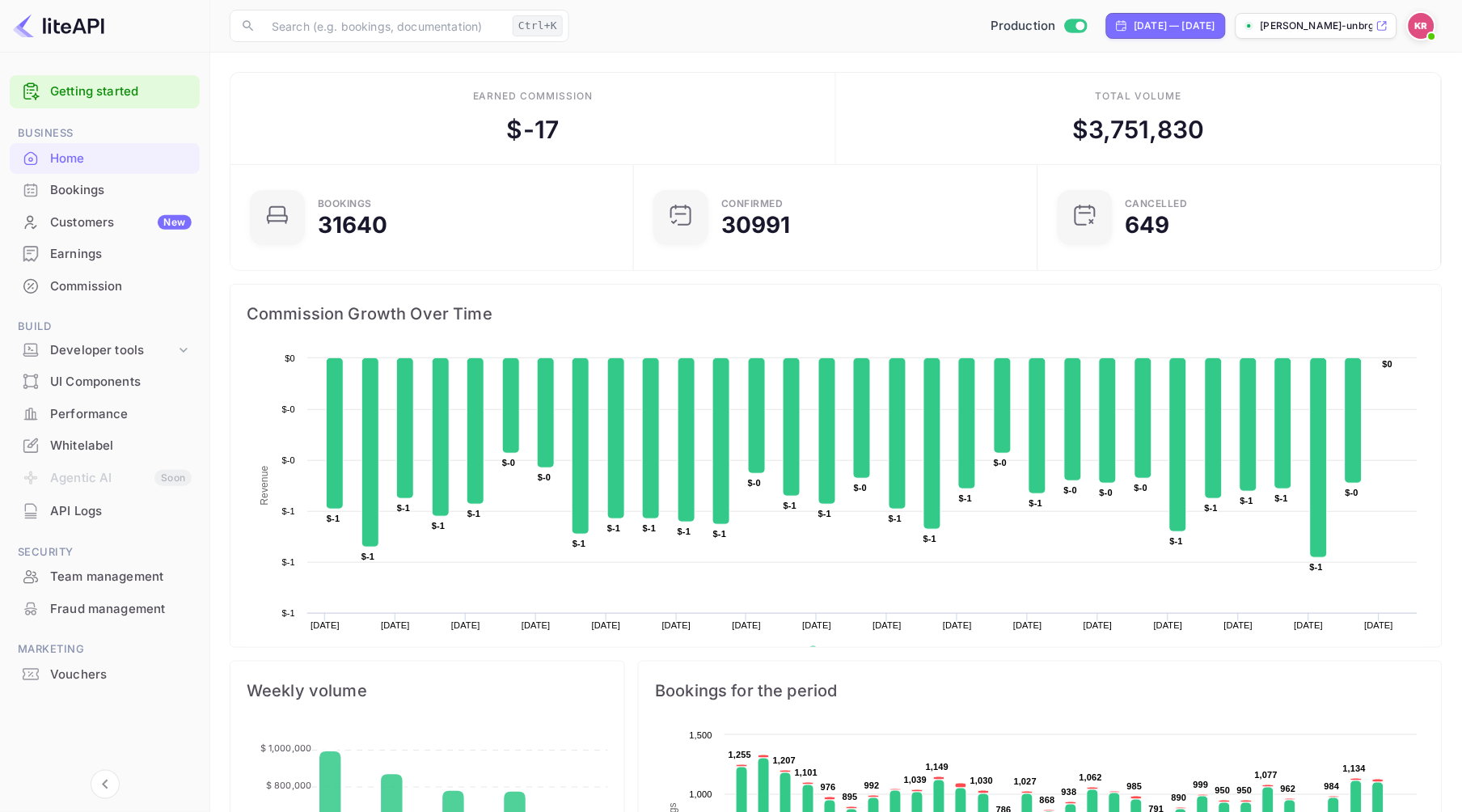
click at [73, 192] on div "Bookings" at bounding box center [121, 190] width 142 height 18
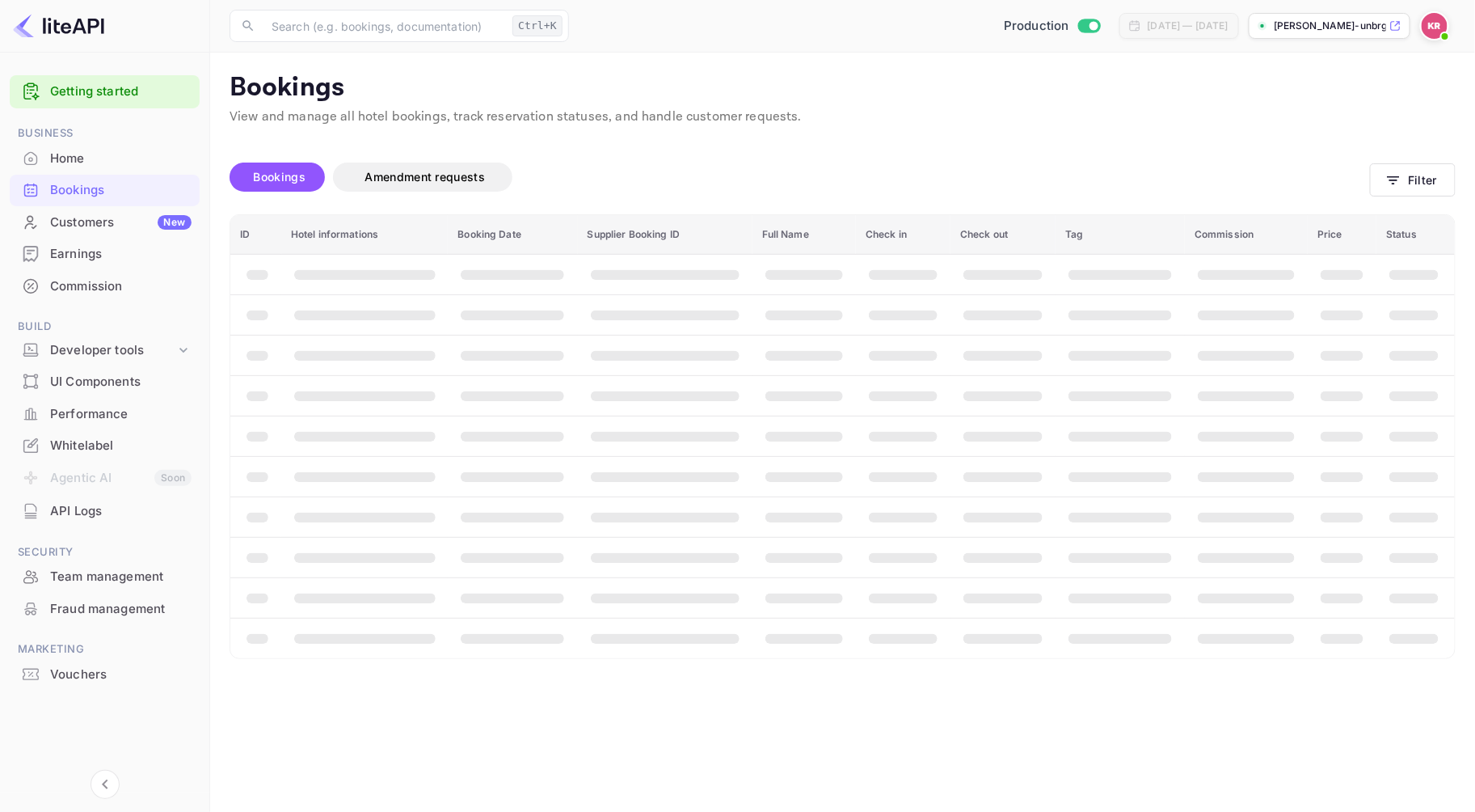
click at [1429, 32] on img at bounding box center [1435, 26] width 26 height 26
click at [1313, 168] on div "Logout" at bounding box center [1357, 167] width 186 height 38
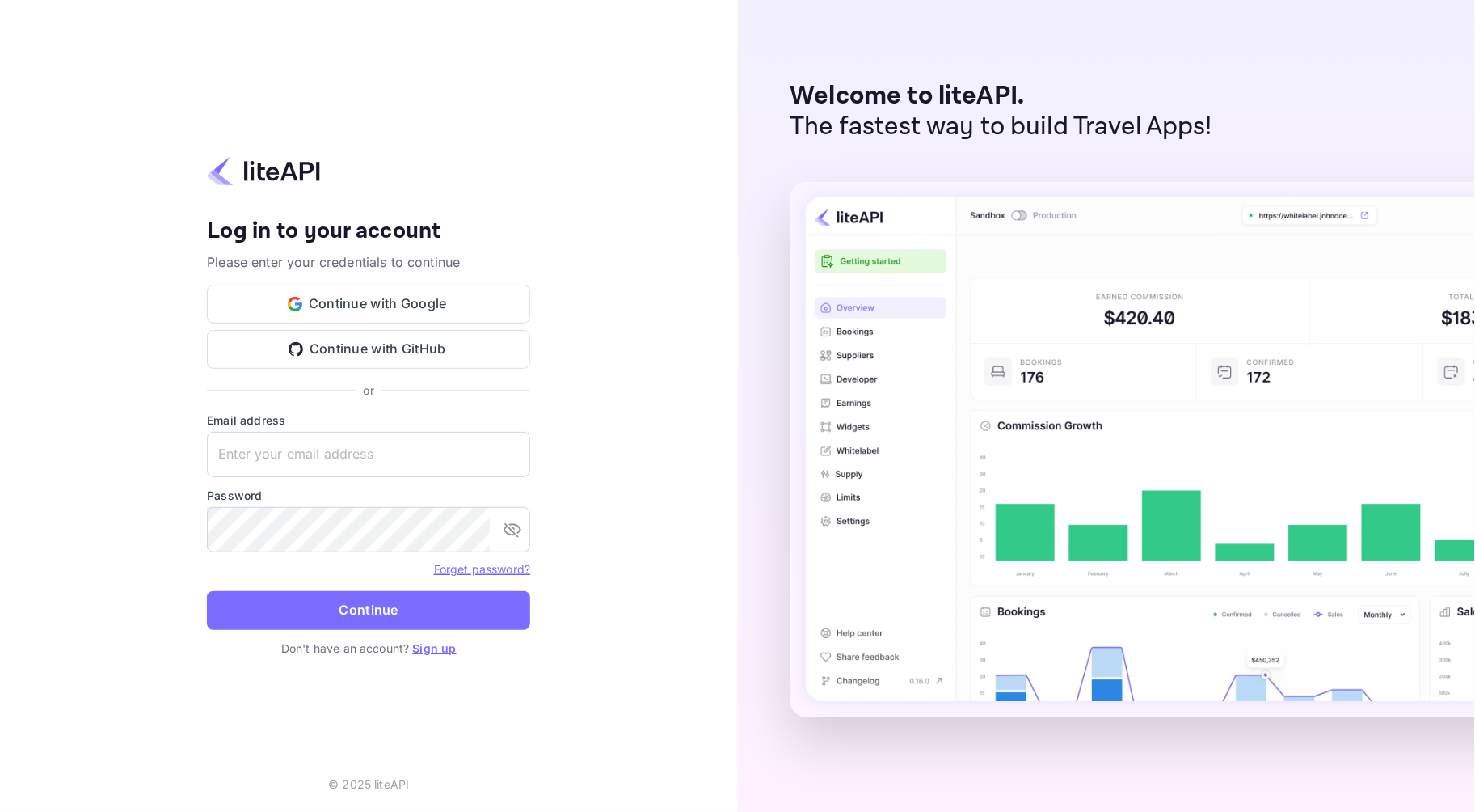
type input "[EMAIL_ADDRESS][DOMAIN_NAME]"
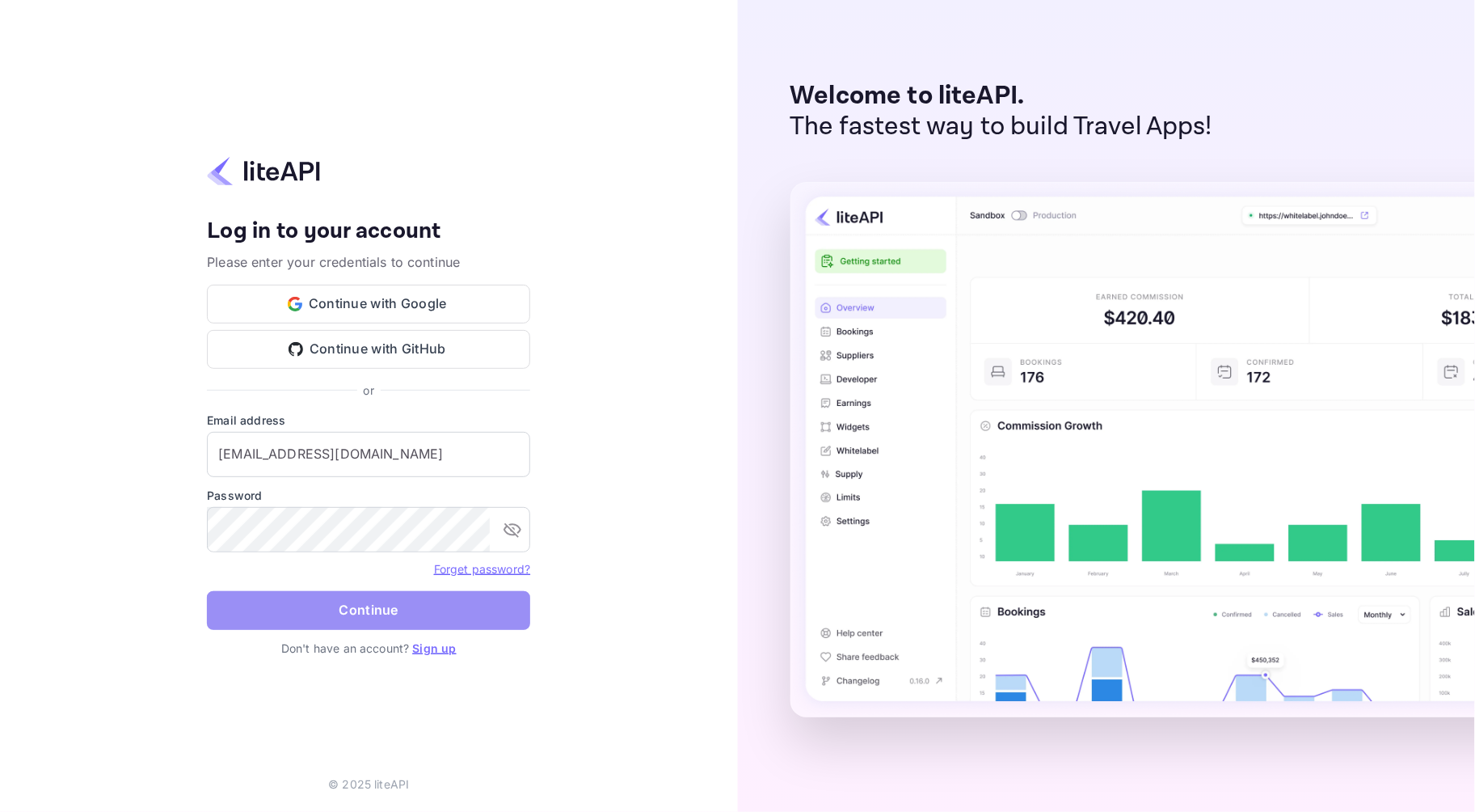
click at [252, 604] on button "Continue" at bounding box center [369, 610] width 324 height 38
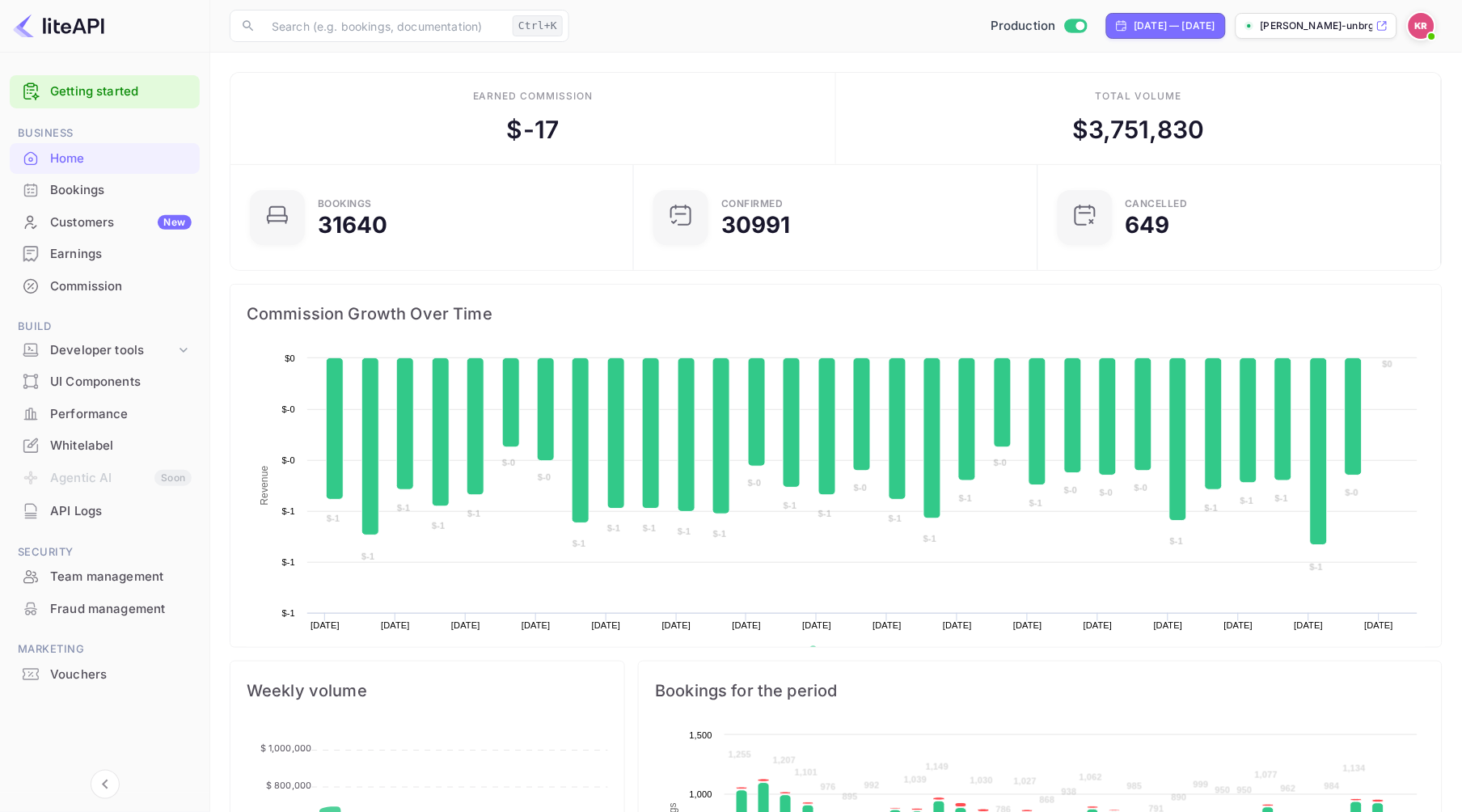
scroll to position [249, 380]
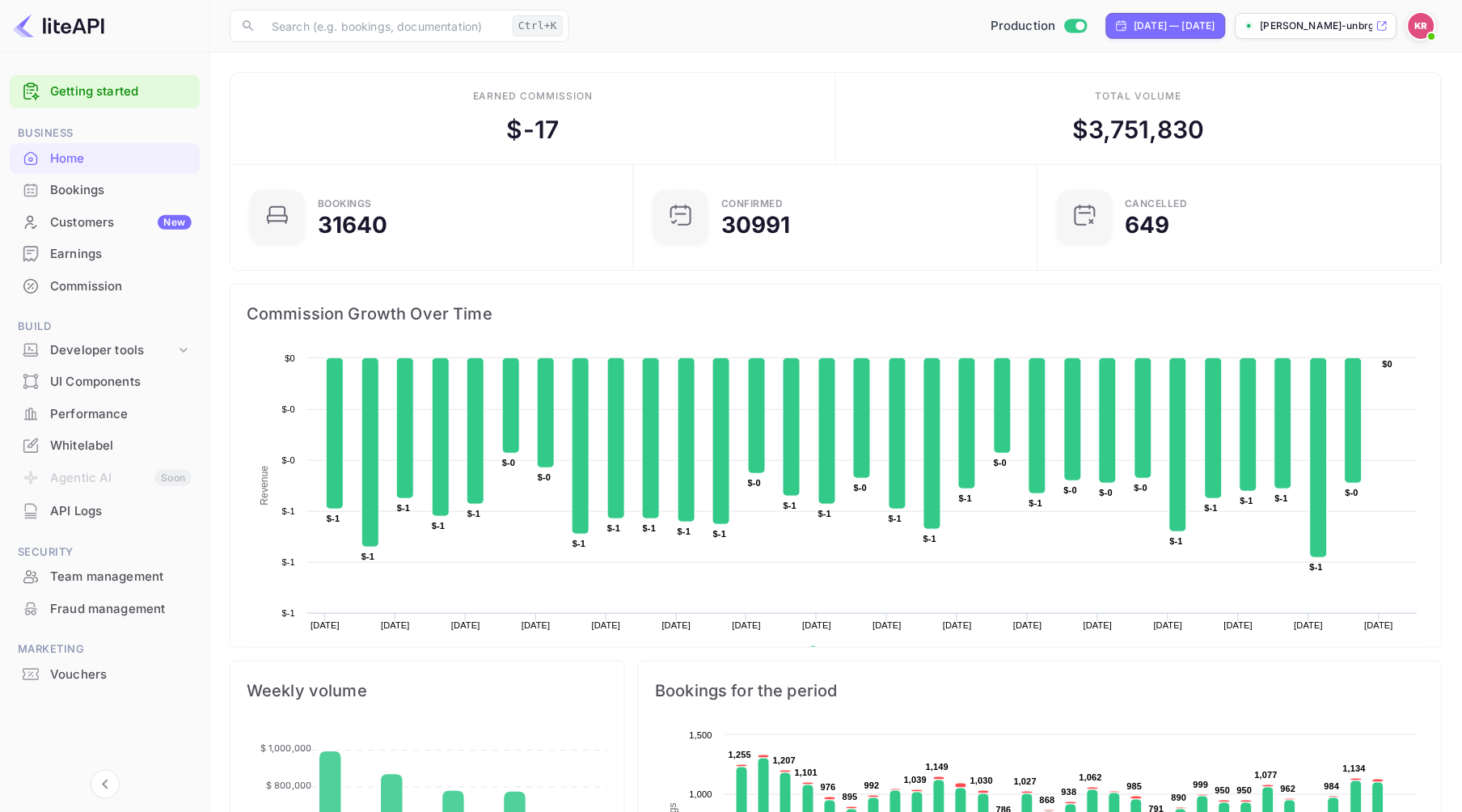
click at [77, 192] on div "Bookings" at bounding box center [121, 190] width 142 height 18
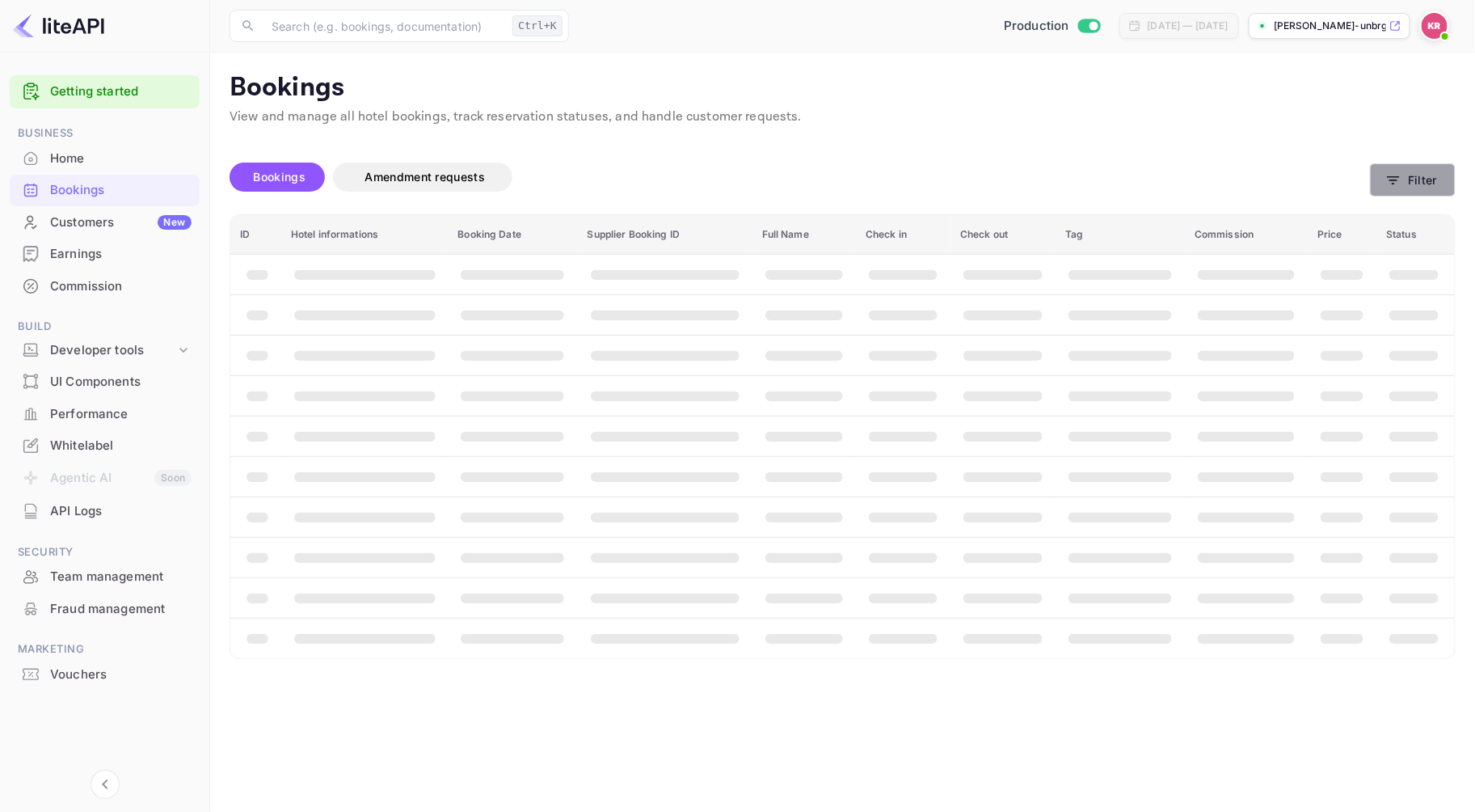
click at [1405, 181] on button "Filter" at bounding box center [1413, 180] width 86 height 33
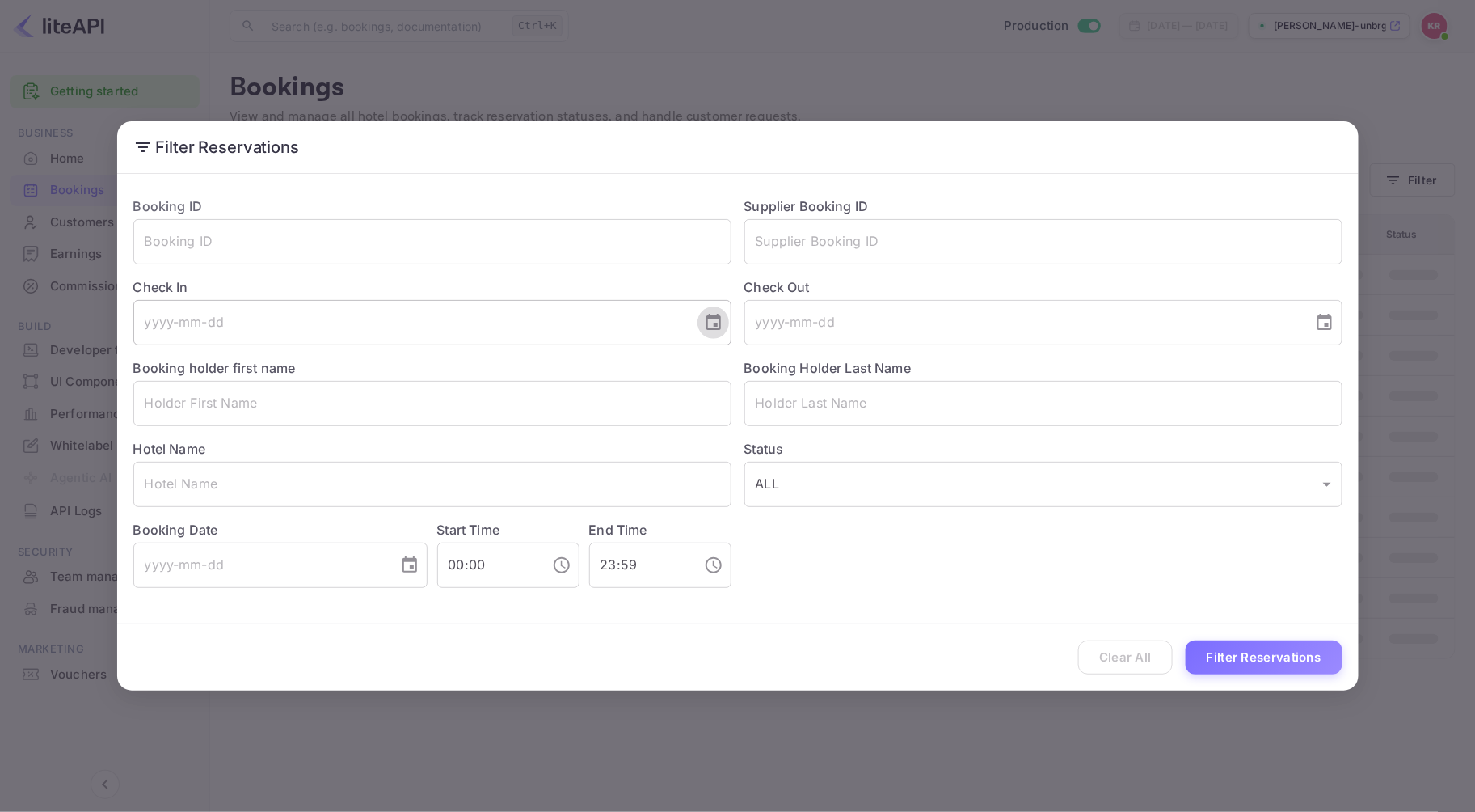
click at [716, 320] on icon "Choose date" at bounding box center [713, 322] width 19 height 19
click at [444, 556] on button "28" at bounding box center [444, 561] width 29 height 29
type input "[DATE]"
click at [783, 486] on body "Getting started Business Home Bookings Customers New Earnings Commission Build …" at bounding box center [737, 406] width 1475 height 812
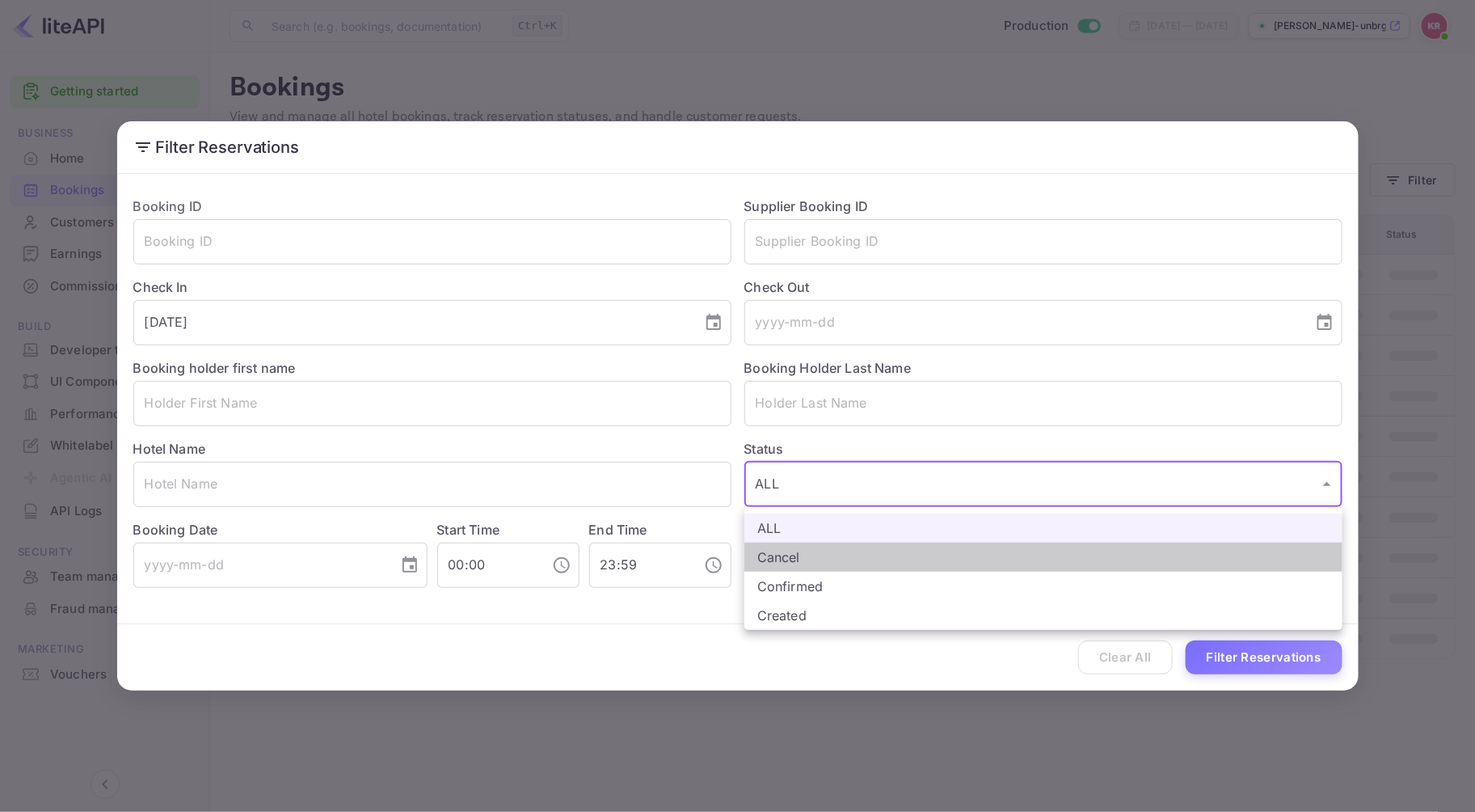
click at [780, 554] on li "Cancel" at bounding box center [1043, 557] width 598 height 29
type input "CANCELLED"
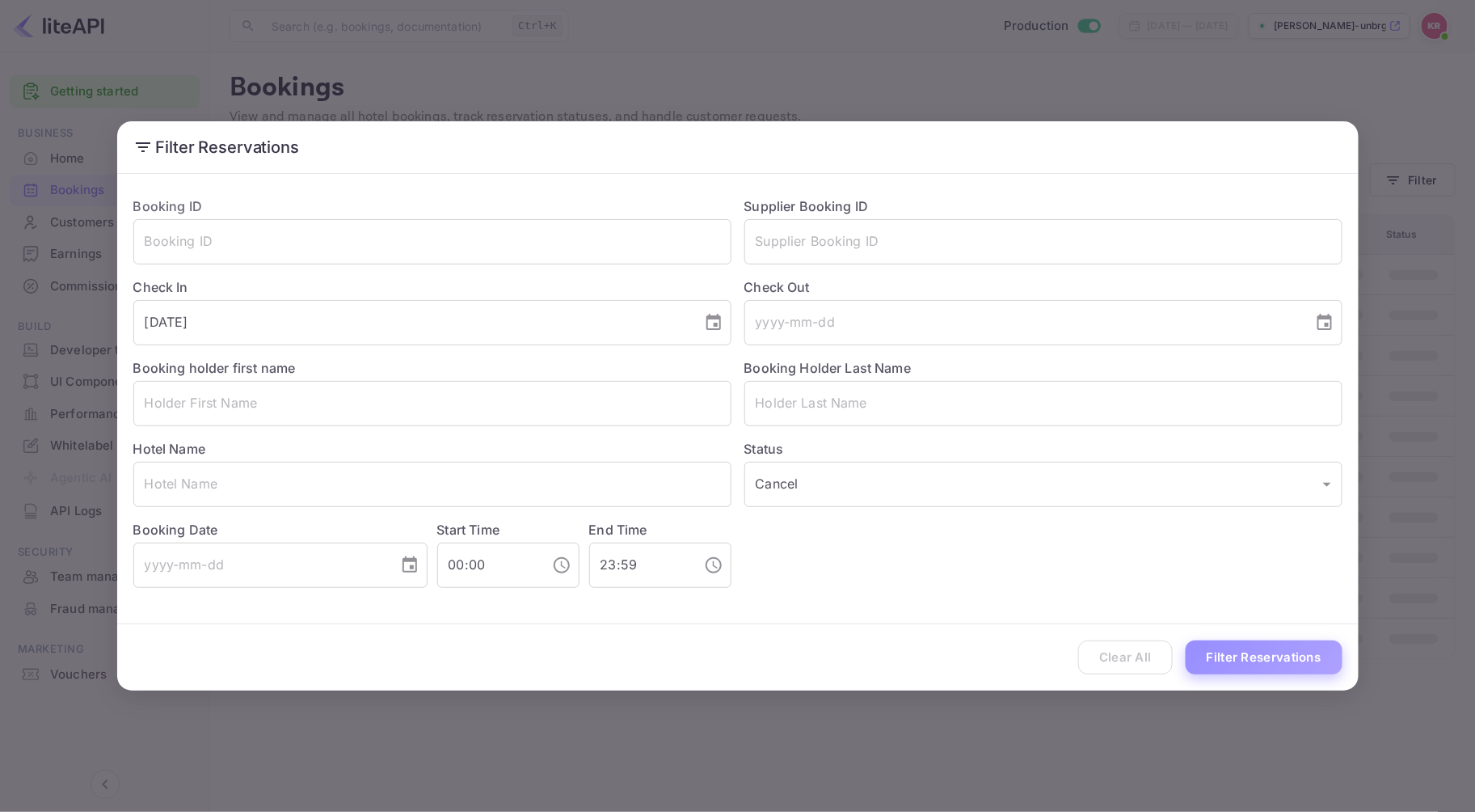
click at [1250, 660] on button "Filter Reservations" at bounding box center [1264, 657] width 156 height 35
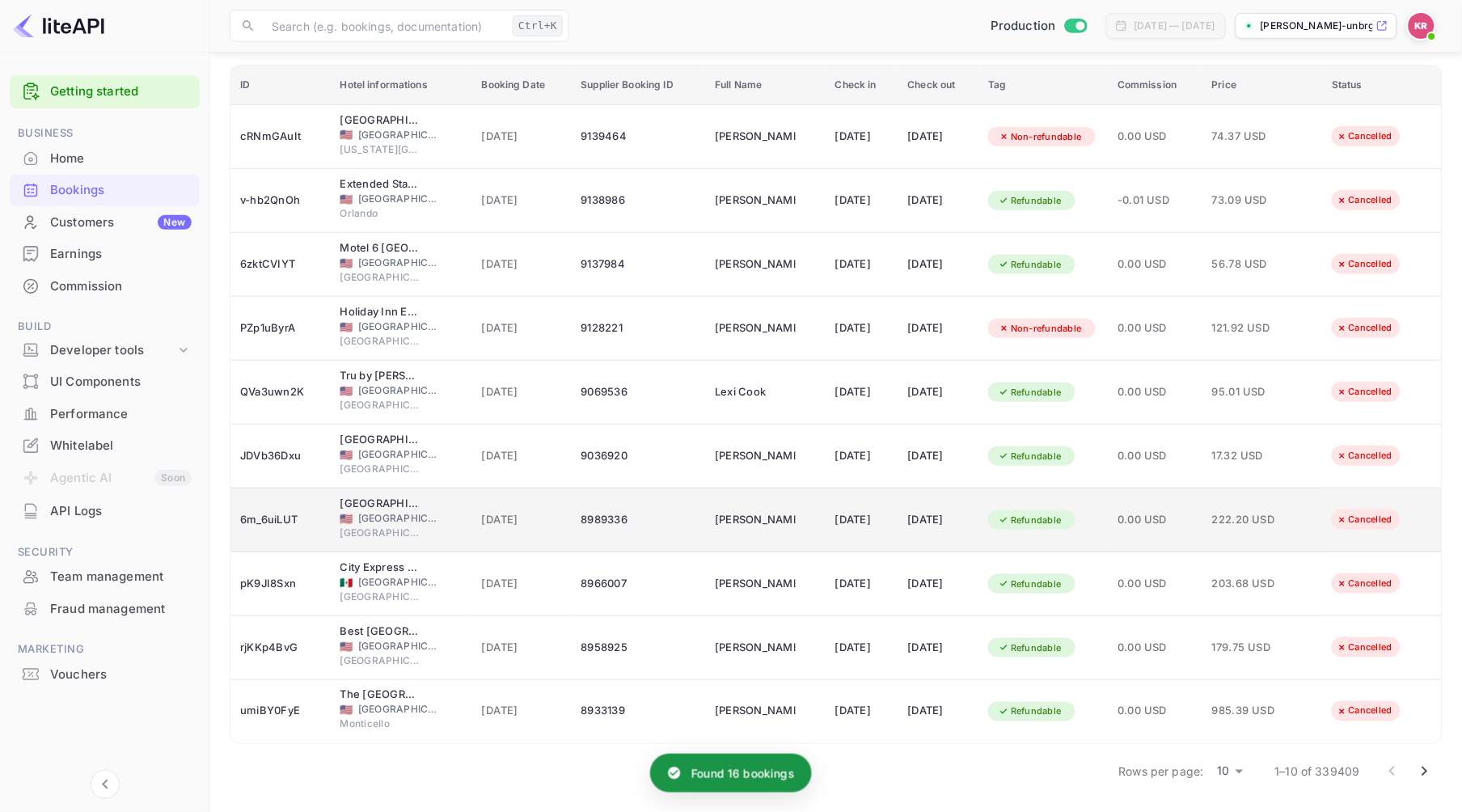
scroll to position [150, 0]
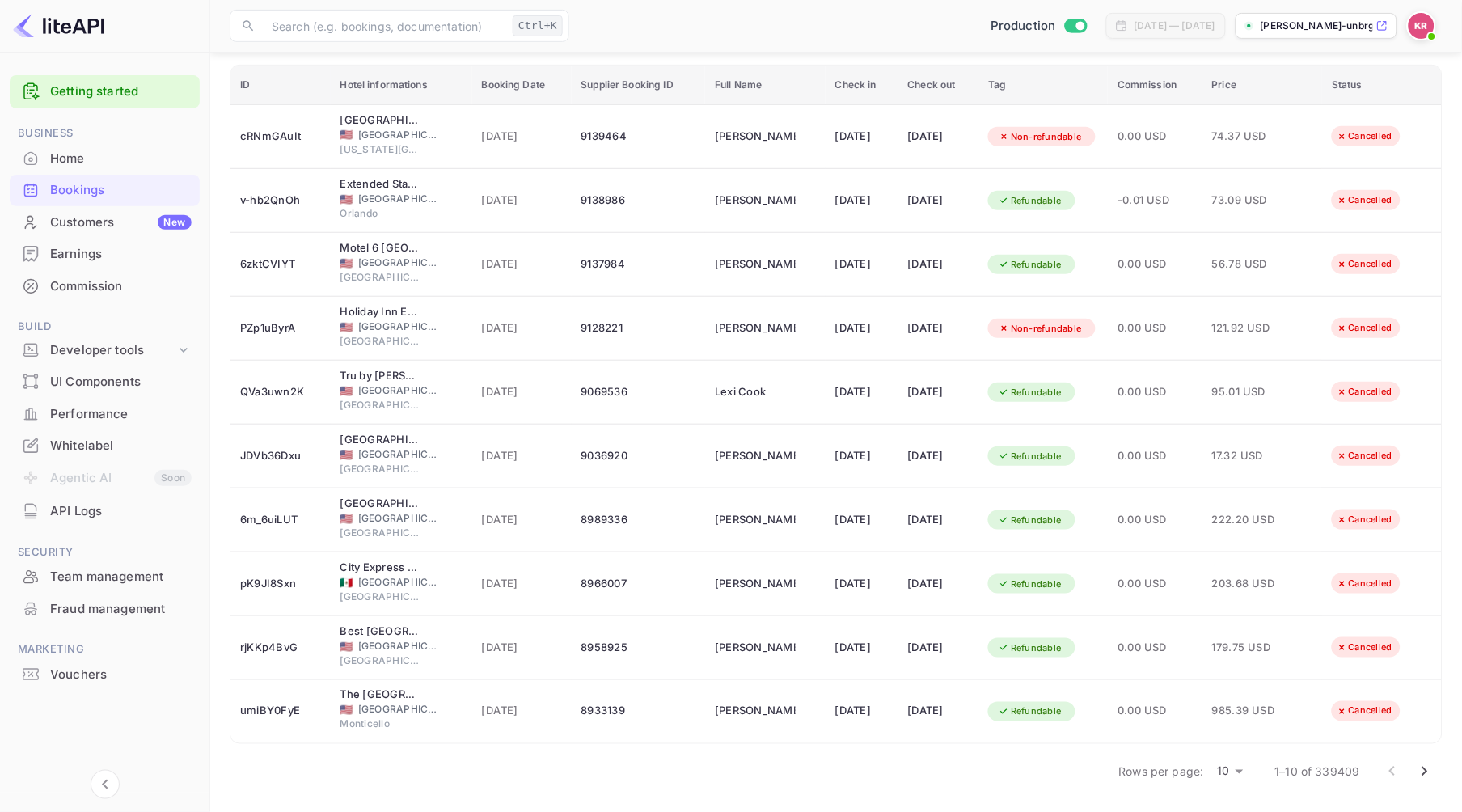
click at [1426, 773] on icon "Go to next page" at bounding box center [1425, 771] width 5 height 10
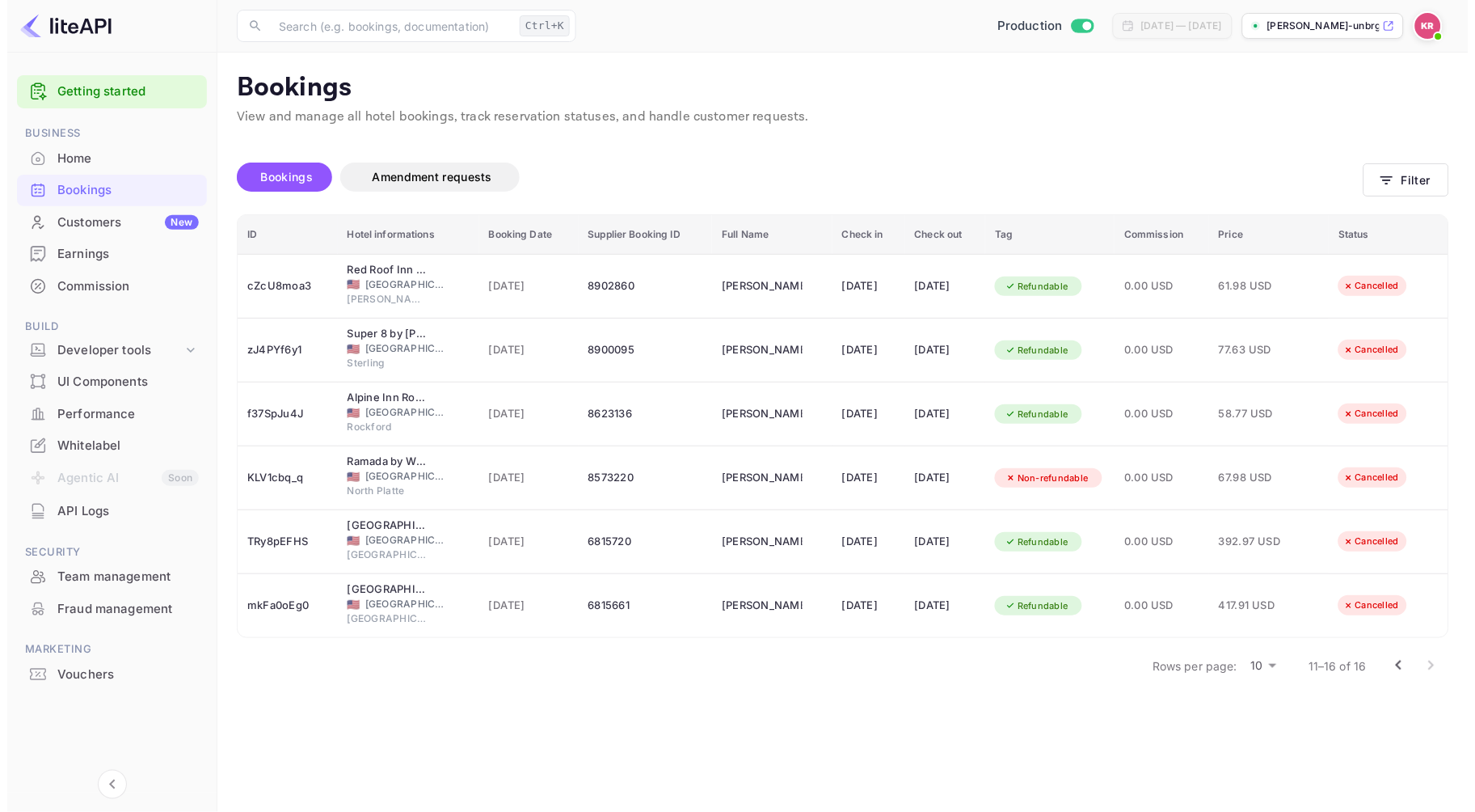
scroll to position [0, 0]
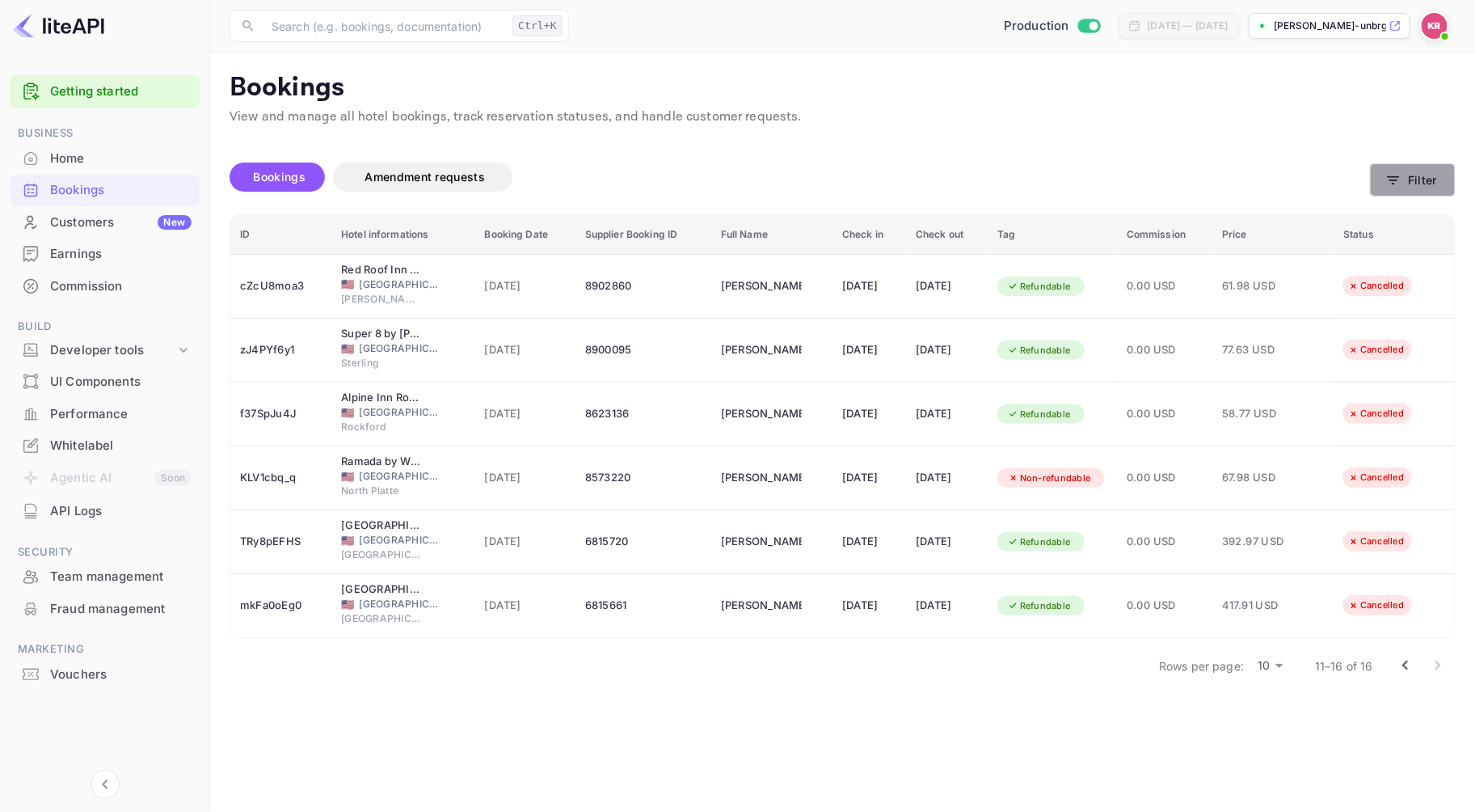
click at [1384, 182] on button "Filter" at bounding box center [1413, 180] width 86 height 33
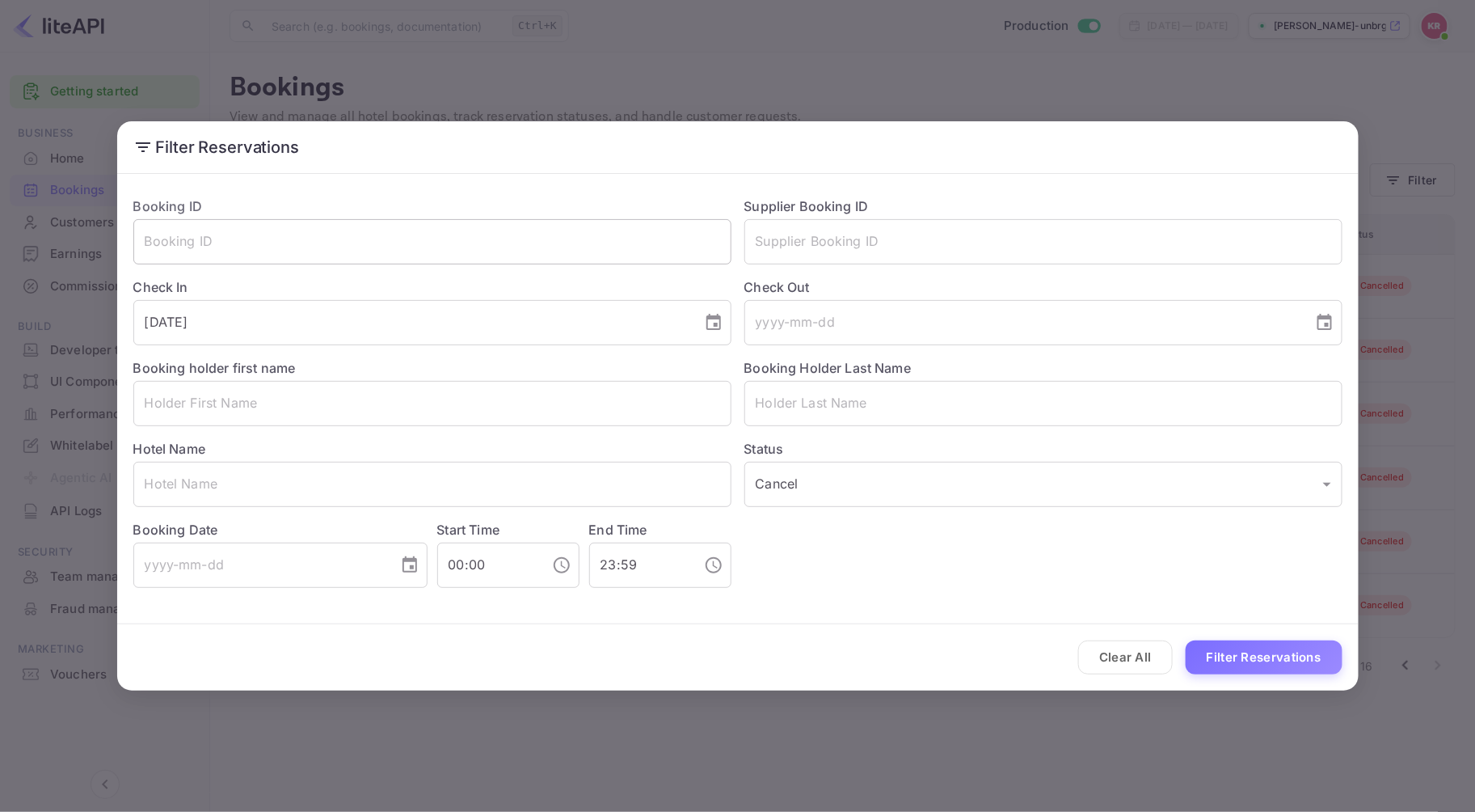
click at [244, 238] on input "text" at bounding box center [433, 242] width 598 height 46
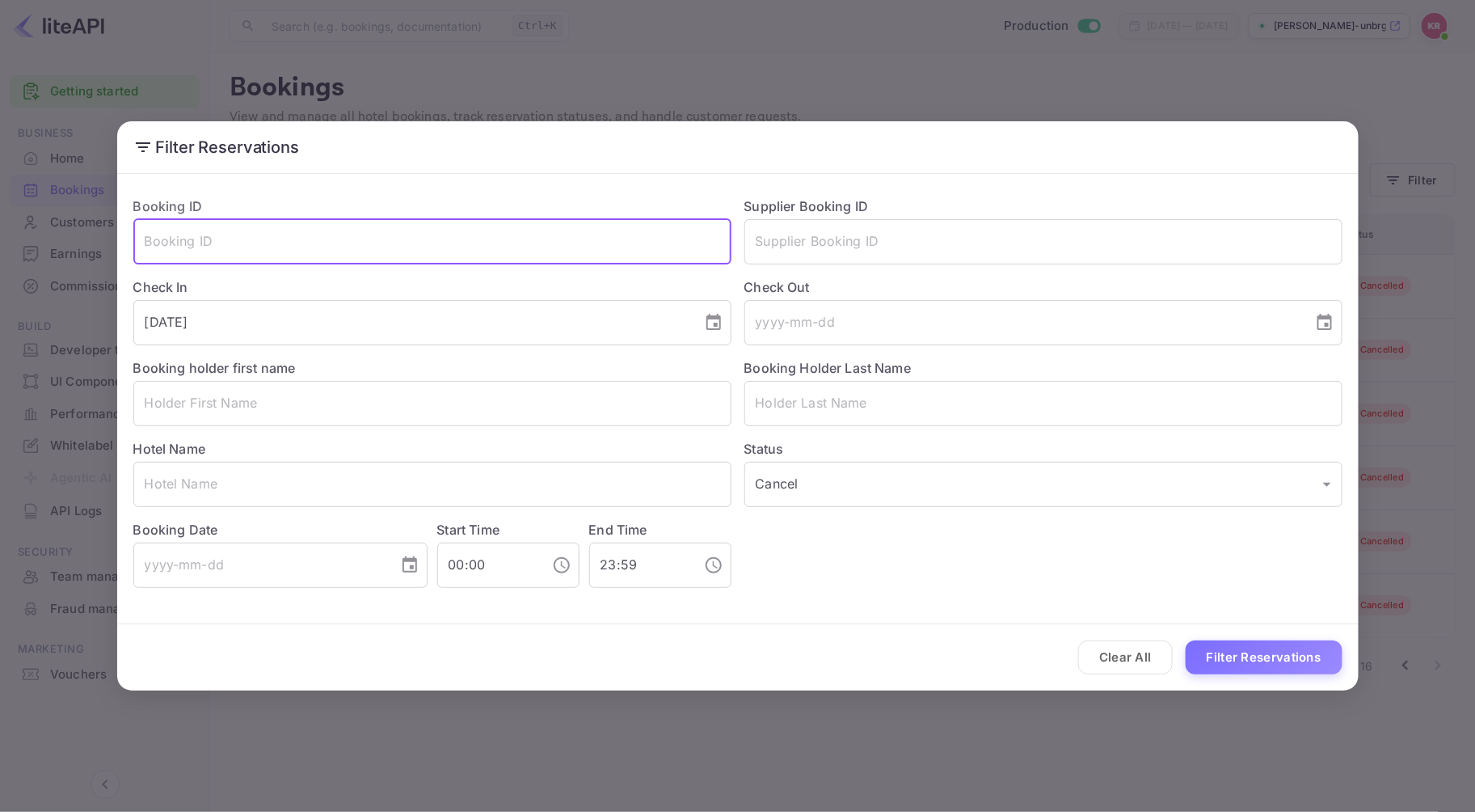
paste input "T4lPszzvj"
type input "T4lPszzvj"
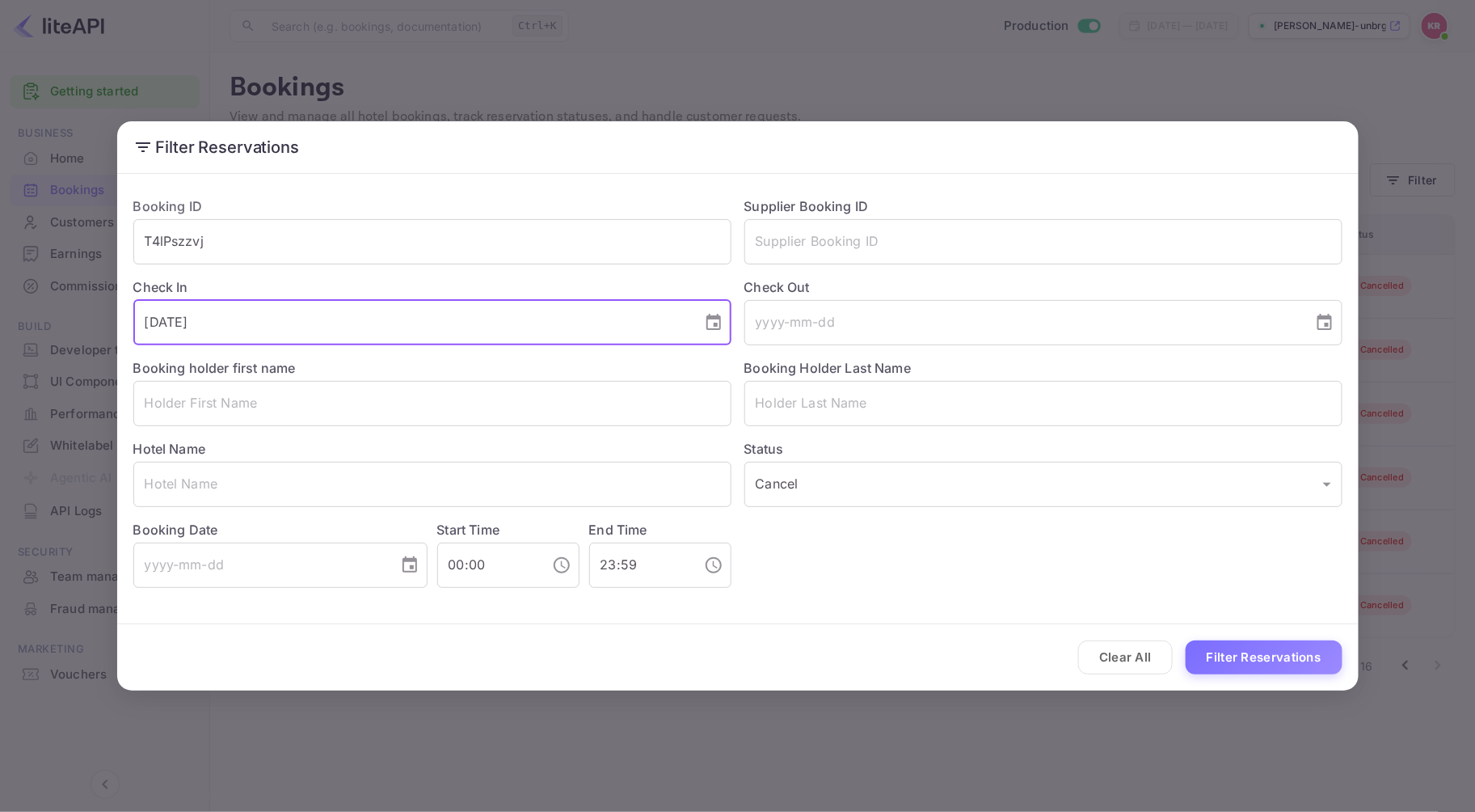
drag, startPoint x: 240, startPoint y: 317, endPoint x: -27, endPoint y: 318, distance: 267.0
click at [0, 318] on html "Getting started Business Home Bookings Customers New Earnings Commission Build …" at bounding box center [737, 406] width 1475 height 812
click at [931, 494] on body "Getting started Business Home Bookings Customers New Earnings Commission Build …" at bounding box center [737, 406] width 1475 height 812
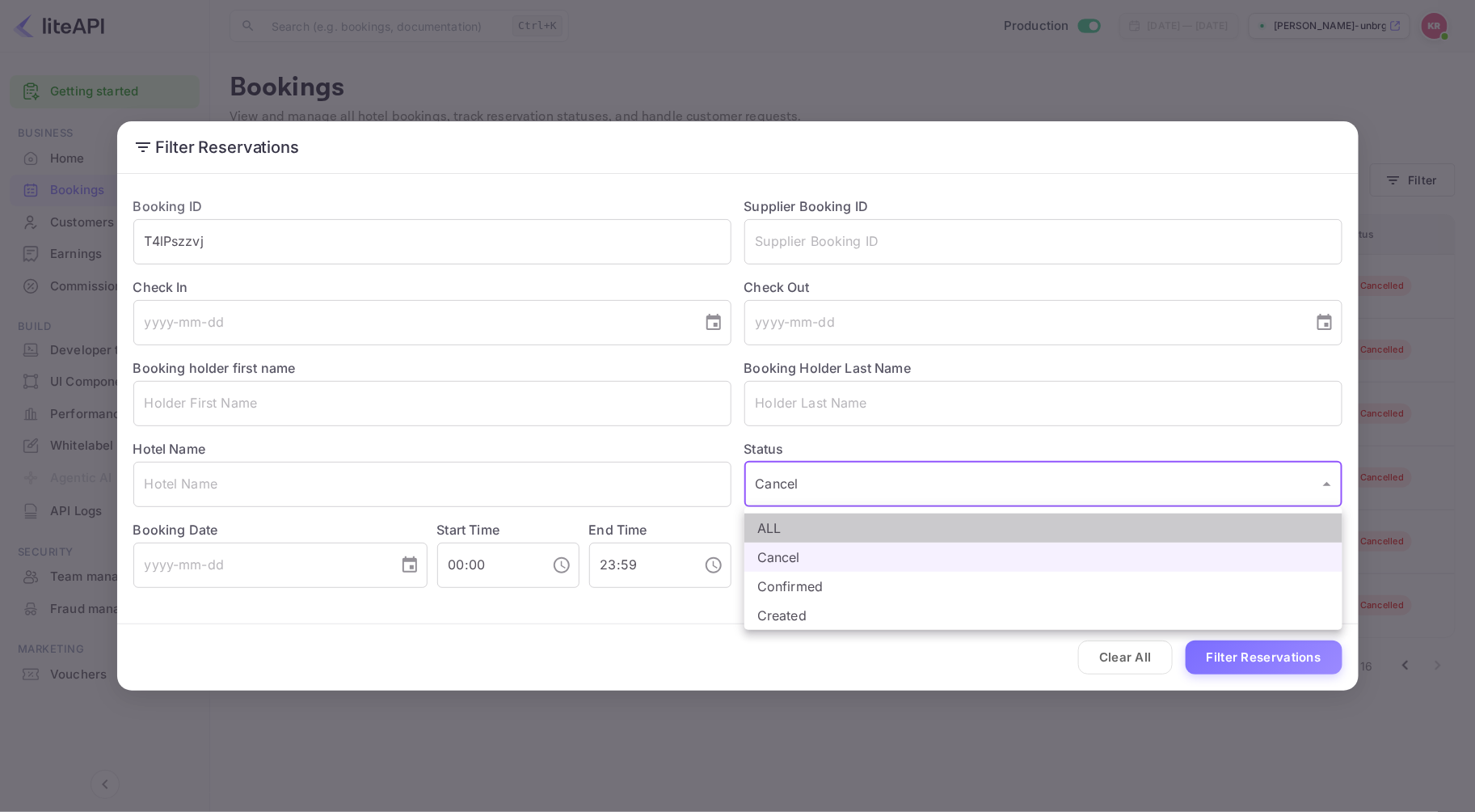
click at [776, 523] on li "ALL" at bounding box center [1043, 528] width 598 height 29
type input "ALL"
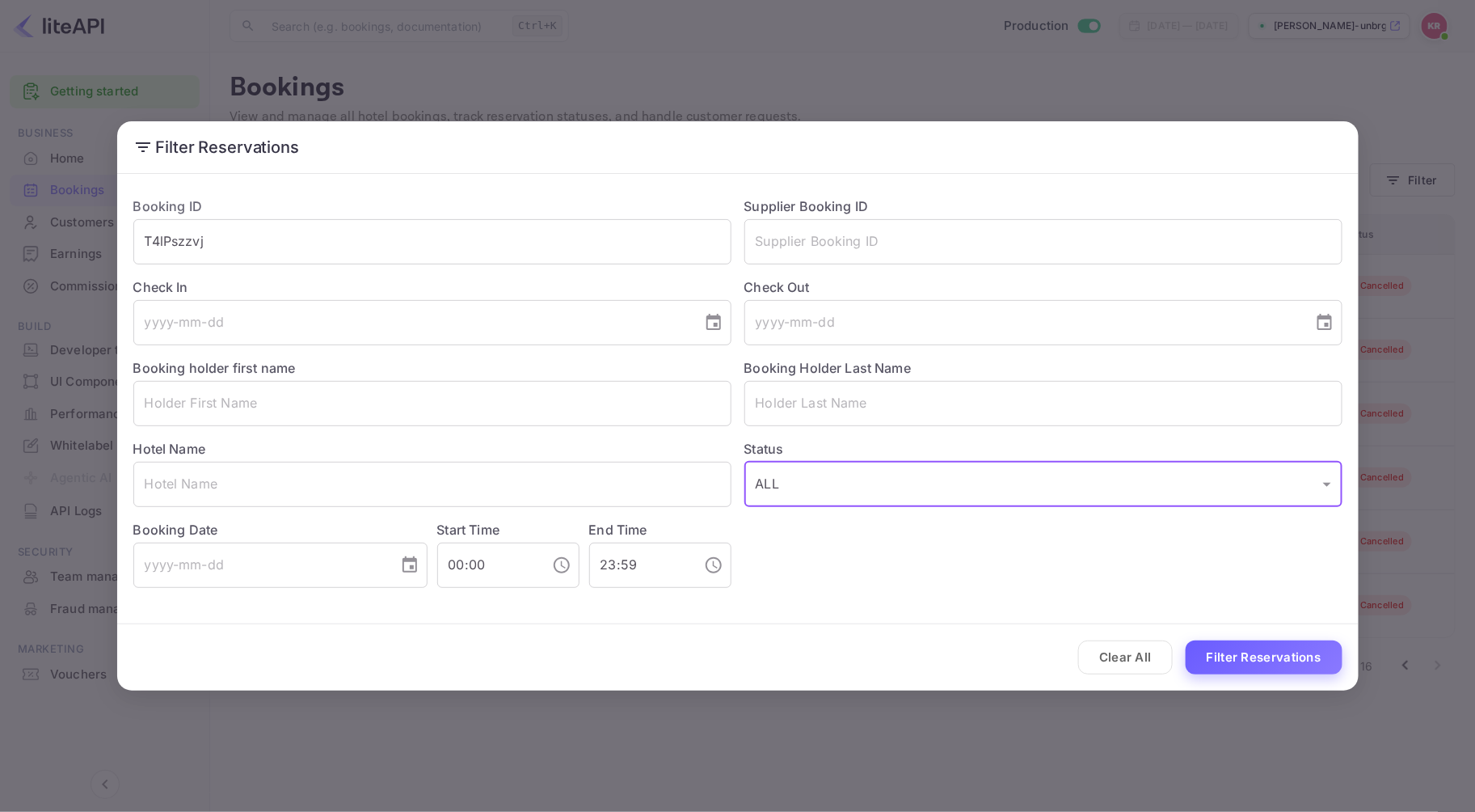
click at [1231, 663] on button "Filter Reservations" at bounding box center [1264, 657] width 156 height 35
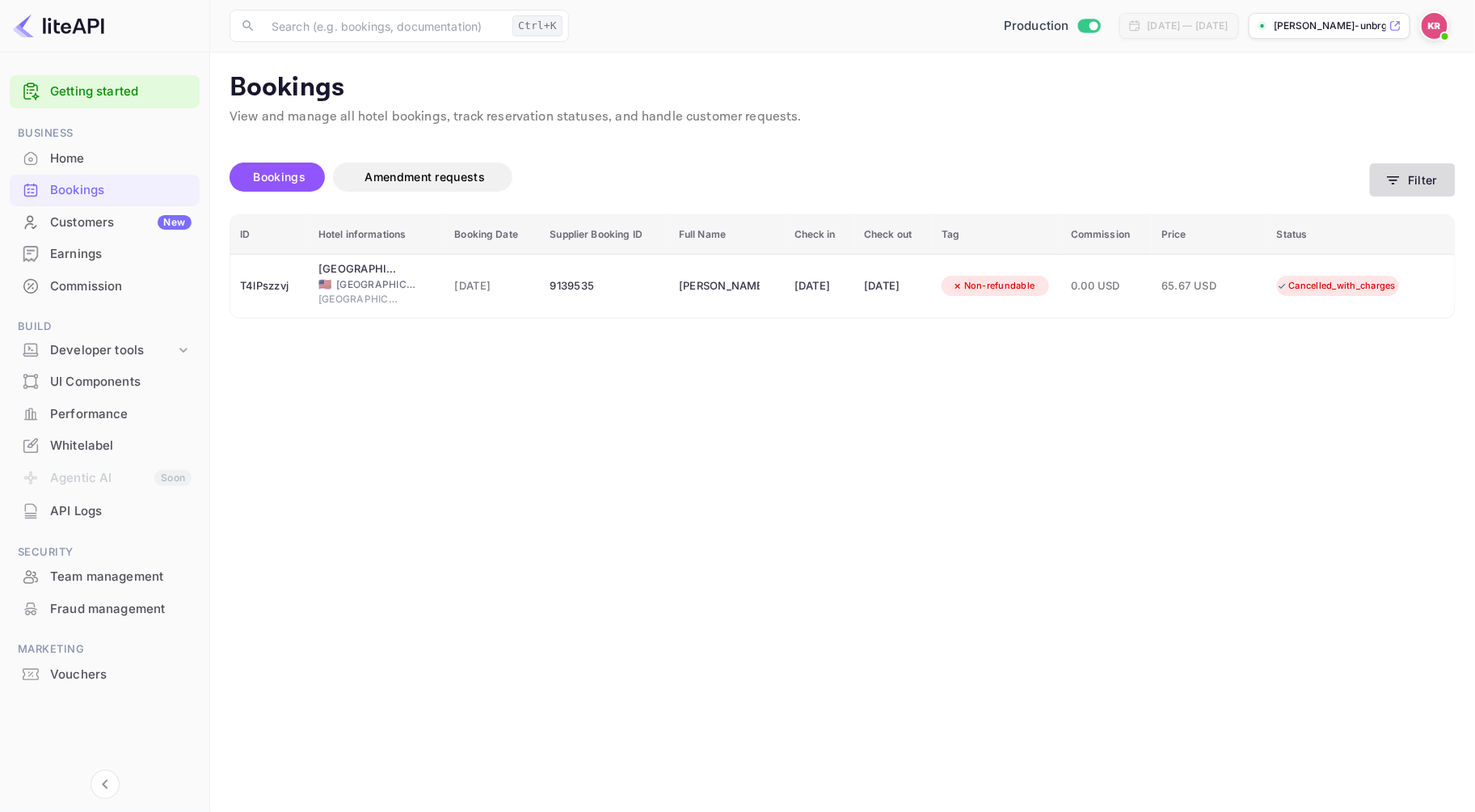
click at [1397, 186] on icon "button" at bounding box center [1394, 180] width 16 height 16
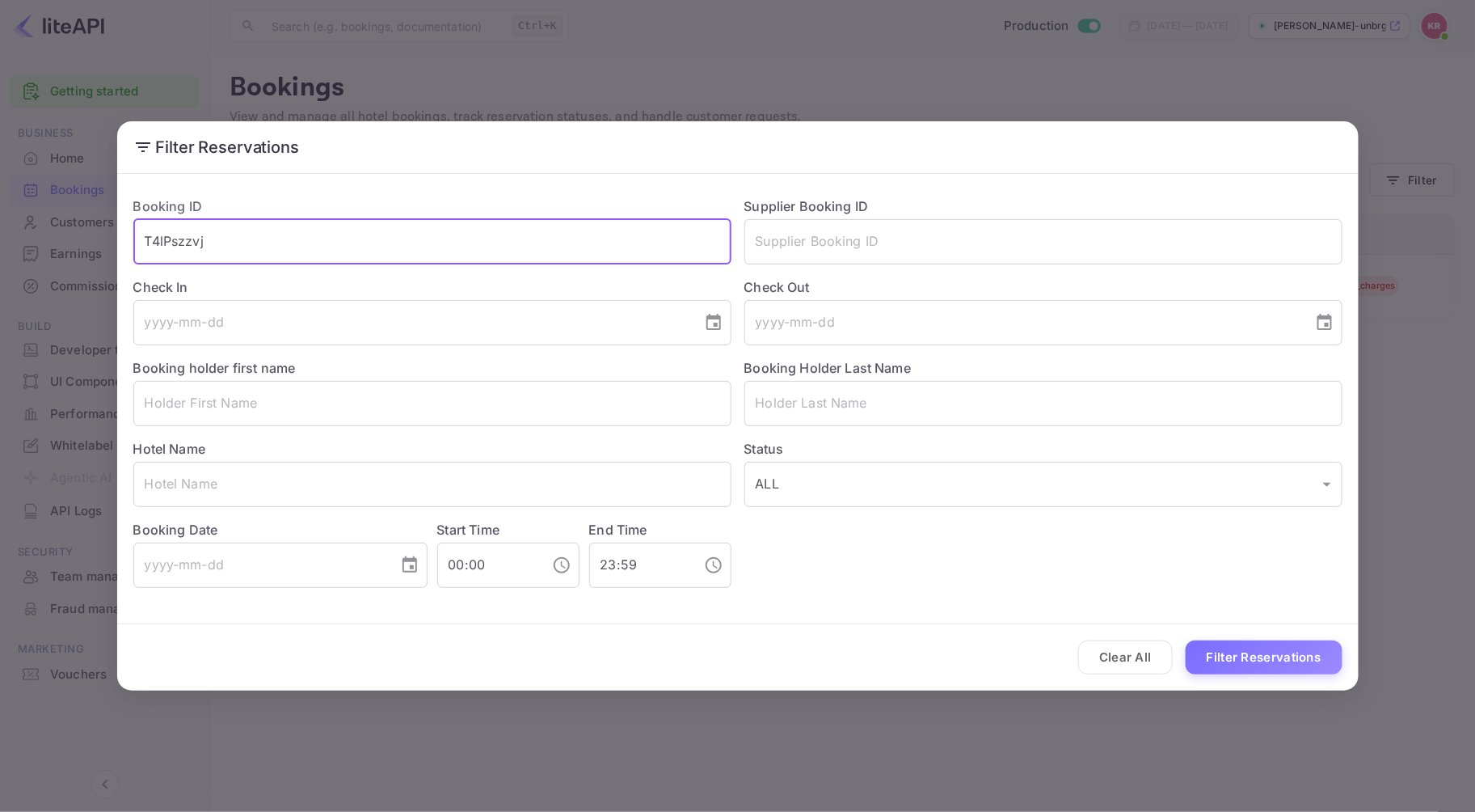
drag, startPoint x: 216, startPoint y: 244, endPoint x: 54, endPoint y: 243, distance: 162.0
click at [54, 243] on div "Filter Reservations Booking ID T4lPszzvj ​ Supplier Booking ID ​ Check In ​ Che…" at bounding box center [737, 406] width 1475 height 812
paste input "rRPOFgPMF"
click at [1186, 640] on button "Filter Reservations" at bounding box center [1264, 657] width 156 height 35
drag, startPoint x: 222, startPoint y: 240, endPoint x: 11, endPoint y: 232, distance: 211.2
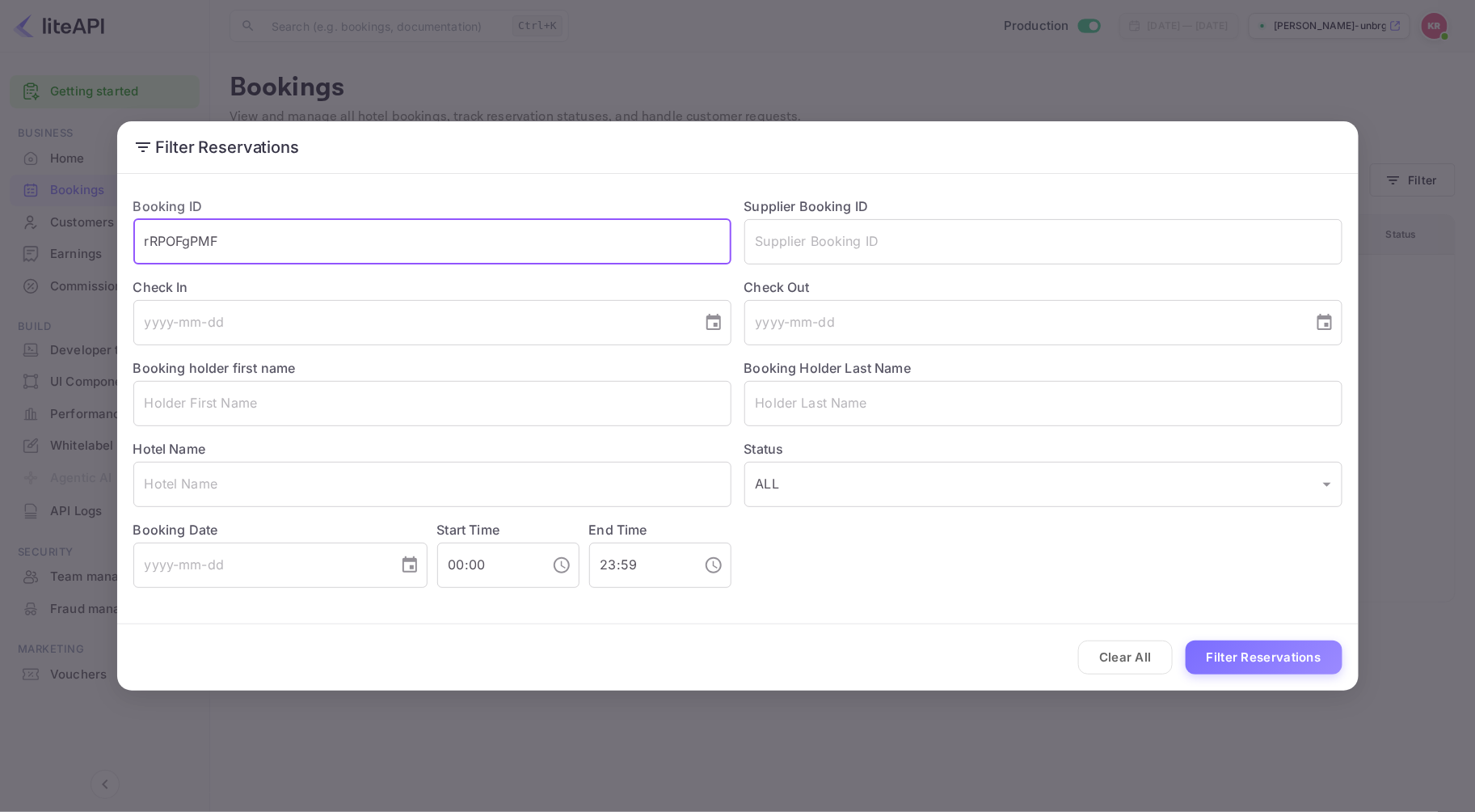
click at [11, 232] on div "Filter Reservations Booking ID rRPOFgPMF ​ Supplier Booking ID ​ Check In ​ Che…" at bounding box center [737, 406] width 1475 height 812
paste input "1zg0_tplz"
type input "1zg0_tplz"
click at [1186, 640] on button "Filter Reservations" at bounding box center [1264, 657] width 156 height 35
